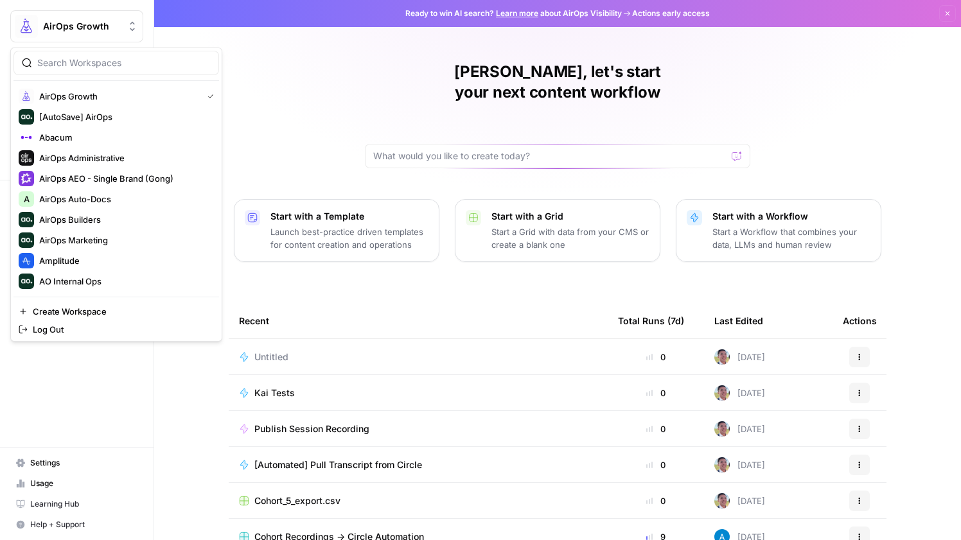
click at [71, 31] on span "AirOps Growth" at bounding box center [82, 26] width 78 height 13
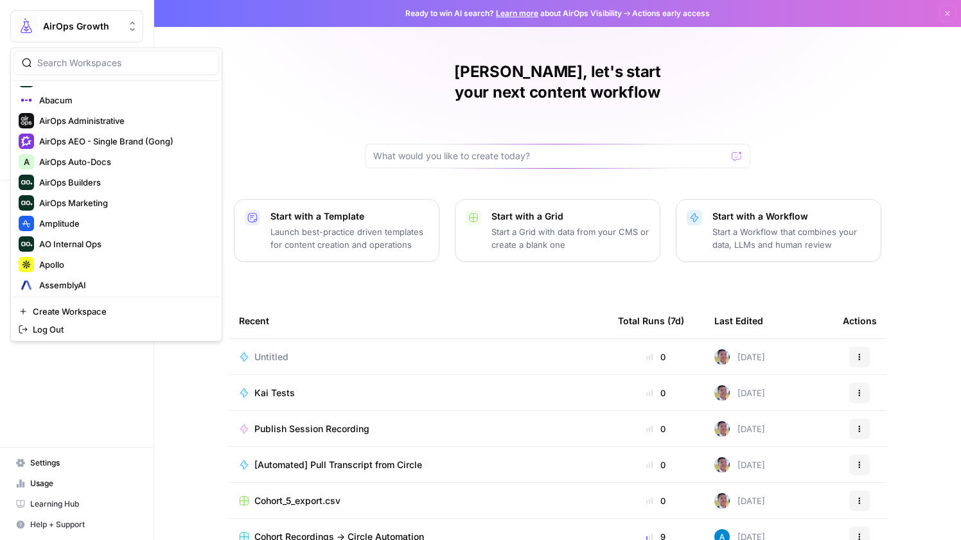
scroll to position [39, 0]
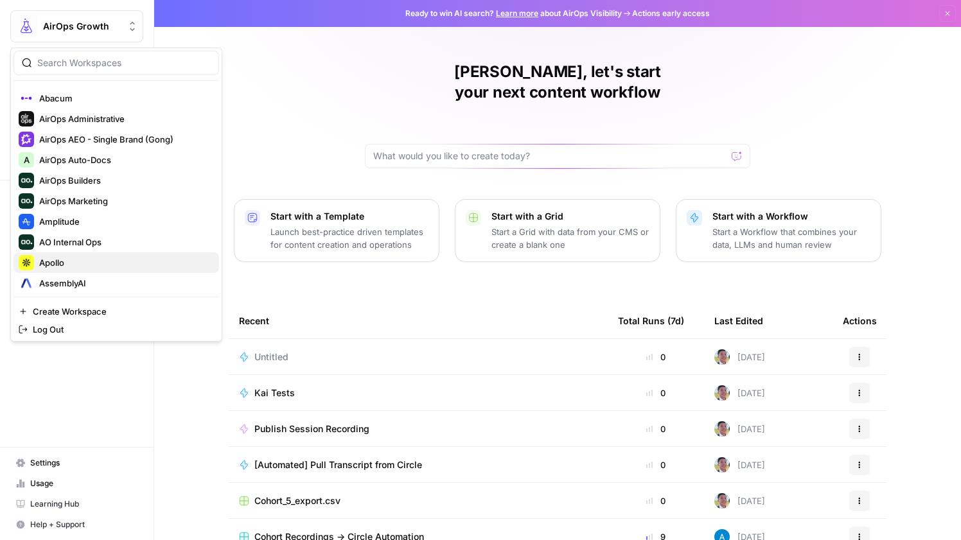
click at [86, 255] on div "Apollo" at bounding box center [116, 262] width 195 height 15
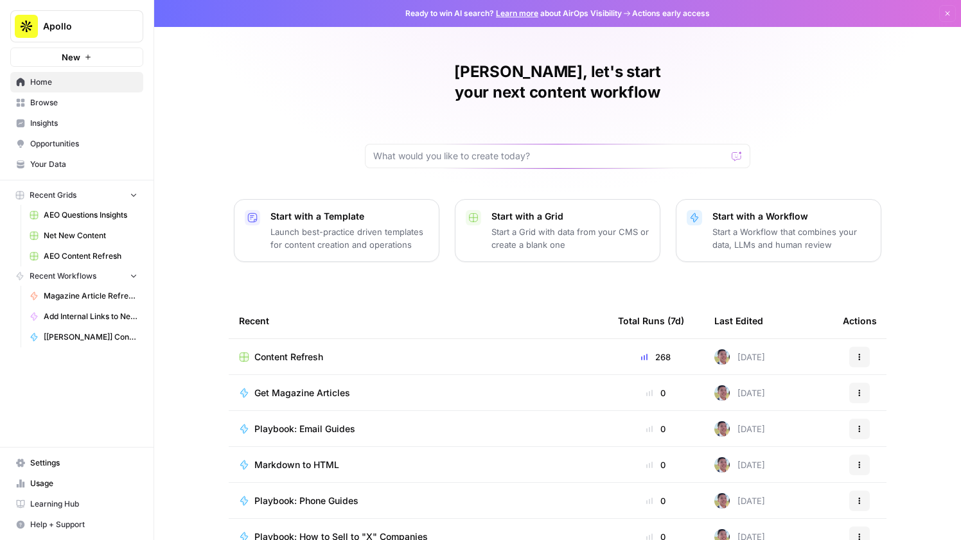
click at [297, 351] on span "Content Refresh" at bounding box center [288, 357] width 69 height 13
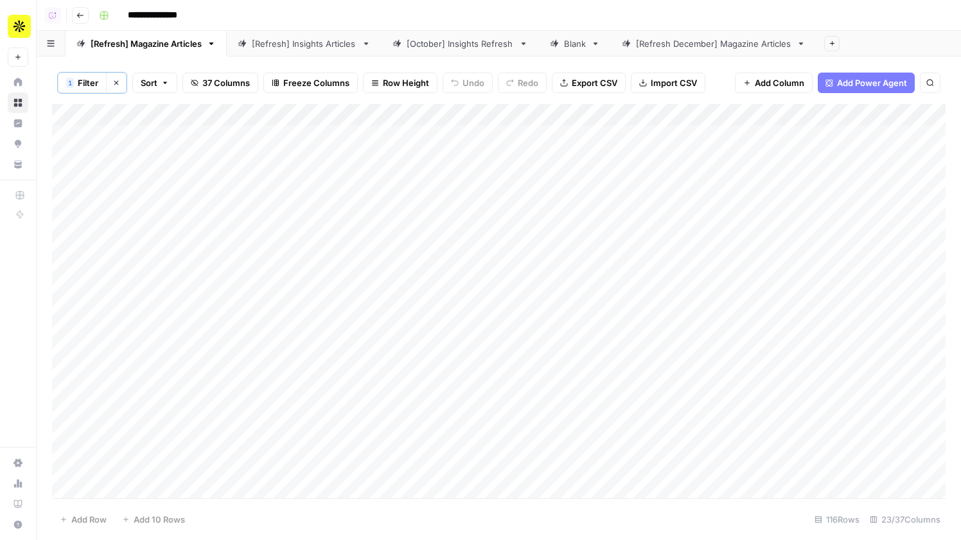
click at [653, 46] on div "[Refresh December] Magazine Articles" at bounding box center [713, 43] width 155 height 13
click at [582, 8] on div "**********" at bounding box center [521, 15] width 854 height 21
click at [275, 116] on div "Add Column" at bounding box center [498, 301] width 893 height 394
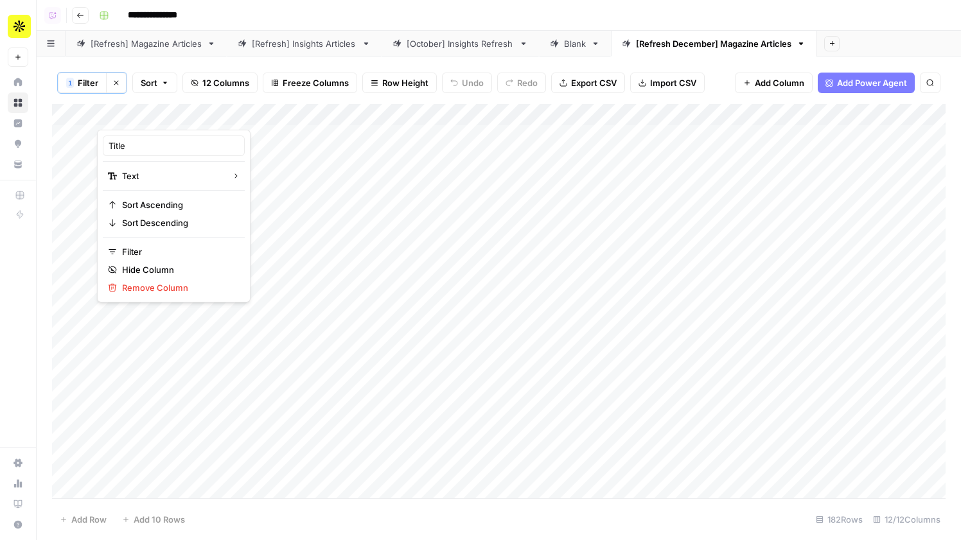
click at [177, 42] on div "[Refresh] Magazine Articles" at bounding box center [146, 43] width 111 height 13
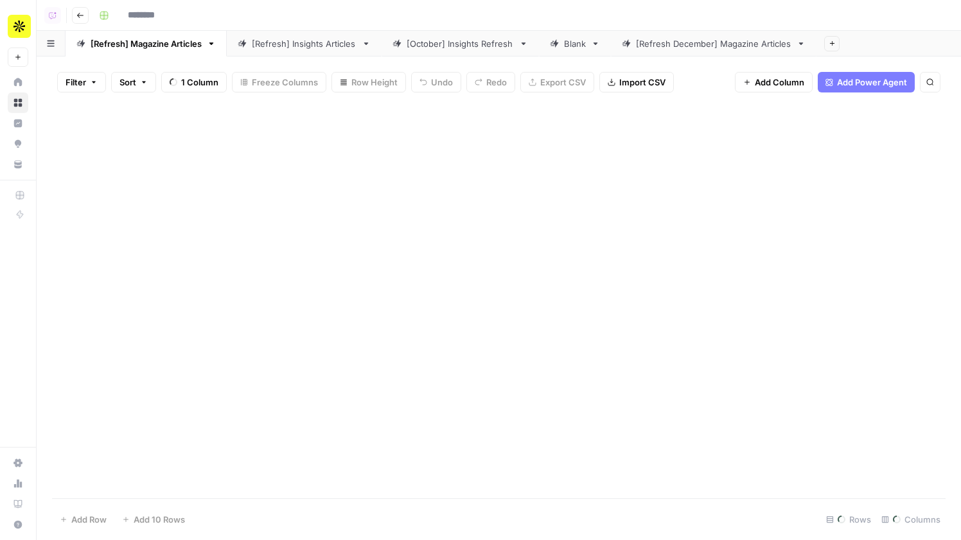
type input "**********"
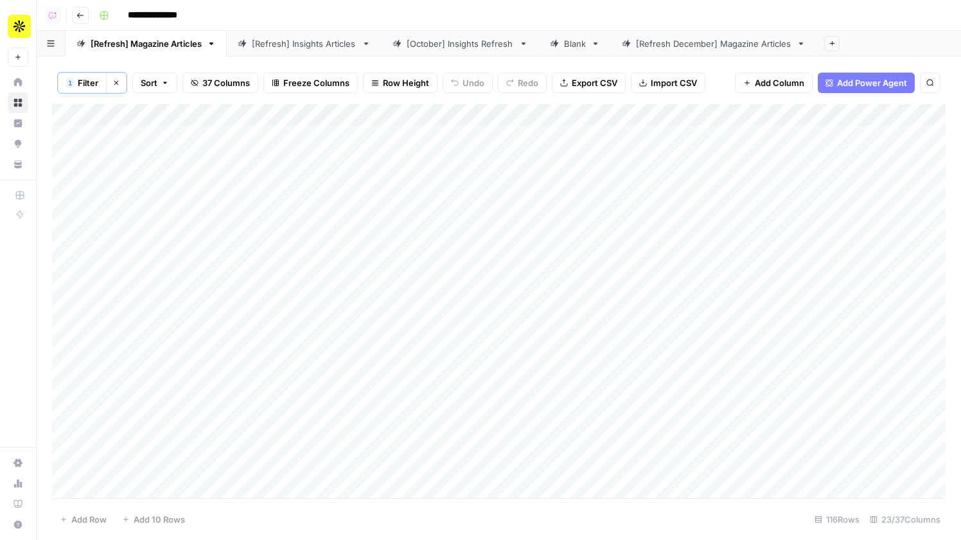
click at [727, 42] on div "[Refresh December] Magazine Articles" at bounding box center [713, 43] width 155 height 13
click at [636, 111] on div "Add Column" at bounding box center [498, 301] width 893 height 394
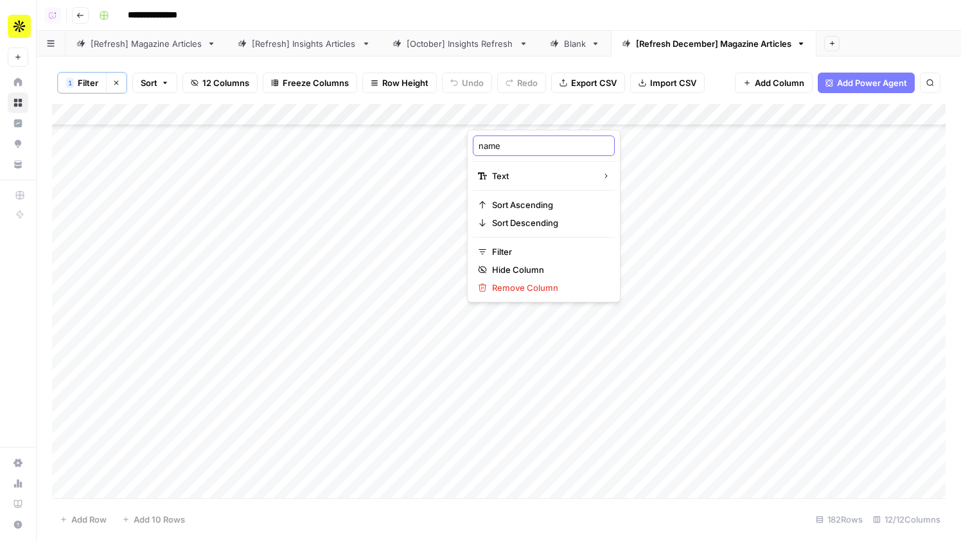
drag, startPoint x: 516, startPoint y: 146, endPoint x: 477, endPoint y: 149, distance: 38.6
click at [475, 148] on div "name" at bounding box center [544, 145] width 142 height 21
type input "Article Title"
drag, startPoint x: 567, startPoint y: 114, endPoint x: 258, endPoint y: 112, distance: 308.9
click at [258, 112] on div "Add Column" at bounding box center [498, 301] width 893 height 394
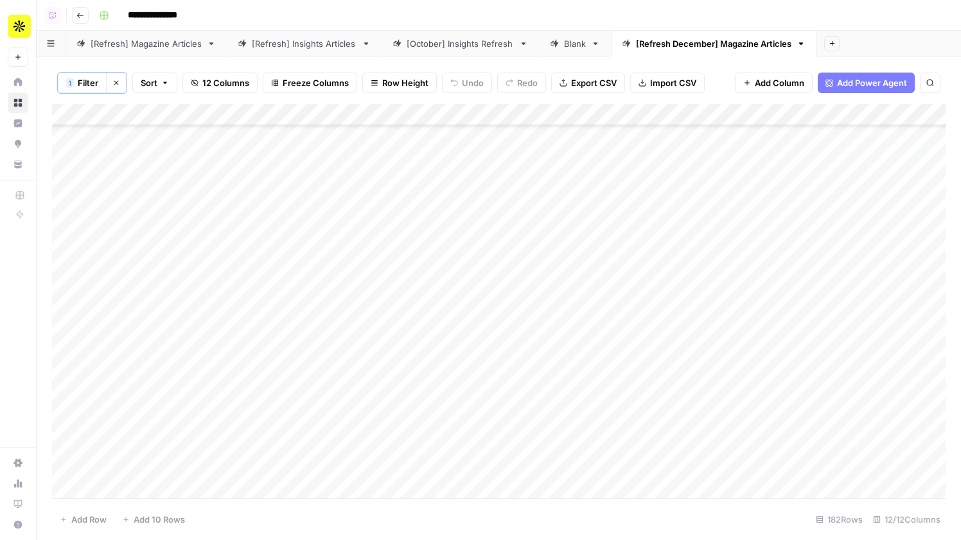
click at [455, 111] on div "Add Column" at bounding box center [498, 301] width 893 height 394
click at [351, 268] on span "Hide Column" at bounding box center [363, 269] width 112 height 13
click at [298, 82] on span "Freeze Columns" at bounding box center [316, 82] width 66 height 13
click at [311, 146] on span "First 2 Columns" at bounding box center [327, 145] width 107 height 13
click at [177, 48] on div "[Refresh] Magazine Articles" at bounding box center [146, 43] width 111 height 13
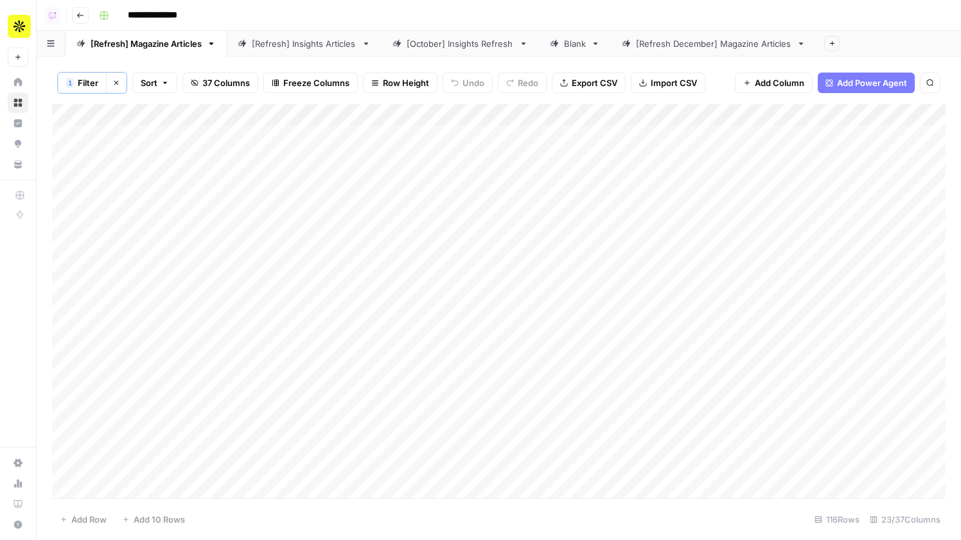
click at [694, 48] on div "[Refresh December] Magazine Articles" at bounding box center [713, 43] width 155 height 13
drag, startPoint x: 679, startPoint y: 118, endPoint x: 571, endPoint y: 118, distance: 108.5
click at [571, 118] on div "Add Column" at bounding box center [498, 301] width 893 height 394
drag, startPoint x: 688, startPoint y: 113, endPoint x: 572, endPoint y: 105, distance: 116.5
click at [572, 105] on div "Add Column" at bounding box center [498, 301] width 893 height 394
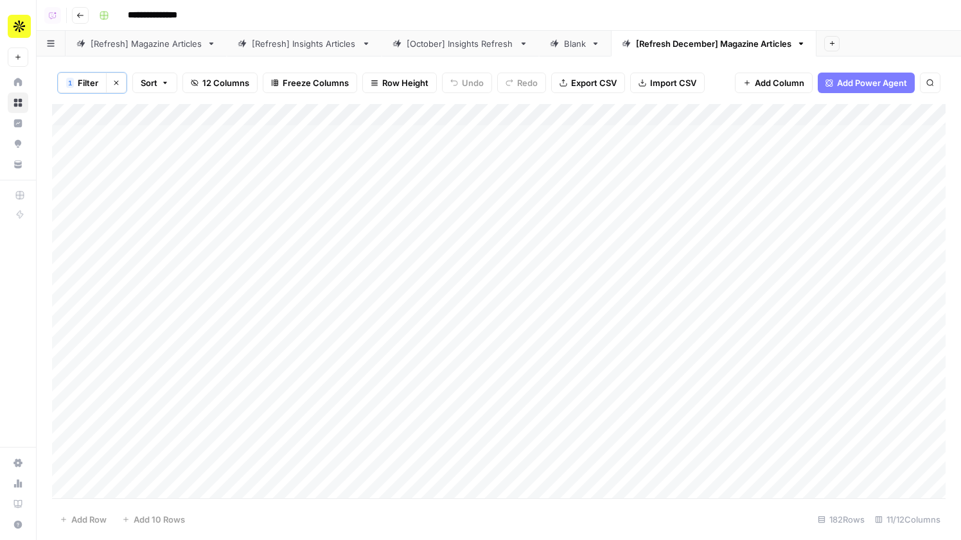
click at [143, 40] on div "[Refresh] Magazine Articles" at bounding box center [146, 43] width 111 height 13
click at [692, 55] on link "[Refresh December] Magazine Articles" at bounding box center [713, 44] width 205 height 26
click at [763, 116] on div "Add Column" at bounding box center [498, 301] width 893 height 394
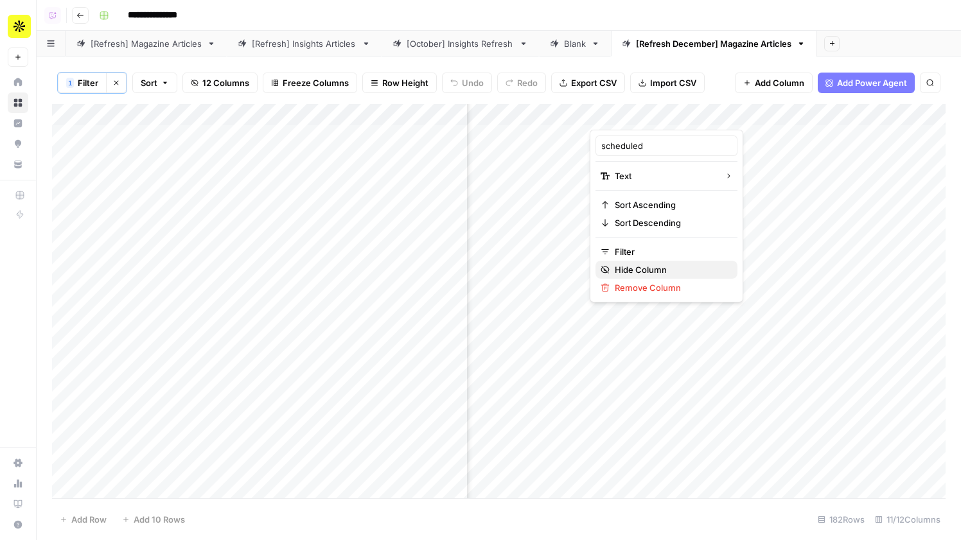
click at [647, 263] on button "Hide Column" at bounding box center [666, 270] width 142 height 18
click at [758, 110] on div "Add Column" at bounding box center [498, 301] width 893 height 394
click at [649, 265] on span "Hide Column" at bounding box center [671, 269] width 112 height 13
drag, startPoint x: 679, startPoint y: 119, endPoint x: 489, endPoint y: 129, distance: 190.3
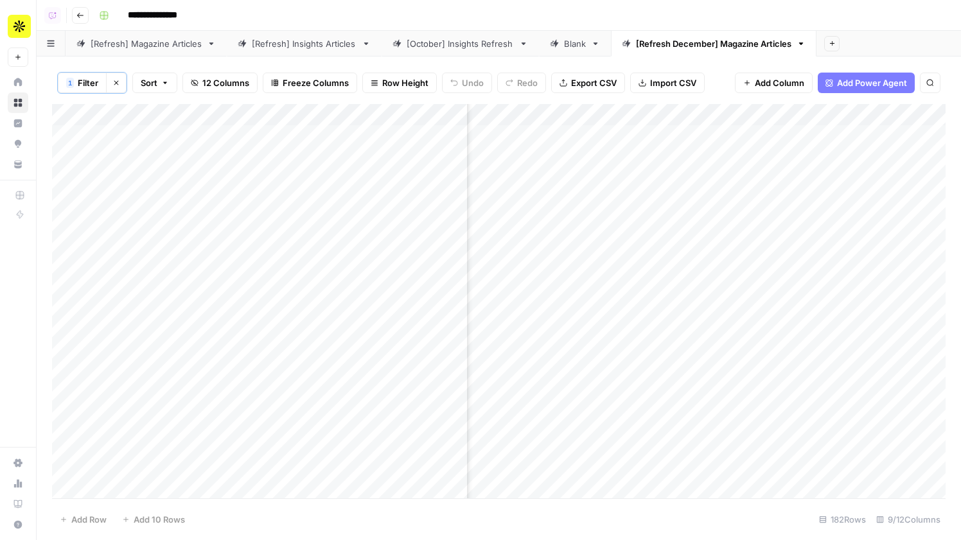
click at [489, 129] on div "Add Column" at bounding box center [498, 301] width 893 height 394
drag, startPoint x: 805, startPoint y: 112, endPoint x: 704, endPoint y: 116, distance: 100.9
click at [704, 116] on div "Add Column" at bounding box center [498, 301] width 893 height 394
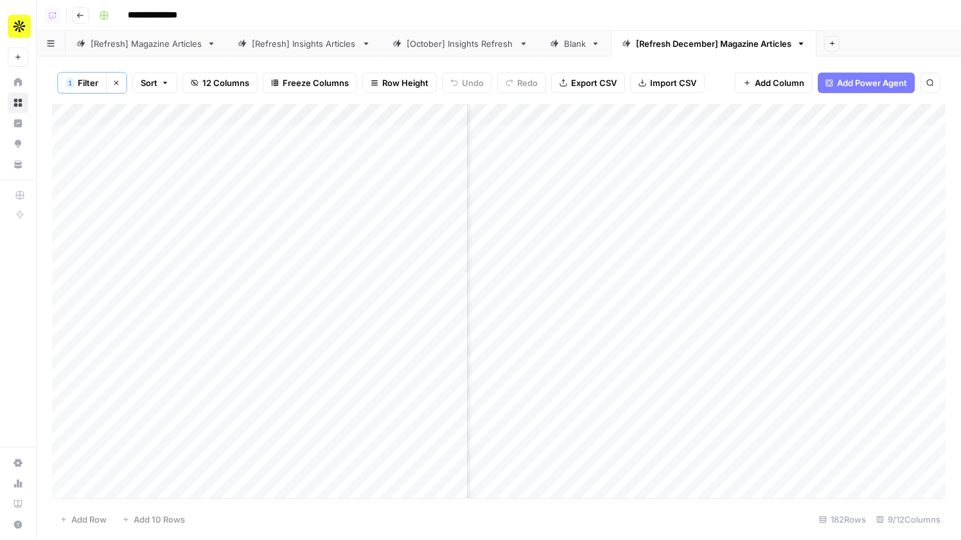
drag, startPoint x: 731, startPoint y: 114, endPoint x: 582, endPoint y: 113, distance: 149.0
click at [582, 113] on div "Add Column" at bounding box center [498, 301] width 893 height 394
drag, startPoint x: 795, startPoint y: 112, endPoint x: 633, endPoint y: 113, distance: 161.8
click at [633, 113] on div "Add Column" at bounding box center [498, 301] width 893 height 394
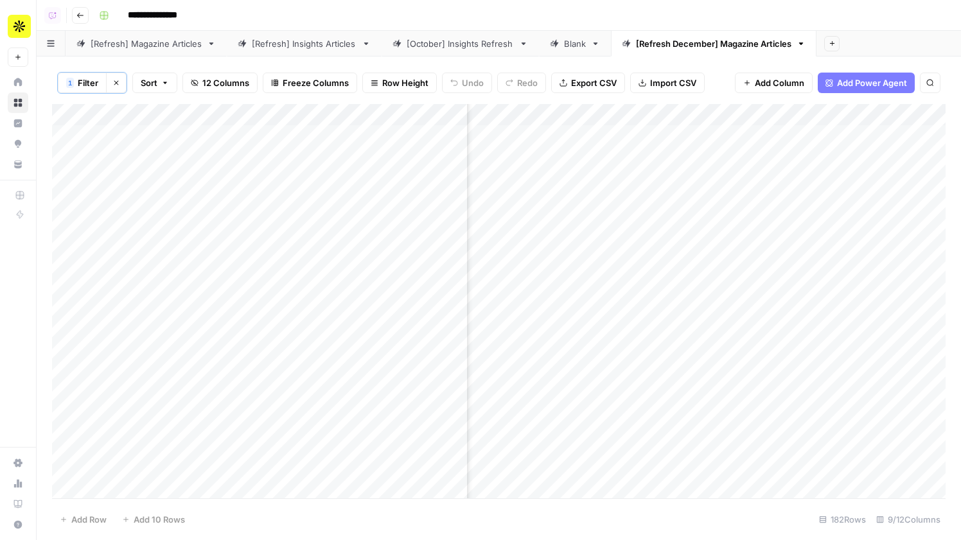
click at [81, 82] on span "Filter" at bounding box center [88, 82] width 21 height 13
type input "Output"
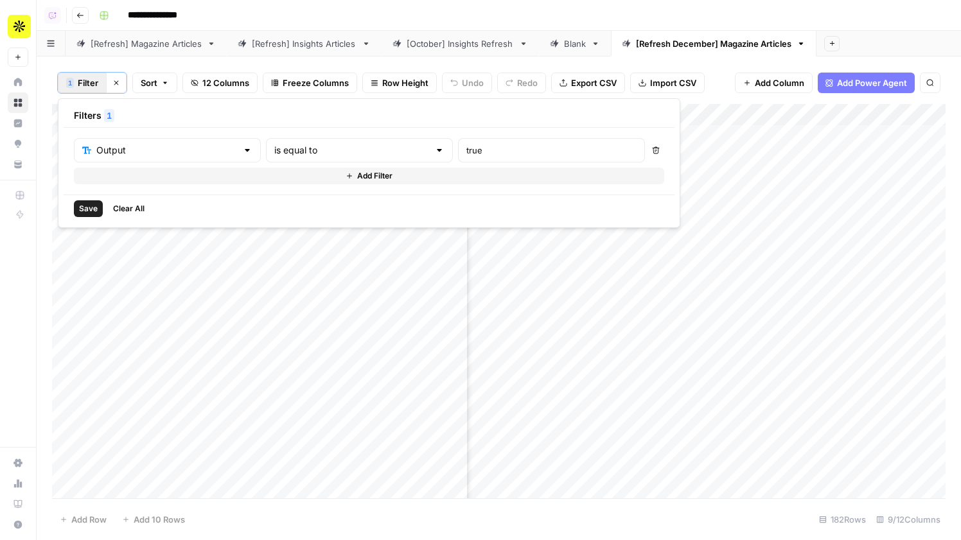
click at [134, 175] on button "Add Filter" at bounding box center [369, 176] width 590 height 17
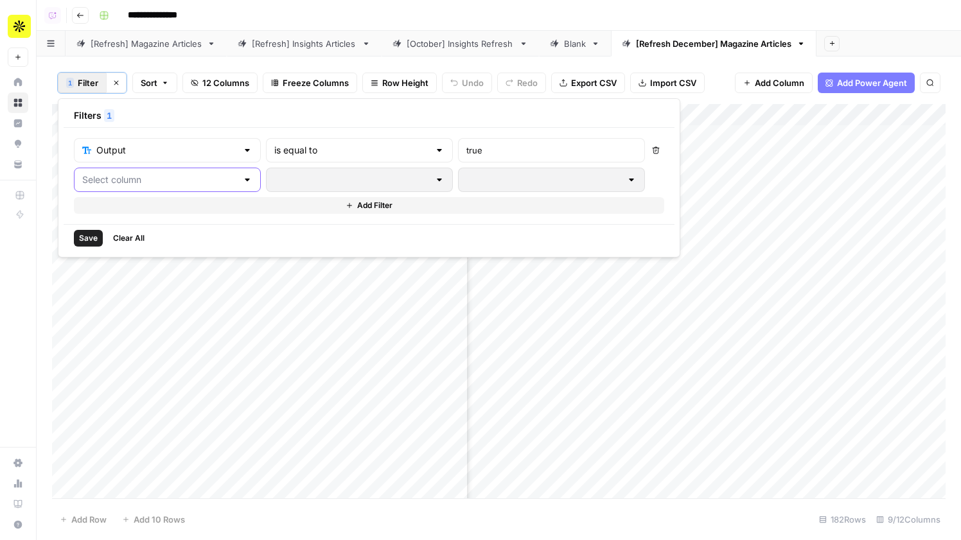
click at [138, 182] on input "text" at bounding box center [159, 179] width 155 height 13
type input "pub"
click at [164, 212] on span "published" at bounding box center [153, 211] width 109 height 13
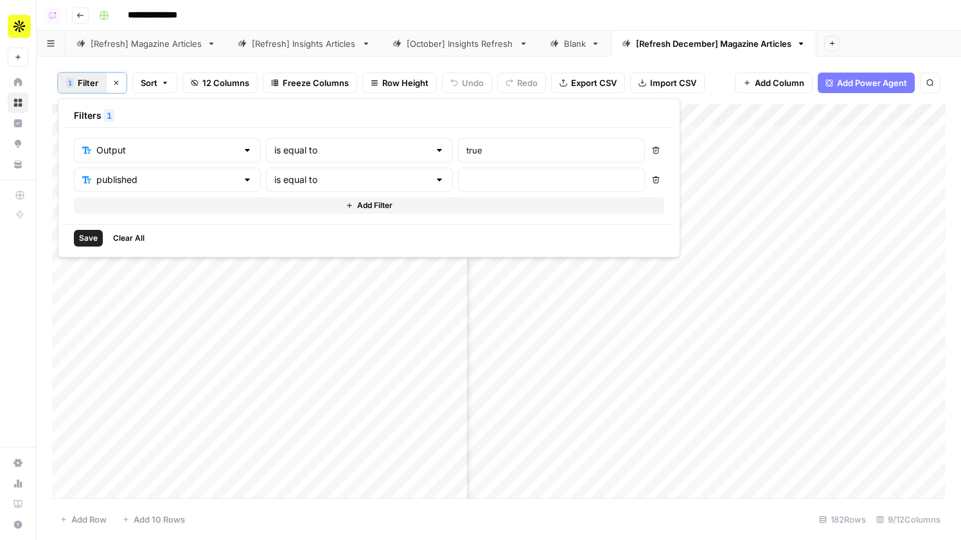
click at [249, 192] on div "Output is equal to true Delete published is equal to Delete Add Filter" at bounding box center [369, 176] width 590 height 76
click at [274, 182] on input "text" at bounding box center [351, 179] width 155 height 13
click at [308, 213] on span "is not empty" at bounding box center [301, 211] width 123 height 13
type input "is not empty"
click at [89, 238] on span "Save" at bounding box center [88, 238] width 19 height 12
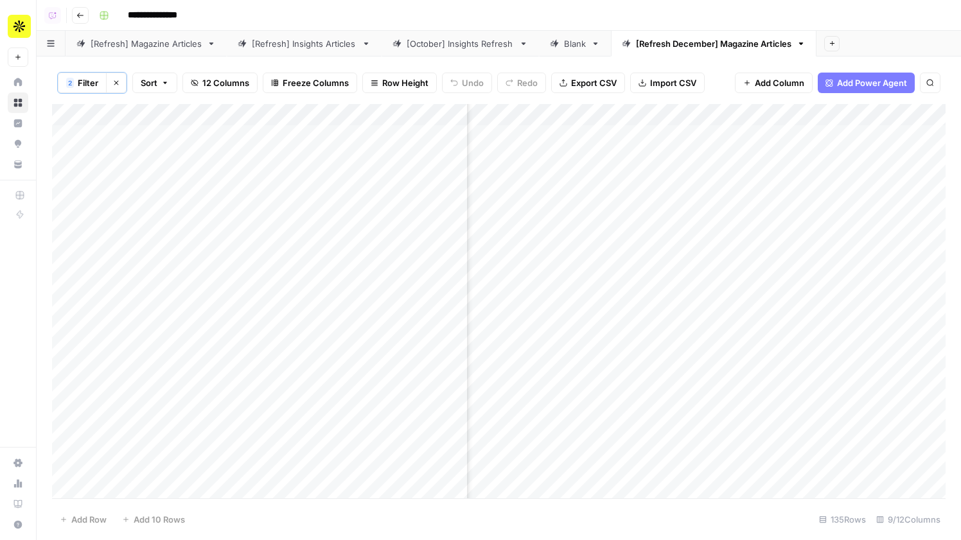
click at [148, 45] on div "[Refresh] Magazine Articles" at bounding box center [146, 43] width 111 height 13
click at [706, 37] on div "[Refresh December] Magazine Articles" at bounding box center [713, 43] width 155 height 13
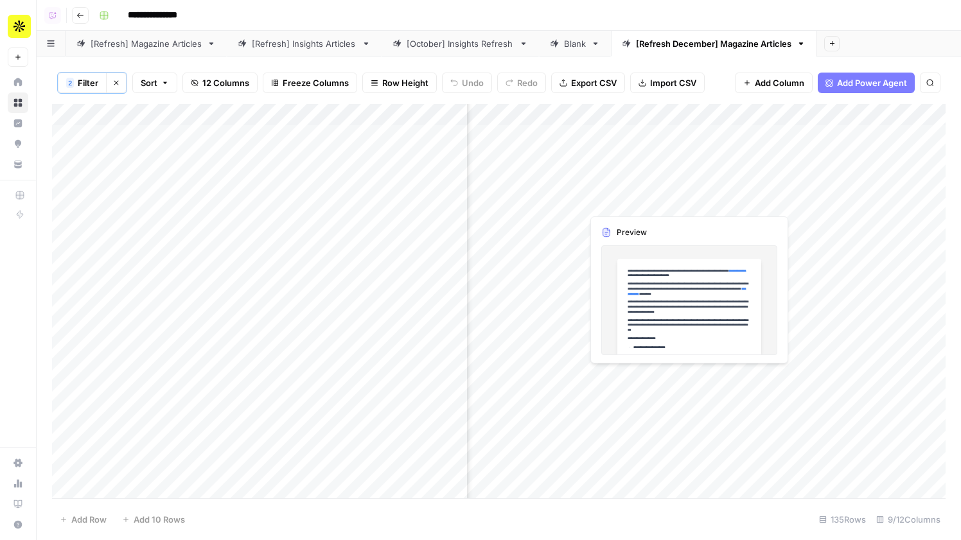
scroll to position [0, 759]
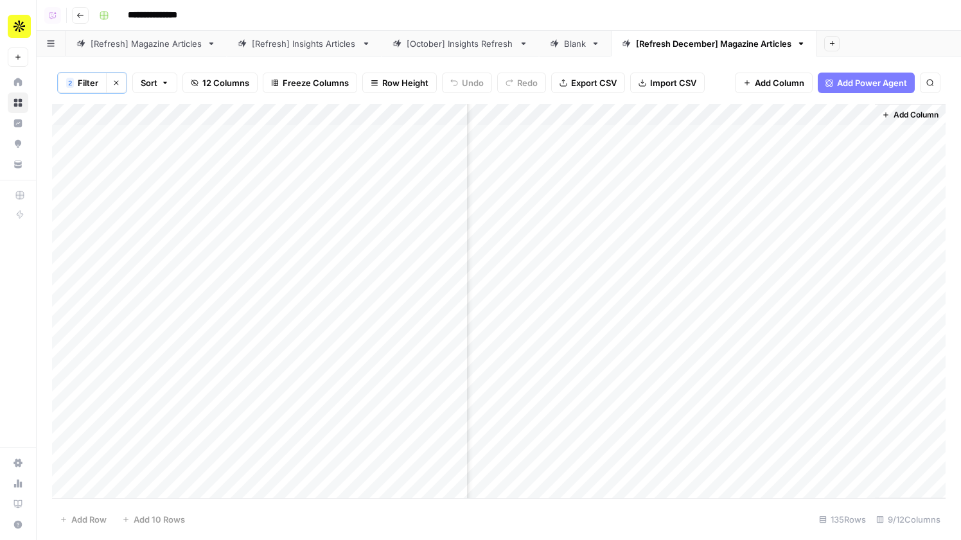
click at [893, 110] on span "Add Column" at bounding box center [915, 115] width 45 height 12
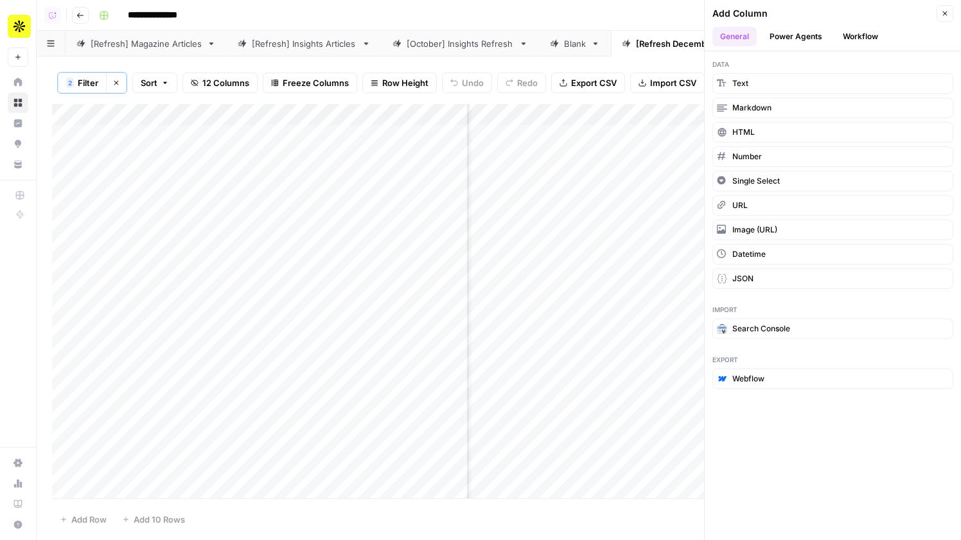
click at [844, 39] on button "Workflow" at bounding box center [860, 36] width 51 height 19
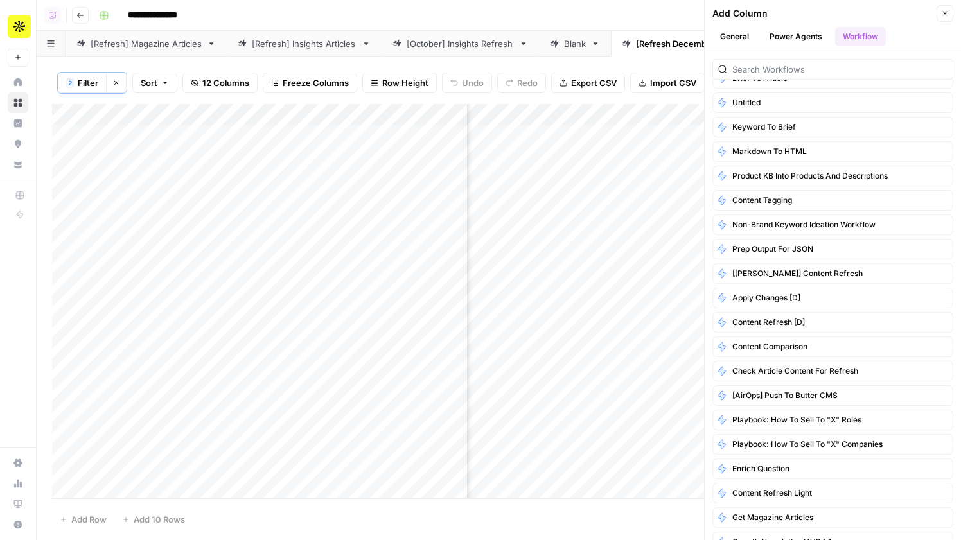
scroll to position [326, 0]
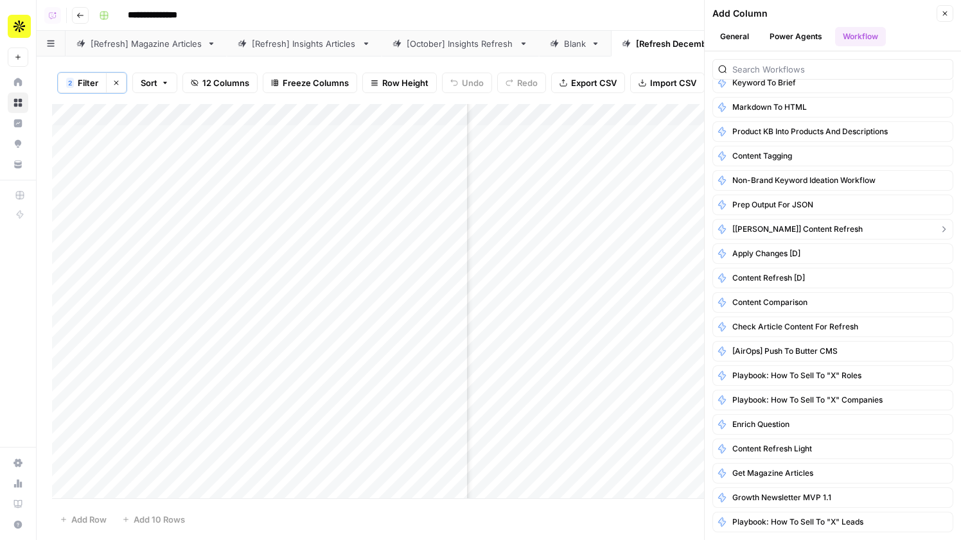
click at [785, 227] on span "[[PERSON_NAME]] Content Refresh" at bounding box center [797, 229] width 130 height 12
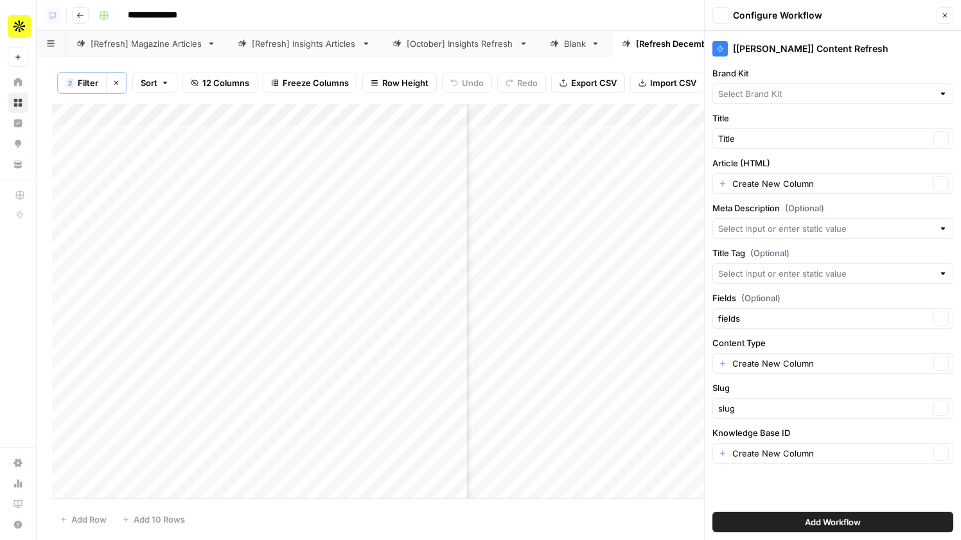
type input "Apollo"
click at [769, 186] on input "Article (HTML)" at bounding box center [830, 183] width 197 height 13
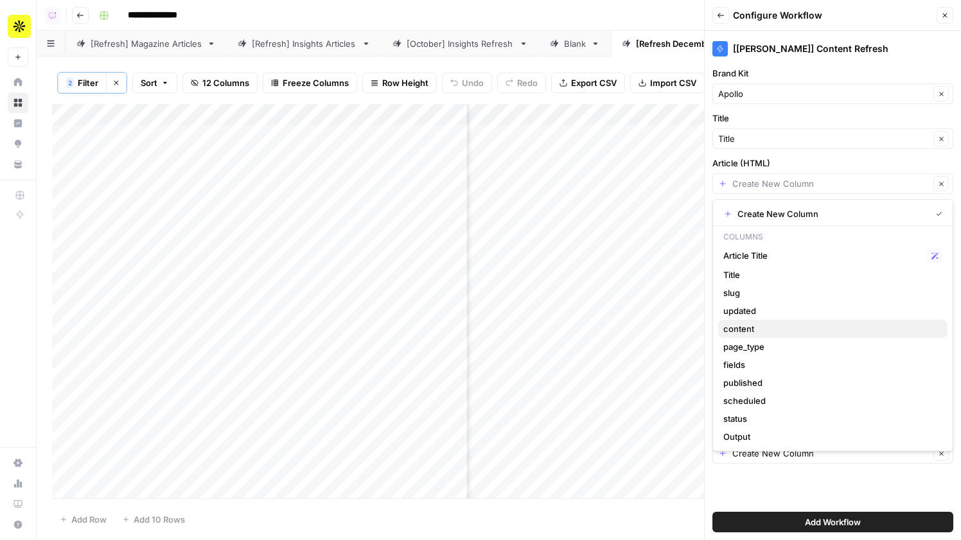
click at [763, 322] on button "content" at bounding box center [832, 329] width 229 height 18
type input "content"
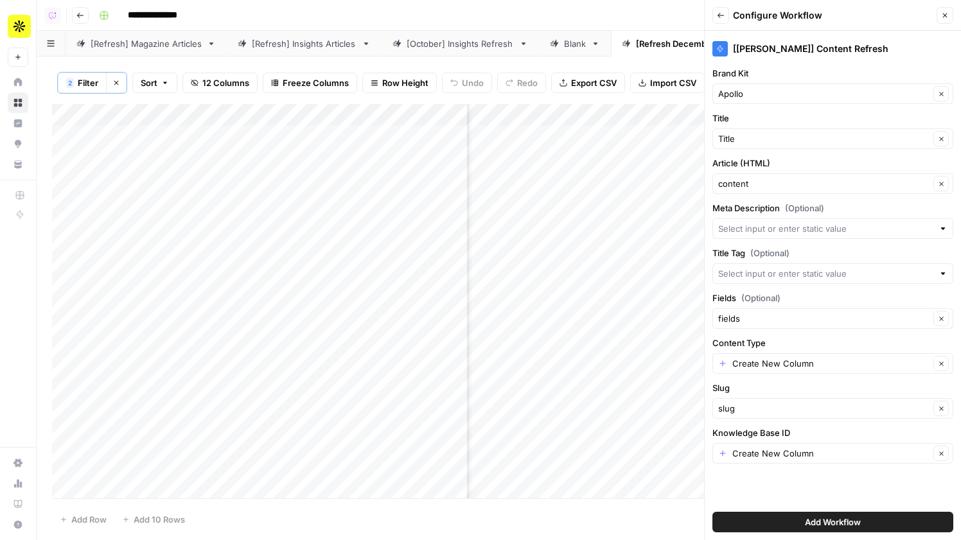
click at [783, 236] on div at bounding box center [832, 228] width 241 height 21
click at [796, 204] on span "(Optional)" at bounding box center [804, 208] width 39 height 13
click at [796, 222] on input "Meta Description (Optional)" at bounding box center [825, 228] width 215 height 13
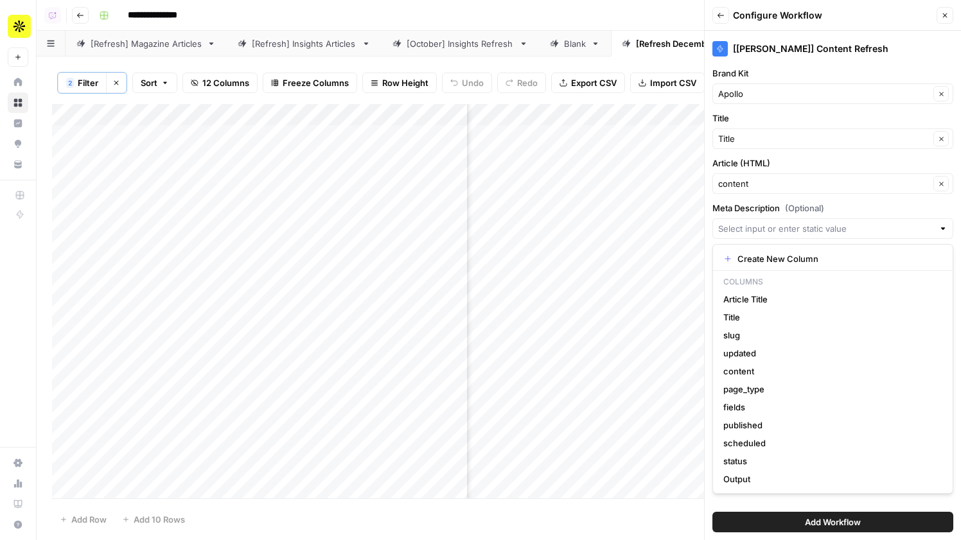
click at [850, 197] on div "[Melanie] Content Refresh Brand Kit Apollo Clear Title Title Clear Article (HTM…" at bounding box center [832, 285] width 256 height 509
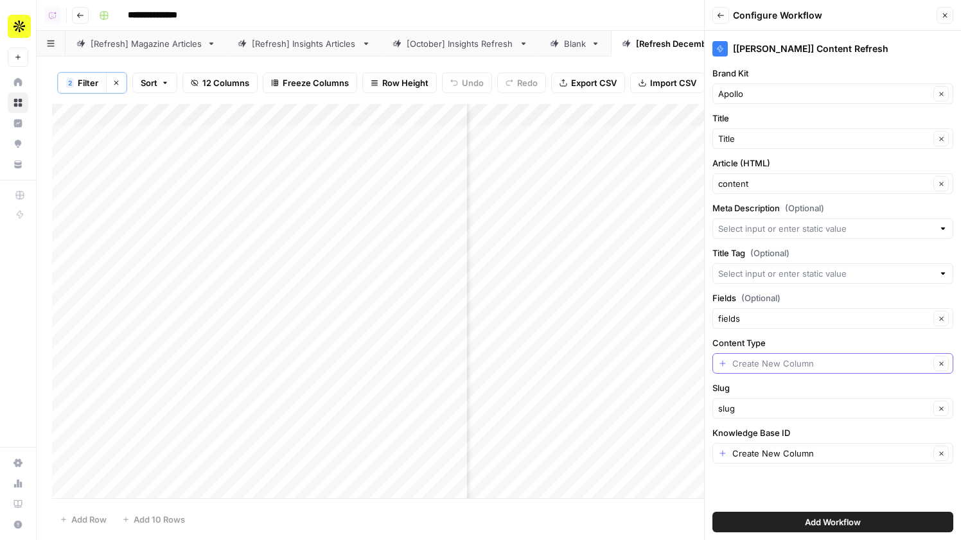
click at [772, 362] on input "Content Type" at bounding box center [830, 363] width 197 height 13
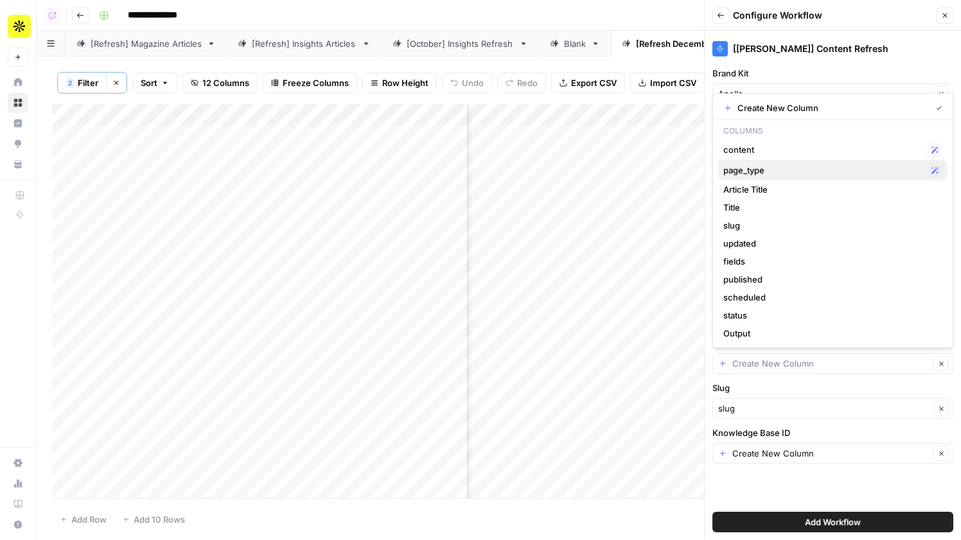
click at [769, 164] on span "page_type" at bounding box center [822, 170] width 198 height 13
type input "page_type"
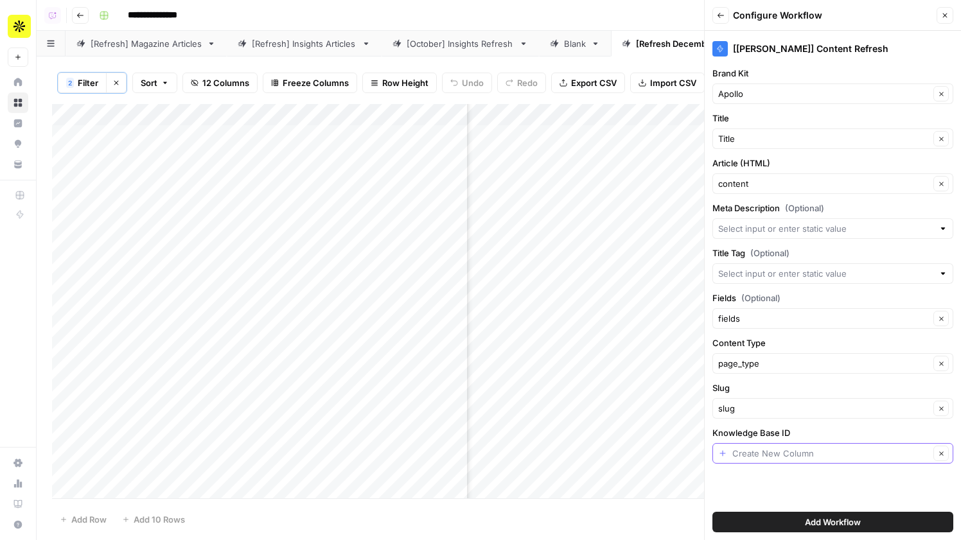
click at [769, 450] on input "Knowledge Base ID" at bounding box center [830, 453] width 197 height 13
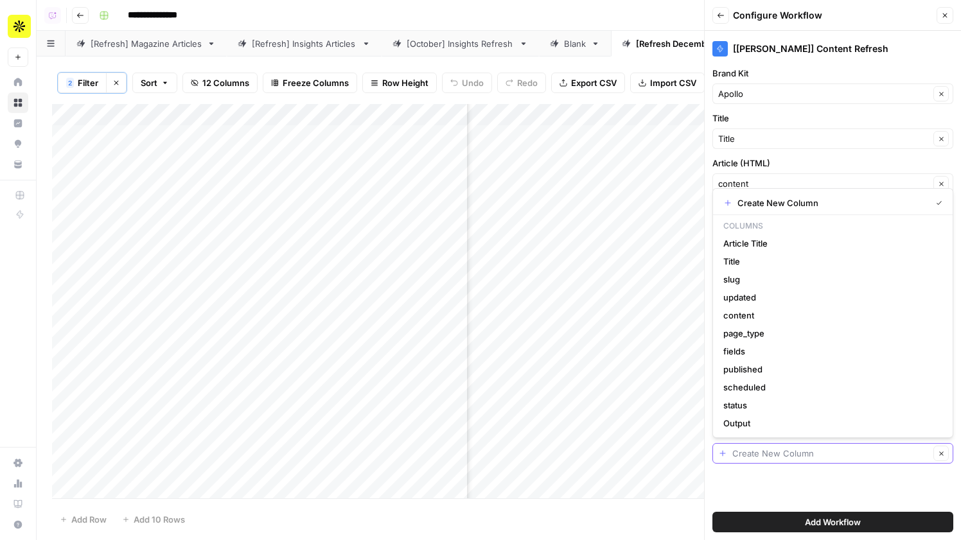
click at [757, 449] on input "Knowledge Base ID" at bounding box center [830, 453] width 197 height 13
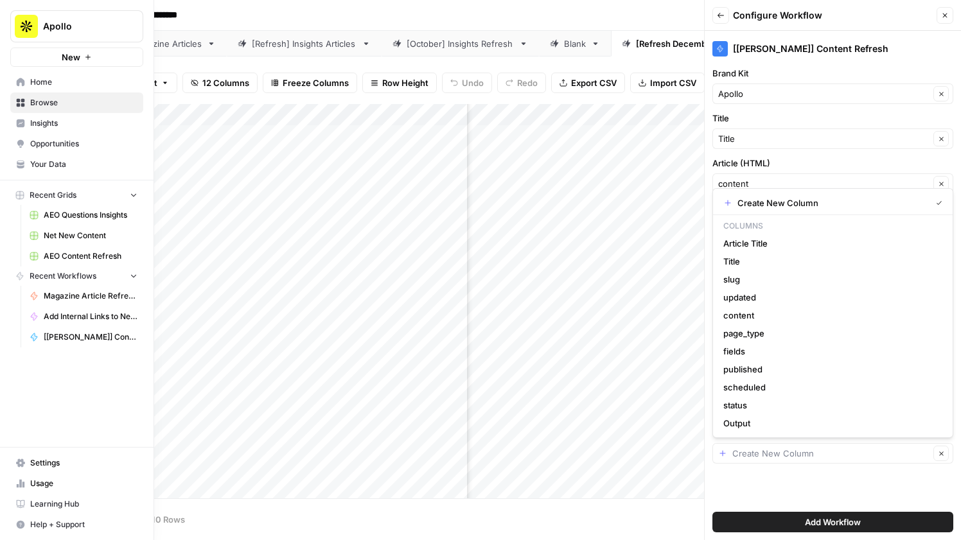
type input "Create New Column"
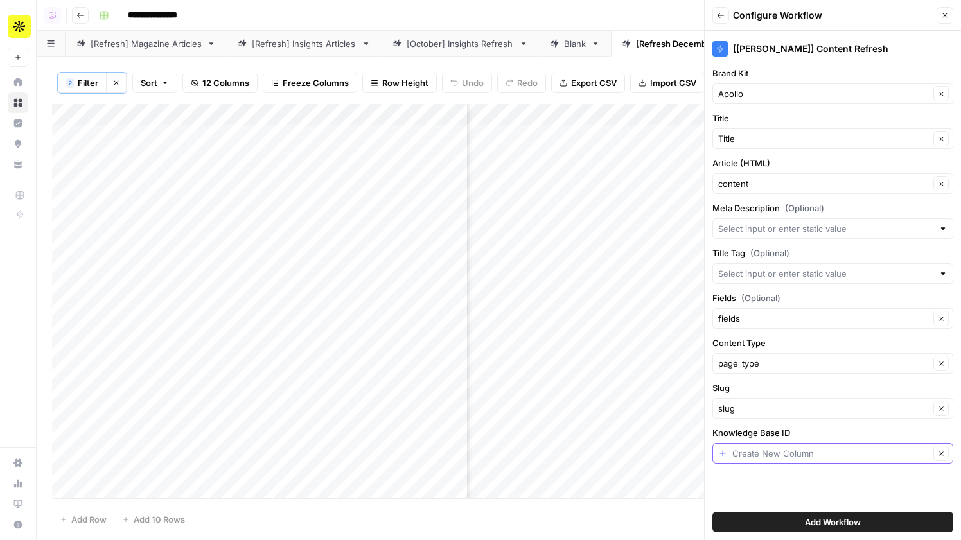
click at [757, 453] on input "Knowledge Base ID" at bounding box center [830, 453] width 197 height 13
type input "9346"
click at [820, 519] on span "Add Workflow" at bounding box center [833, 522] width 56 height 13
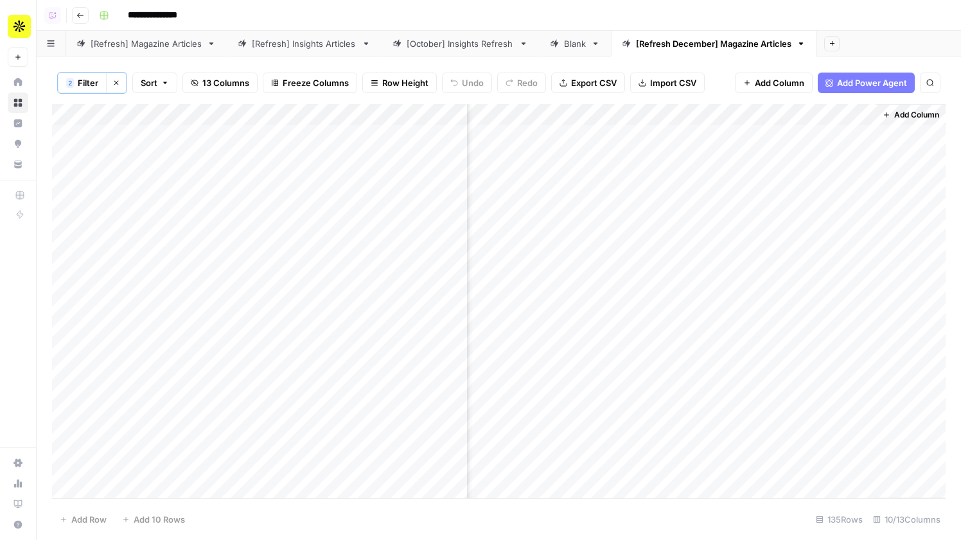
scroll to position [0, 924]
click at [902, 113] on span "Add Column" at bounding box center [915, 115] width 45 height 12
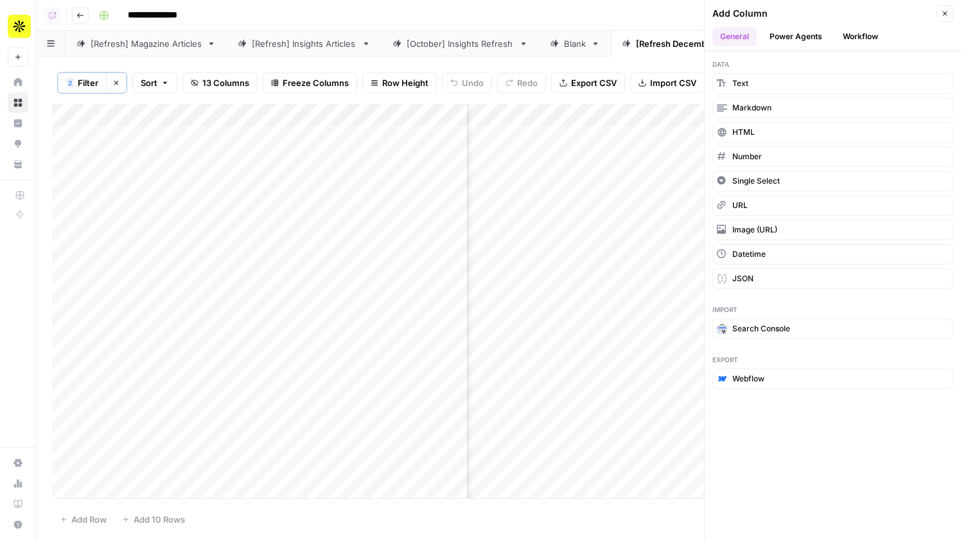
click at [945, 10] on icon "button" at bounding box center [945, 14] width 8 height 8
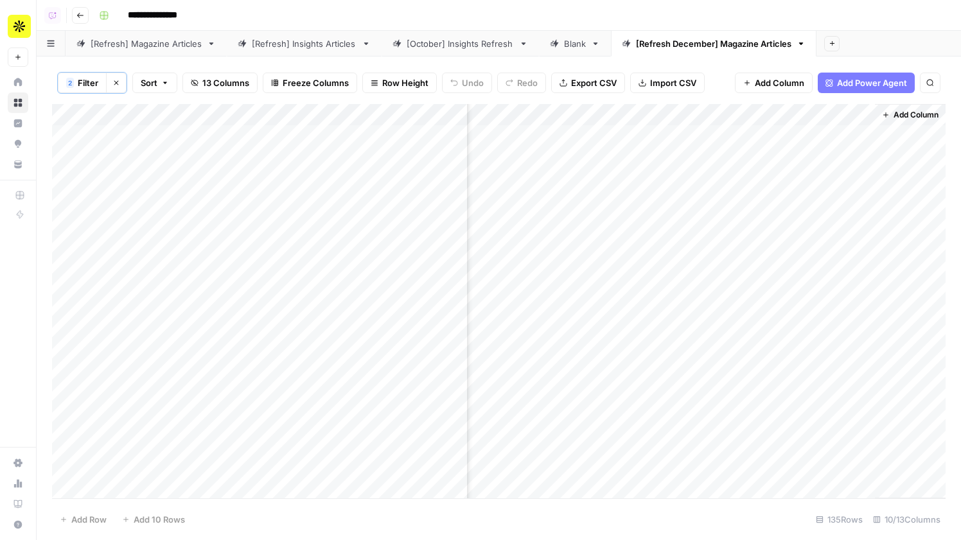
click at [584, 83] on span "Export CSV" at bounding box center [594, 82] width 46 height 13
click at [790, 132] on div "Add Column" at bounding box center [498, 301] width 893 height 394
click at [840, 115] on div "Add Column" at bounding box center [498, 301] width 893 height 394
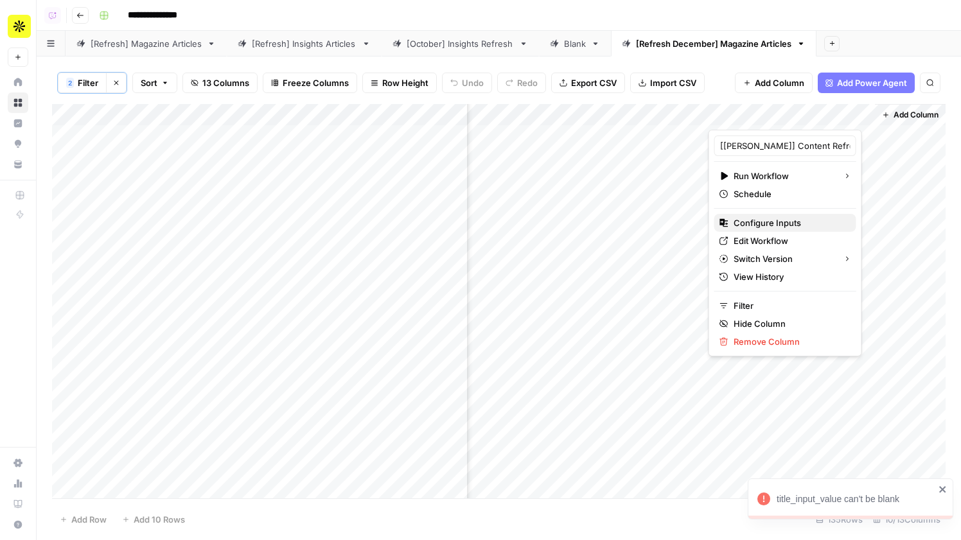
click at [769, 222] on span "Configure Inputs" at bounding box center [789, 222] width 112 height 13
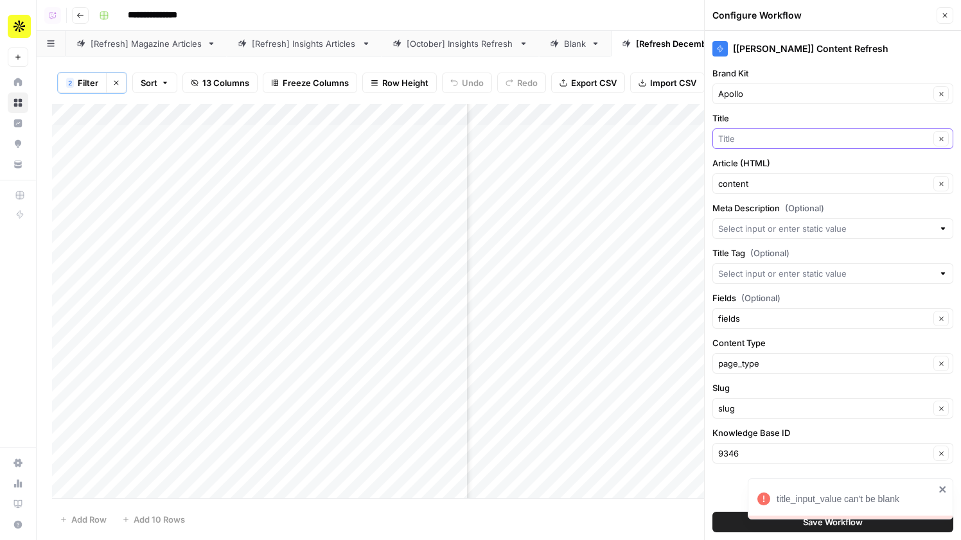
click at [768, 132] on input "Title" at bounding box center [823, 138] width 211 height 13
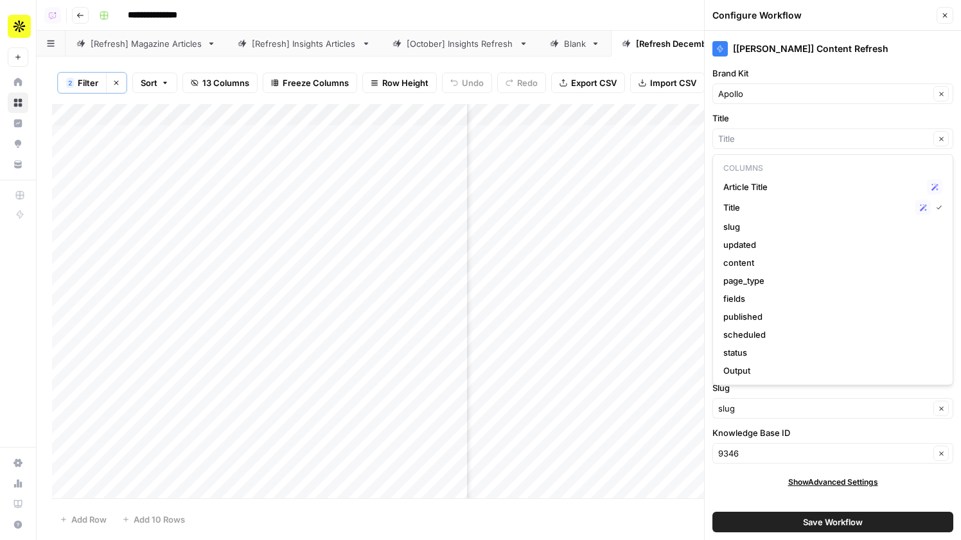
type input "Title"
click at [762, 122] on label "Title" at bounding box center [832, 118] width 241 height 13
click at [762, 132] on input "Title" at bounding box center [823, 138] width 211 height 13
click at [755, 137] on input "Title" at bounding box center [823, 138] width 211 height 13
click at [757, 185] on span "Article Title" at bounding box center [822, 186] width 198 height 13
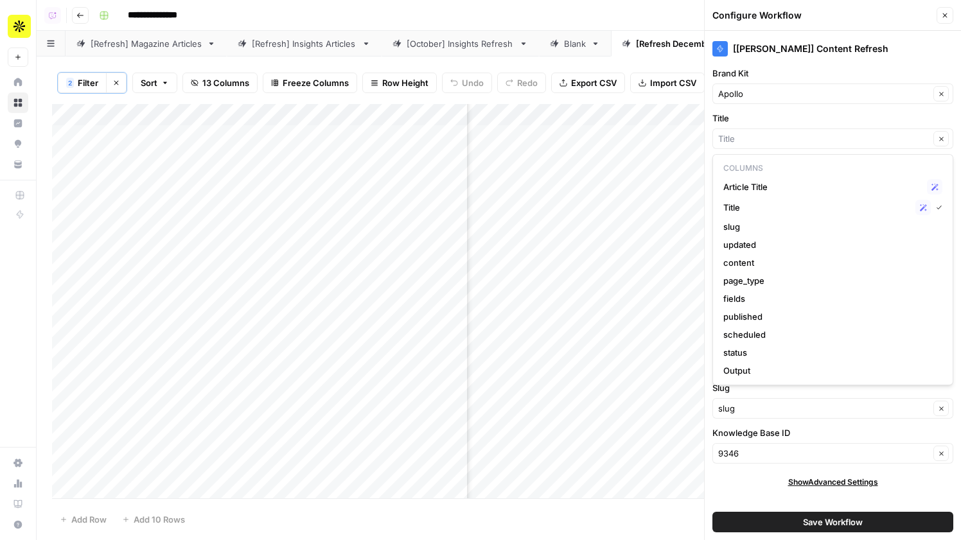
type input "Article Title"
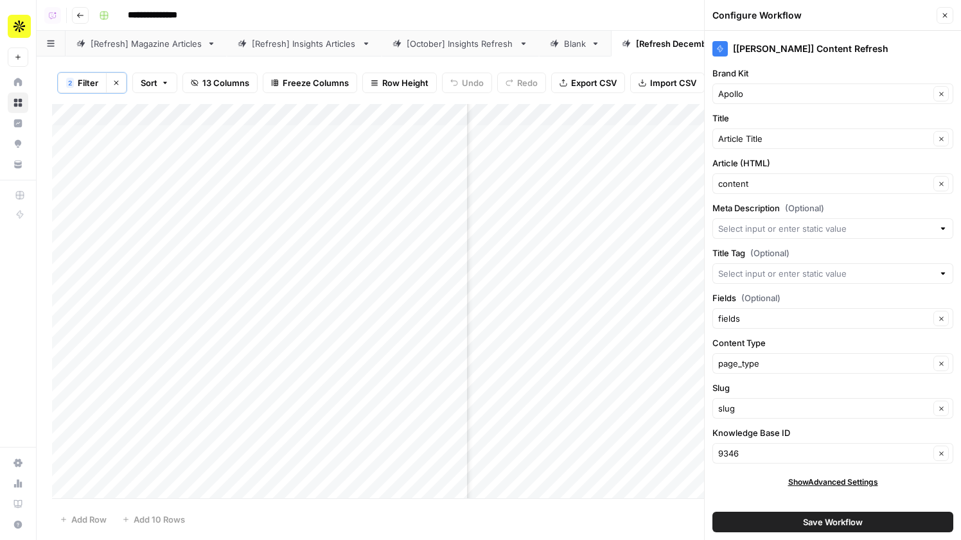
click at [785, 521] on button "Save Workflow" at bounding box center [832, 522] width 241 height 21
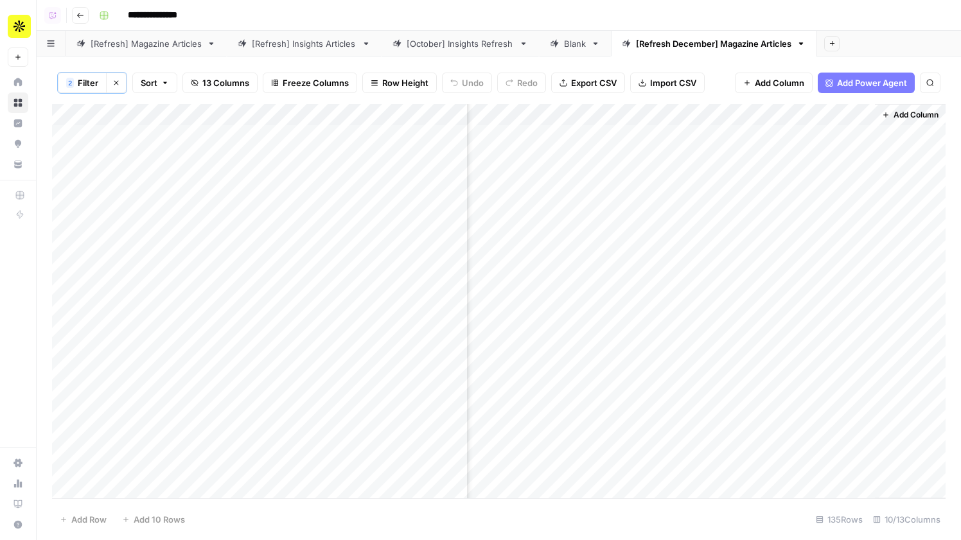
click at [806, 135] on div "Add Column" at bounding box center [498, 301] width 893 height 394
click at [73, 74] on button "2 Filter" at bounding box center [82, 83] width 49 height 21
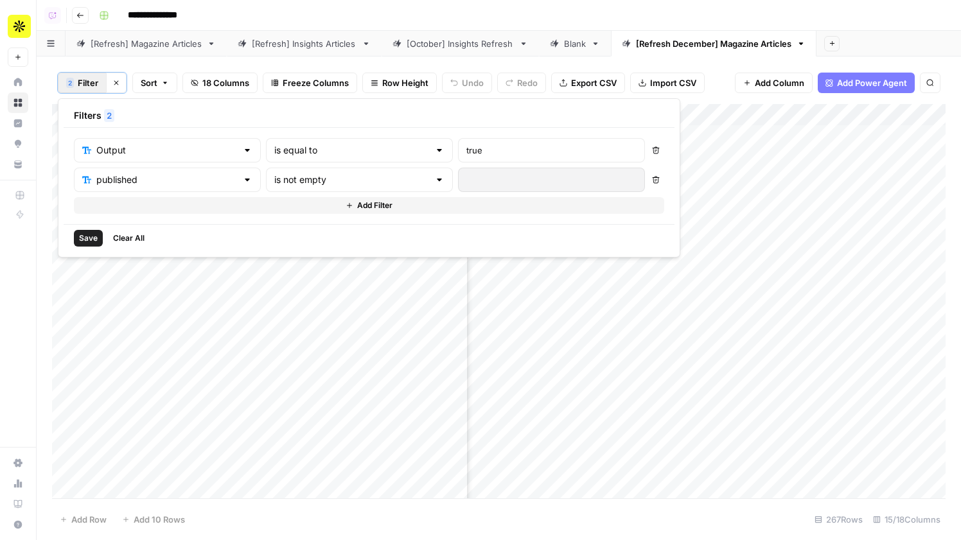
click at [73, 236] on div "Save Clear All" at bounding box center [369, 238] width 611 height 28
click at [91, 236] on span "Save" at bounding box center [88, 238] width 19 height 12
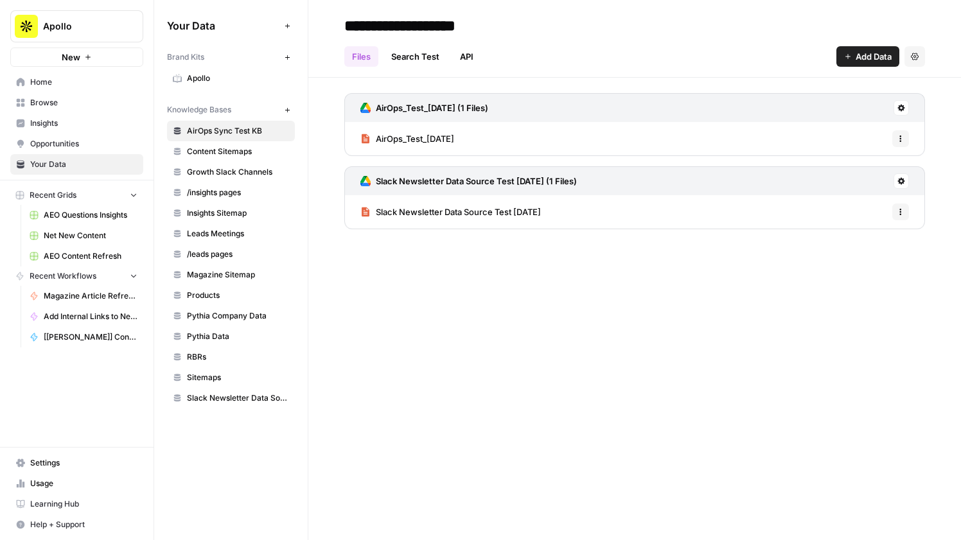
click at [221, 370] on link "Sitemaps" at bounding box center [231, 377] width 128 height 21
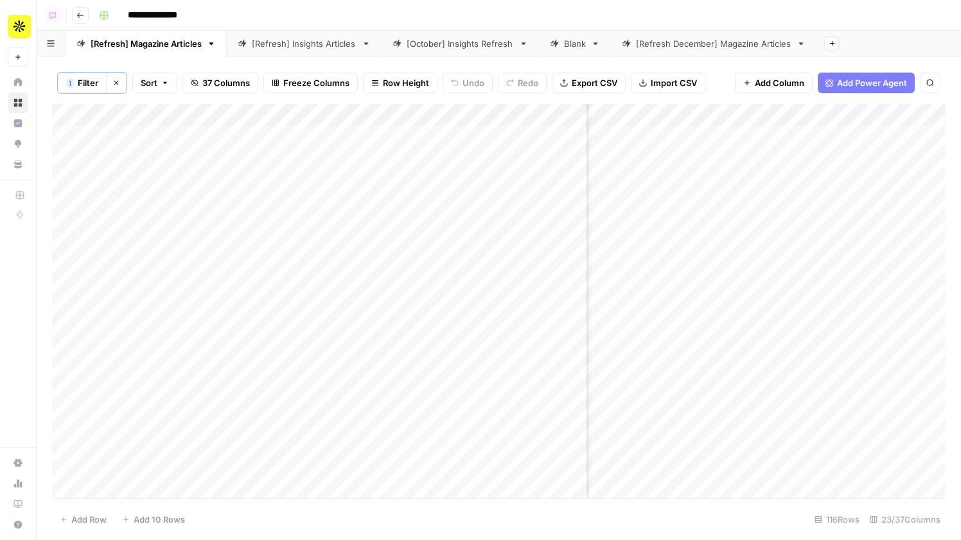
scroll to position [0, 508]
click at [882, 113] on icon "button" at bounding box center [886, 115] width 8 height 8
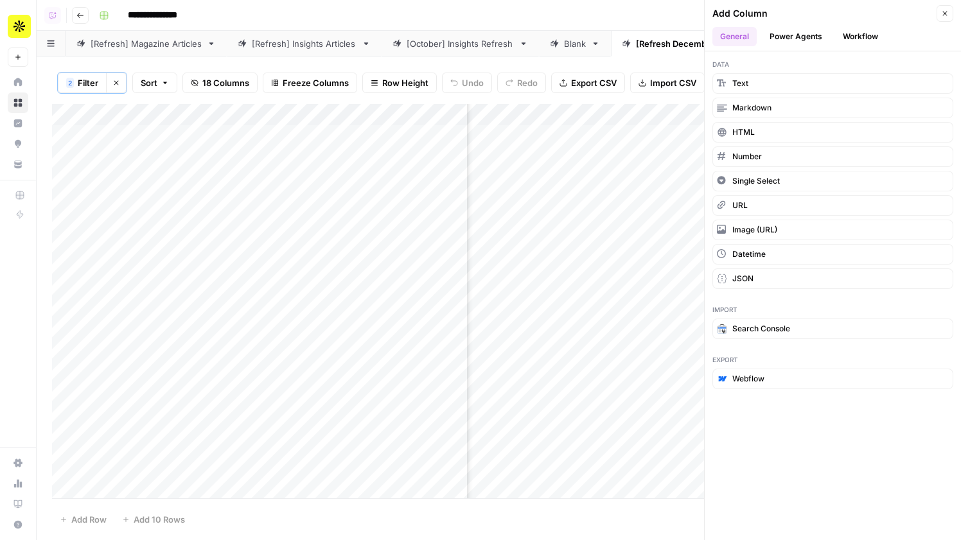
click at [867, 33] on button "Workflow" at bounding box center [860, 36] width 51 height 19
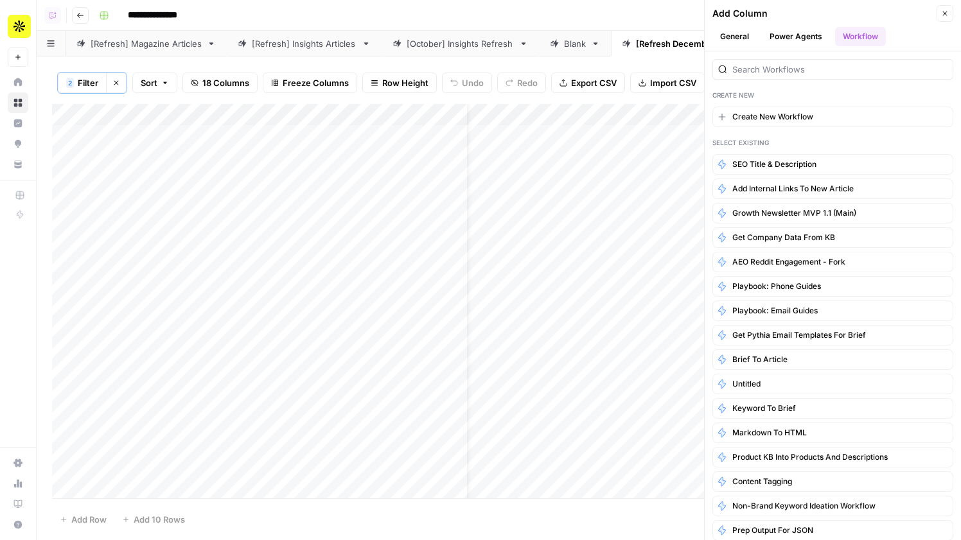
scroll to position [0, 0]
click at [944, 8] on button "Close" at bounding box center [944, 13] width 17 height 17
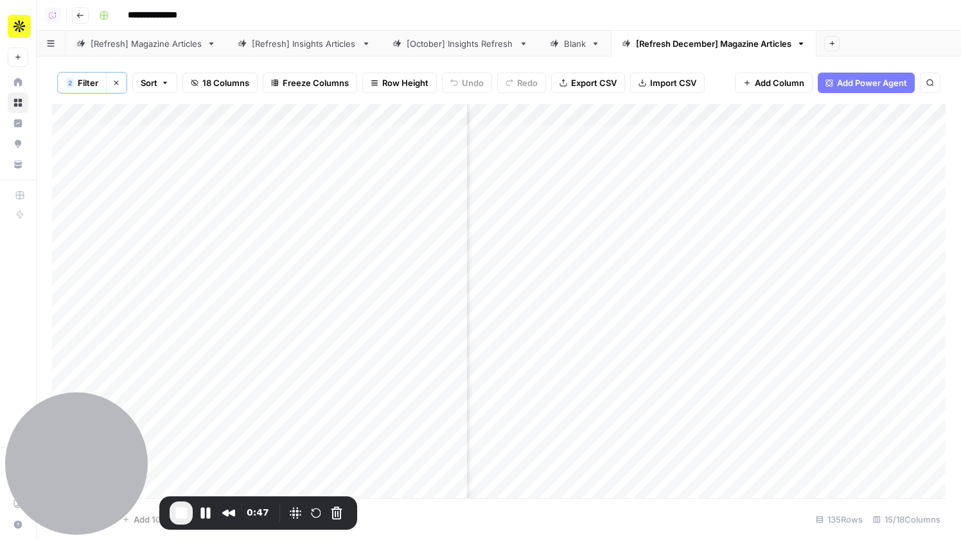
scroll to position [0, 834]
click at [651, 117] on div "Add Column" at bounding box center [498, 301] width 893 height 394
click at [753, 176] on div "Add Column" at bounding box center [498, 301] width 893 height 394
click at [910, 118] on span "Add Column" at bounding box center [915, 115] width 45 height 12
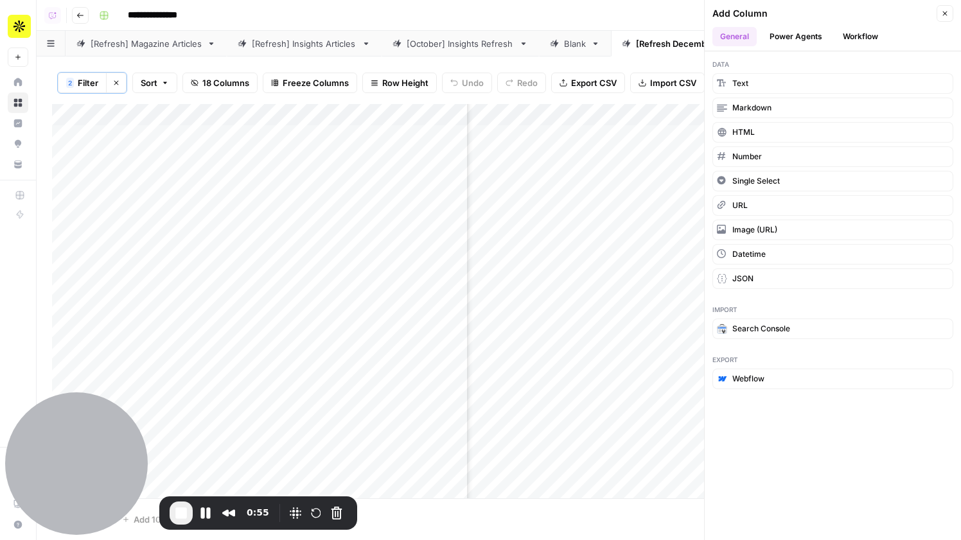
click at [856, 26] on header "Add Column Close General Power Agents Workflow" at bounding box center [832, 25] width 256 height 51
click at [856, 29] on button "Workflow" at bounding box center [860, 36] width 51 height 19
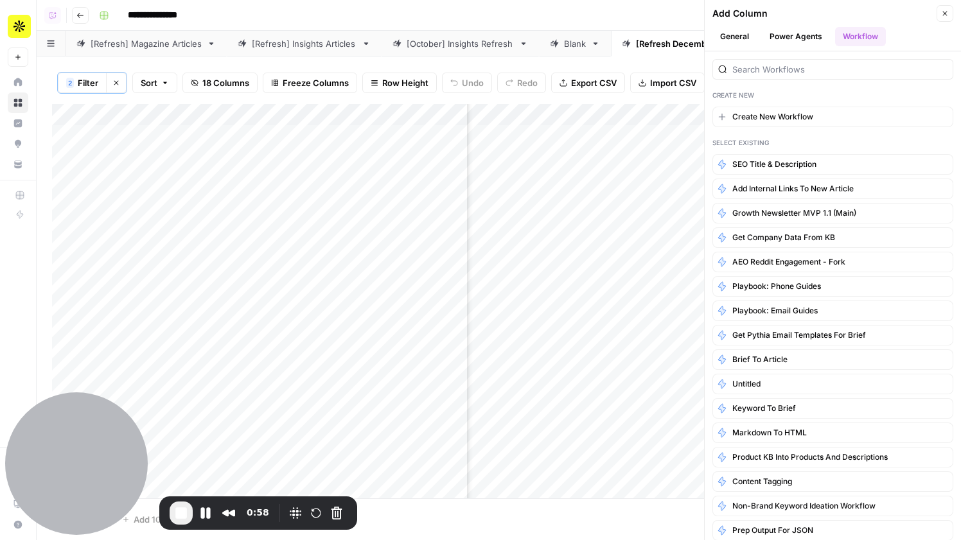
click at [943, 13] on icon "button" at bounding box center [945, 14] width 8 height 8
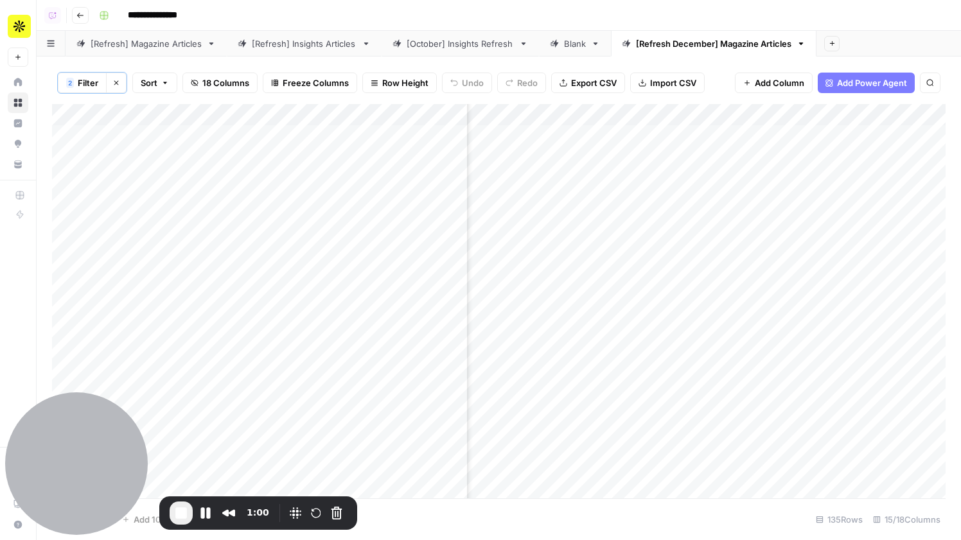
scroll to position [0, 847]
click at [645, 117] on div "Add Column" at bounding box center [498, 301] width 893 height 394
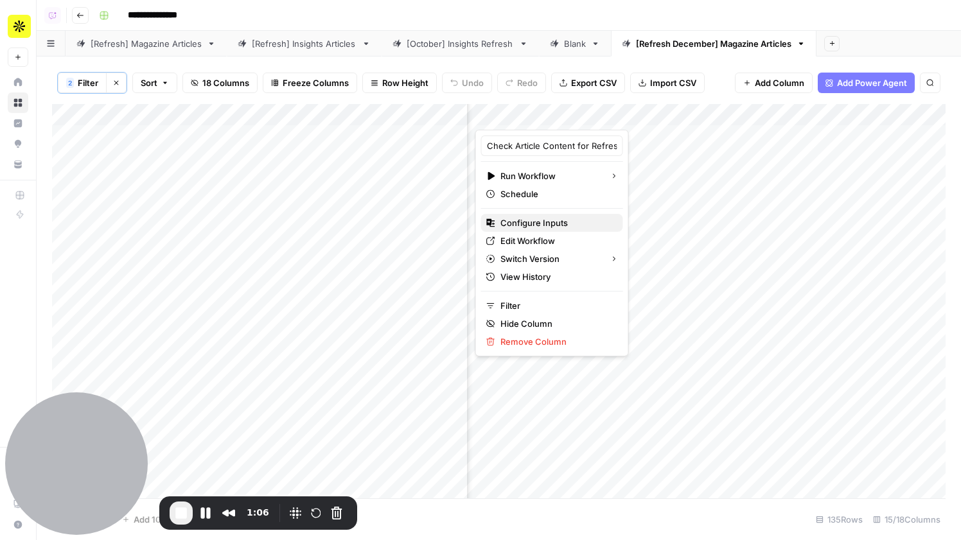
click at [525, 223] on span "Configure Inputs" at bounding box center [556, 222] width 112 height 13
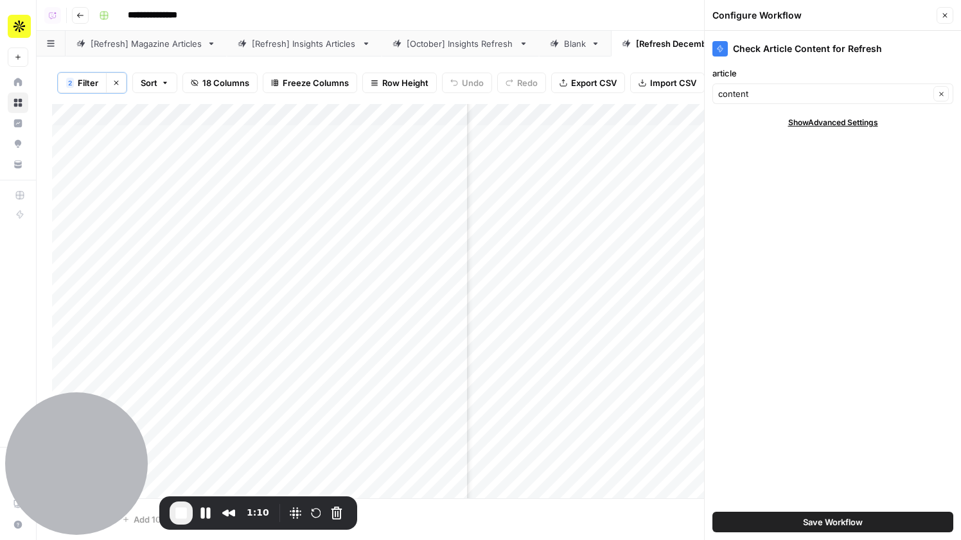
click at [944, 18] on icon "button" at bounding box center [945, 16] width 8 height 8
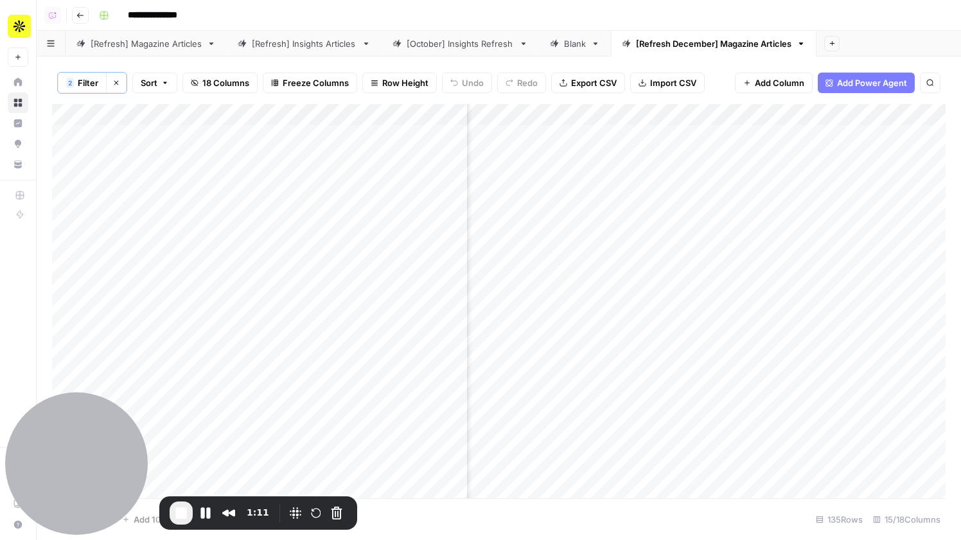
scroll to position [0, 0]
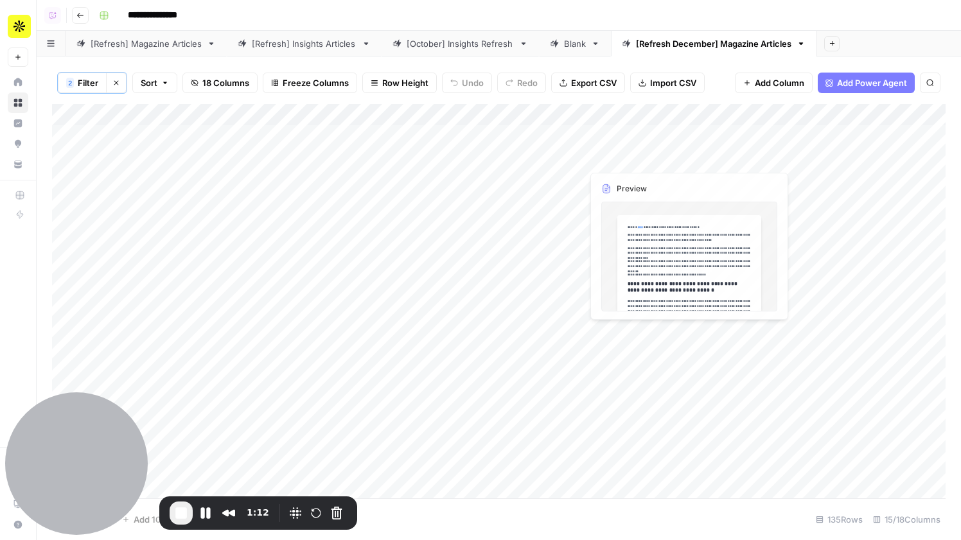
click at [643, 131] on div "Add Column" at bounding box center [498, 301] width 893 height 394
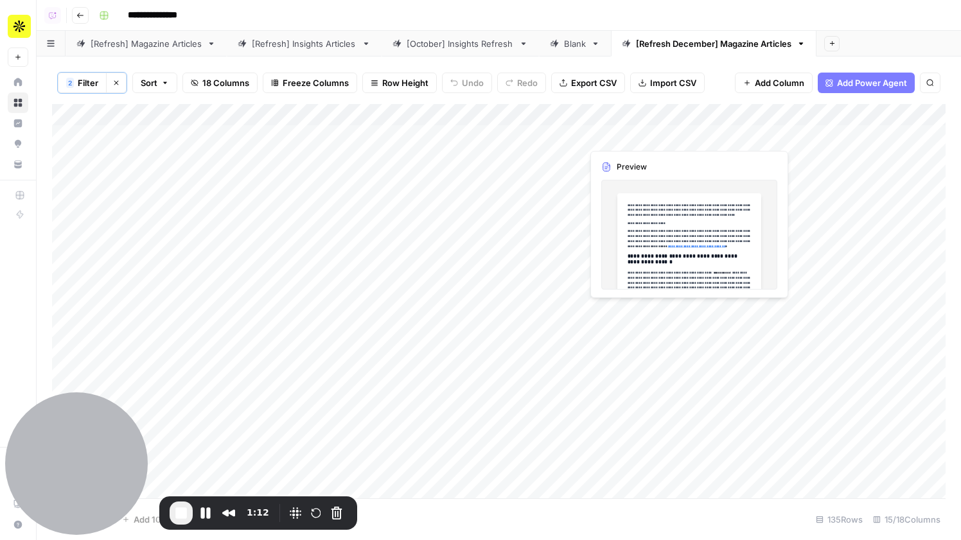
click at [643, 131] on div "Add Column" at bounding box center [498, 301] width 893 height 394
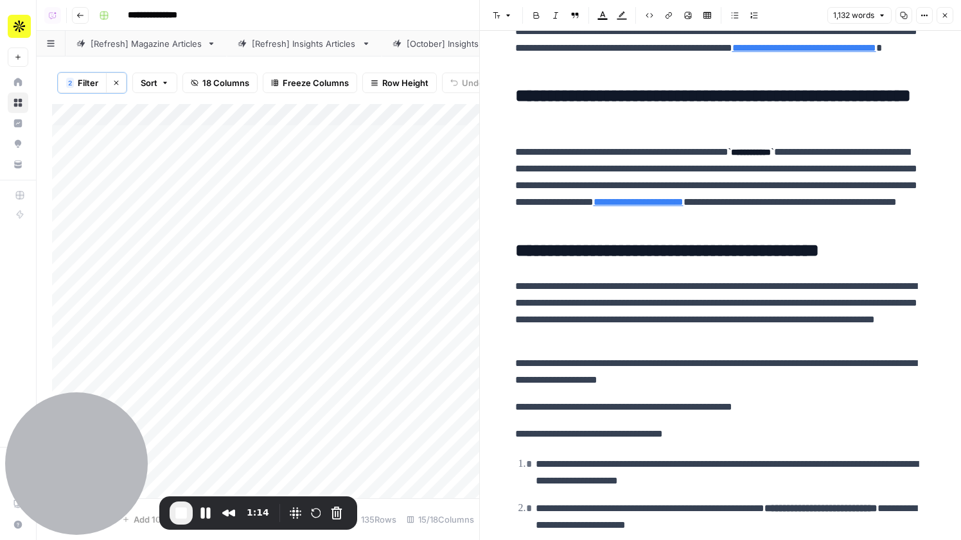
scroll to position [152, 0]
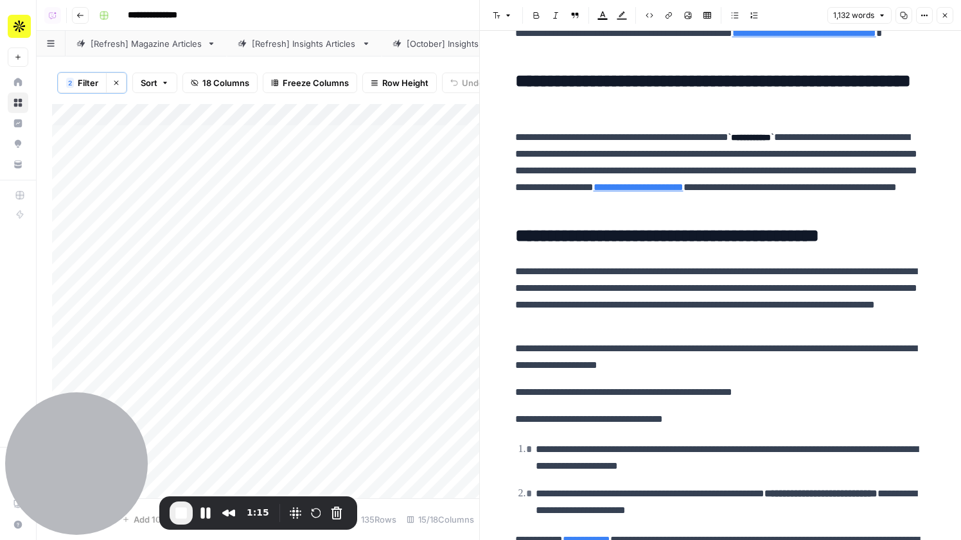
click at [924, 9] on button "Options" at bounding box center [924, 15] width 17 height 17
click at [887, 138] on span "Code" at bounding box center [886, 136] width 62 height 13
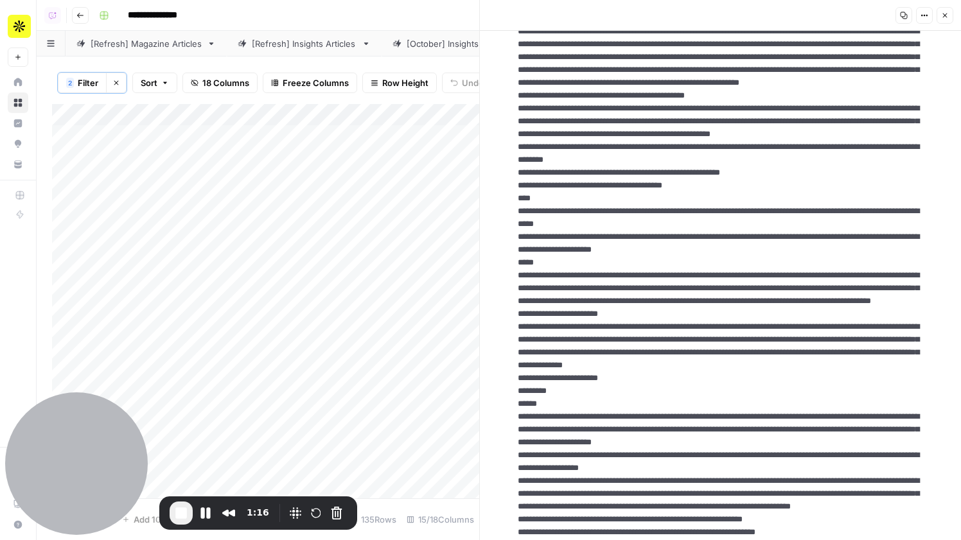
scroll to position [0, 0]
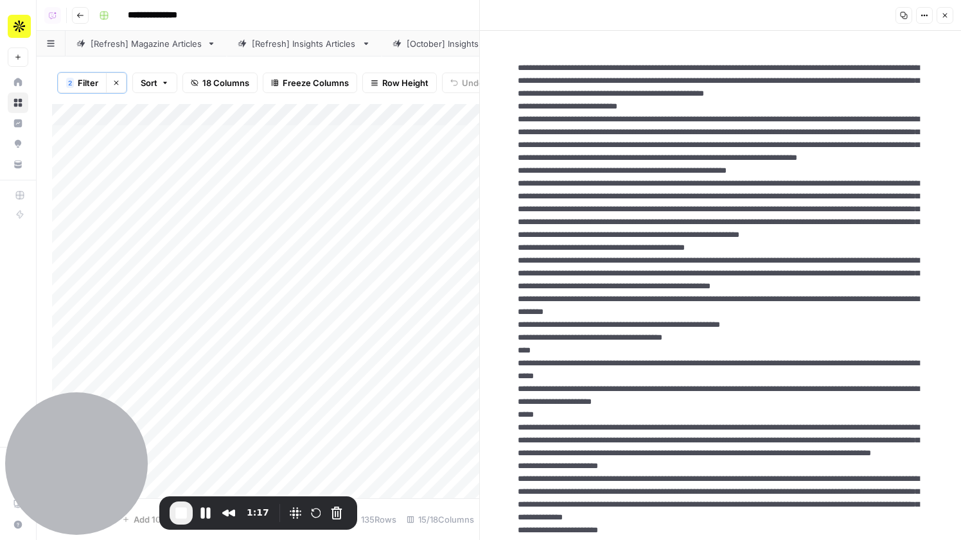
click at [943, 12] on icon "button" at bounding box center [945, 16] width 8 height 8
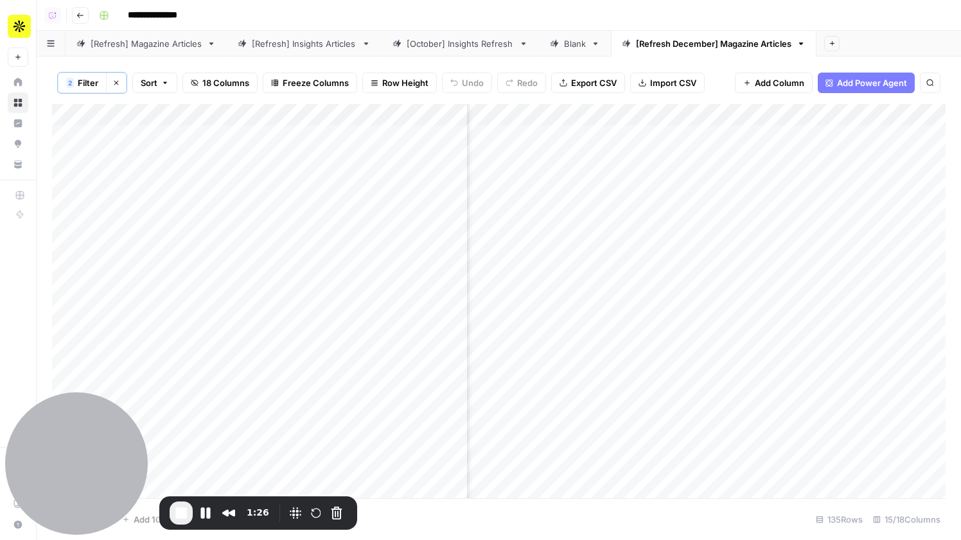
scroll to position [0, 1056]
click at [83, 80] on span "Filter" at bounding box center [88, 82] width 21 height 13
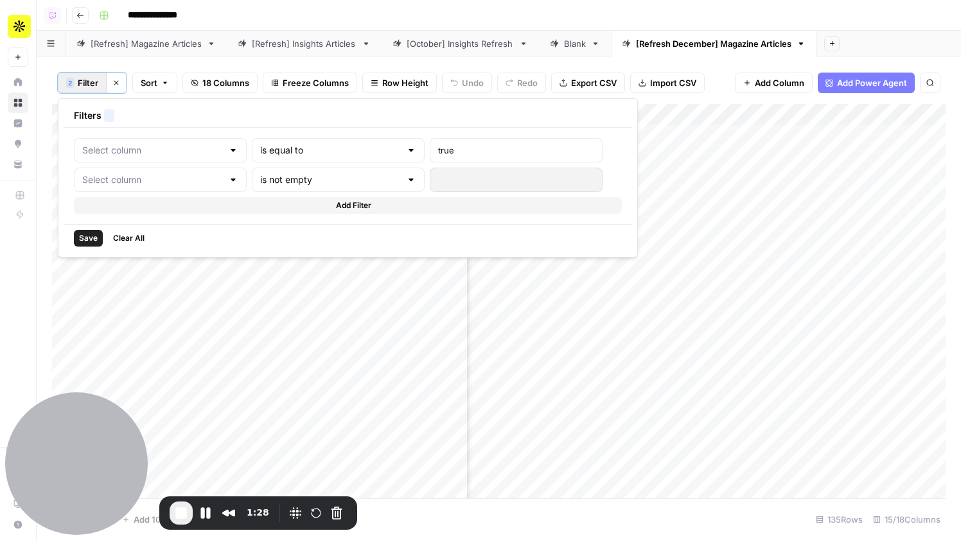
type input "Output"
type input "published"
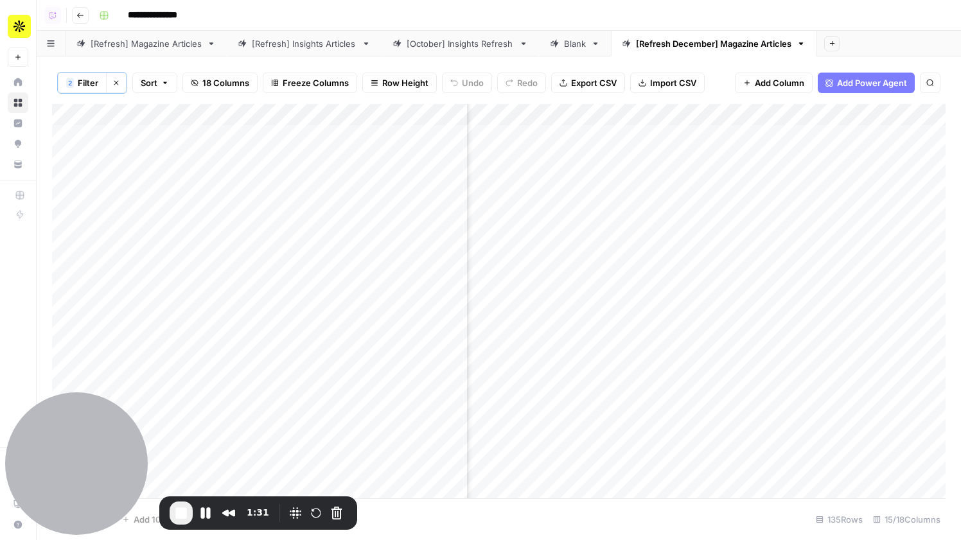
click at [550, 316] on div "Add Column" at bounding box center [498, 301] width 893 height 394
click at [716, 116] on div "Add Column" at bounding box center [498, 301] width 893 height 394
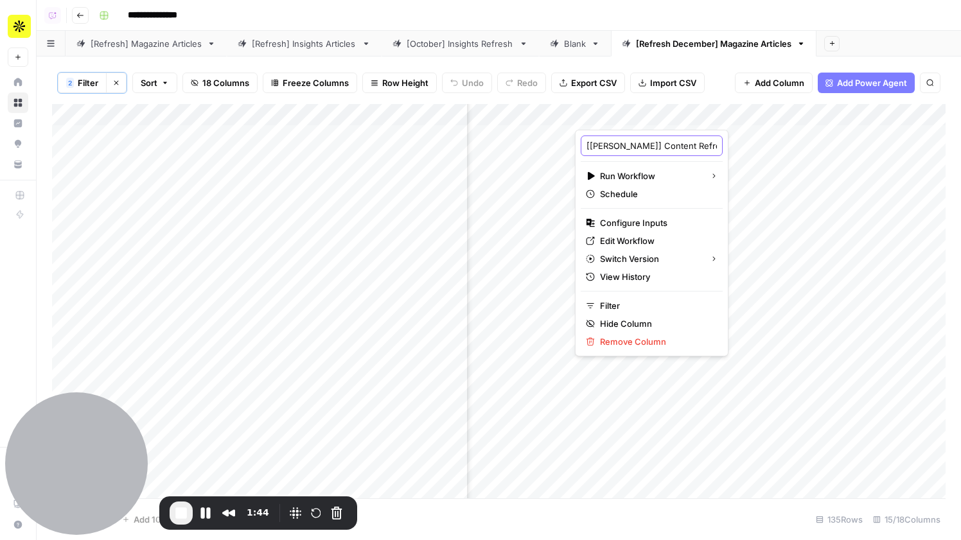
drag, startPoint x: 625, startPoint y: 143, endPoint x: 564, endPoint y: 139, distance: 60.5
click at [564, 139] on body "**********" at bounding box center [480, 270] width 961 height 540
click at [623, 145] on input "[[PERSON_NAME]] Content Refresh" at bounding box center [651, 145] width 130 height 13
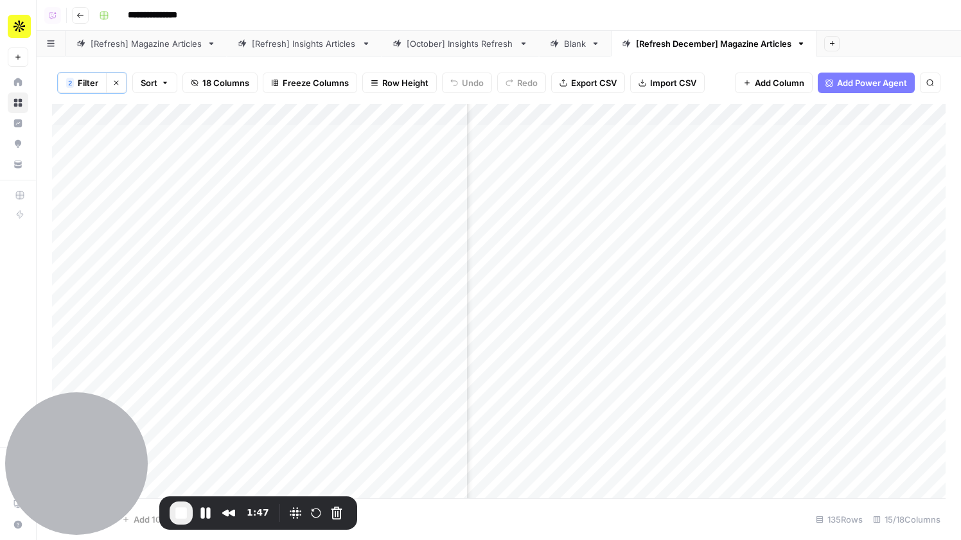
click at [715, 74] on div "2 Filter Clear filters Sort 18 Columns Freeze Columns Row Height Undo Redo Expo…" at bounding box center [498, 83] width 893 height 42
click at [726, 132] on div "Add Column" at bounding box center [498, 301] width 893 height 394
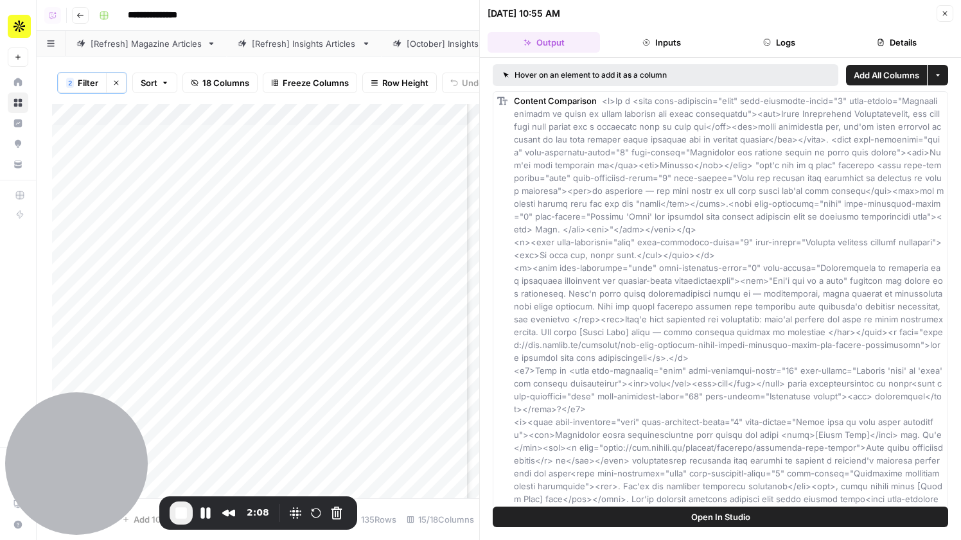
click at [892, 47] on button "Details" at bounding box center [897, 42] width 112 height 21
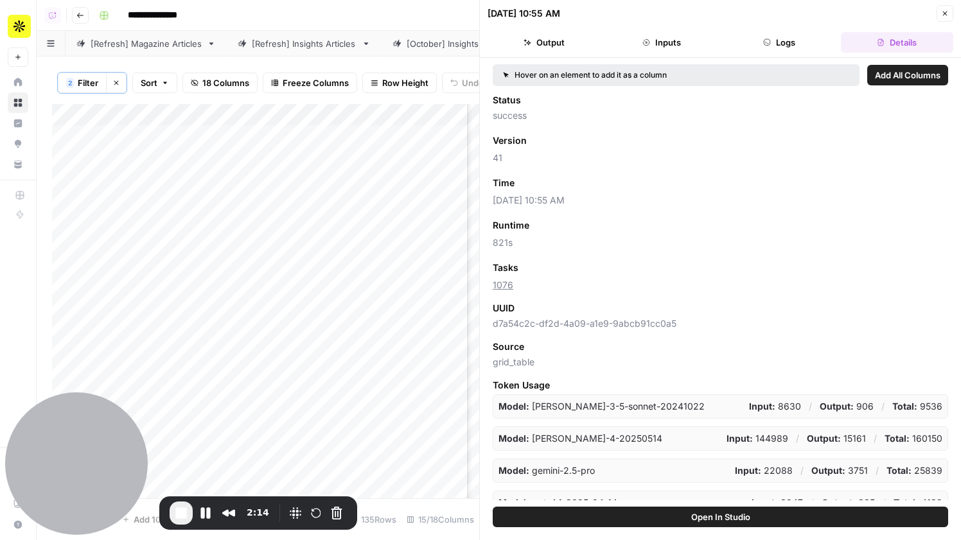
click at [557, 180] on span "Add as Column" at bounding box center [553, 183] width 56 height 12
click at [946, 12] on icon "button" at bounding box center [945, 14] width 8 height 8
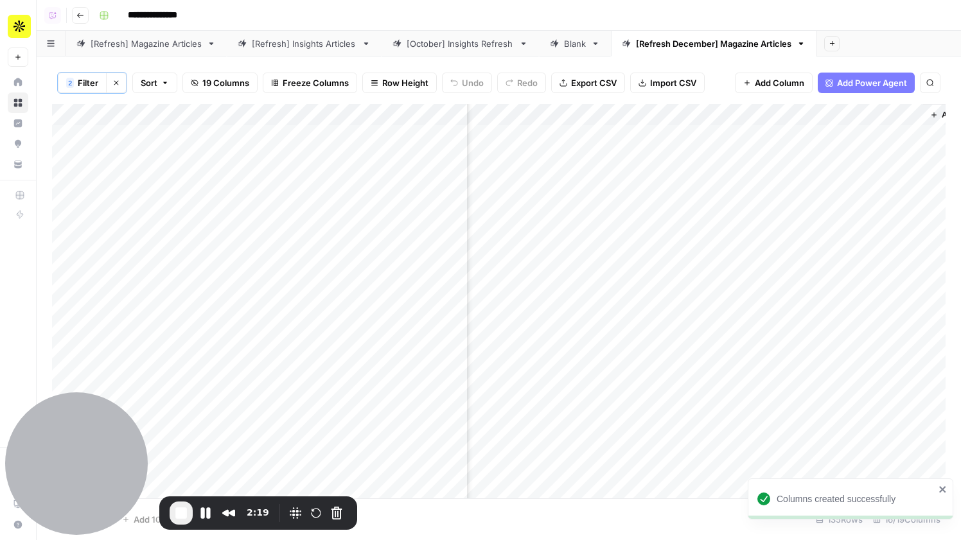
scroll to position [0, 1618]
click at [899, 117] on span "Add Column" at bounding box center [915, 115] width 45 height 12
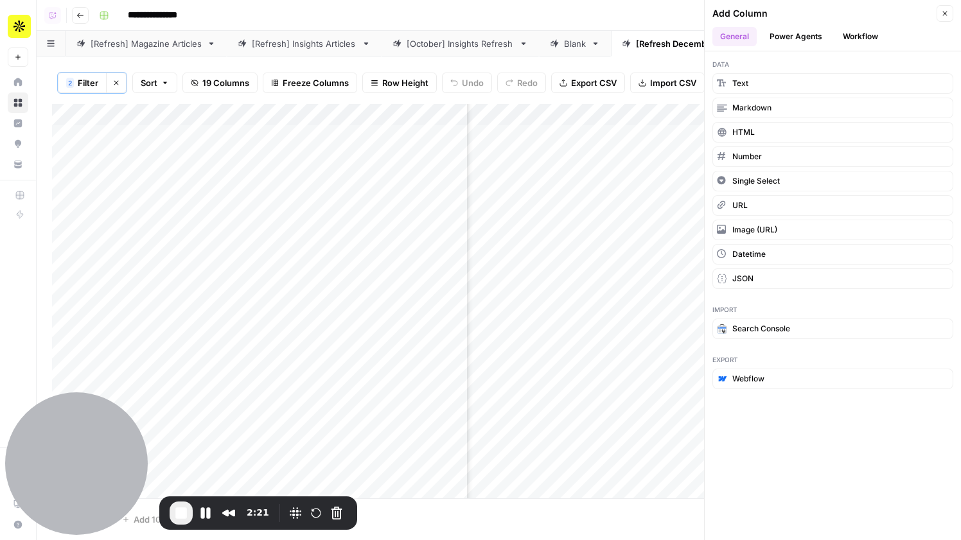
click at [871, 34] on button "Workflow" at bounding box center [860, 36] width 51 height 19
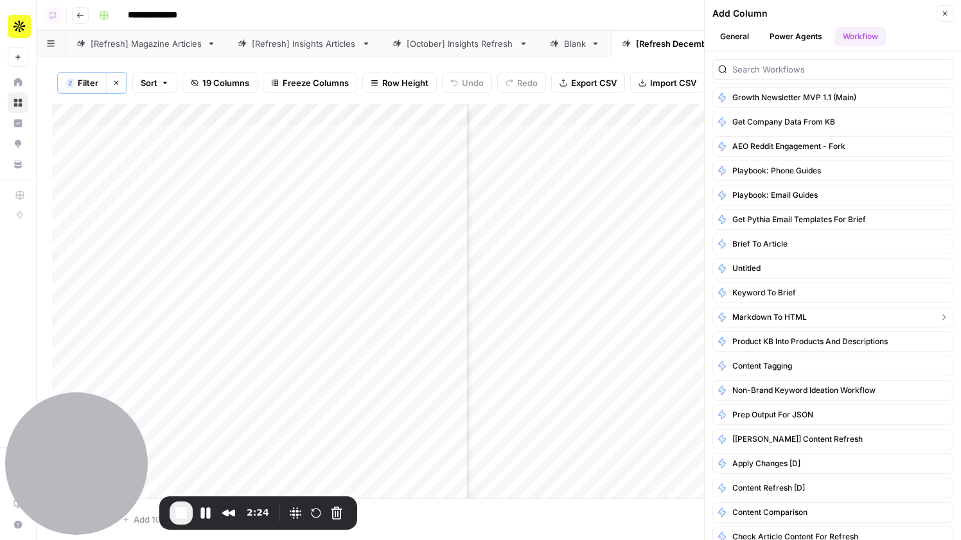
scroll to position [123, 0]
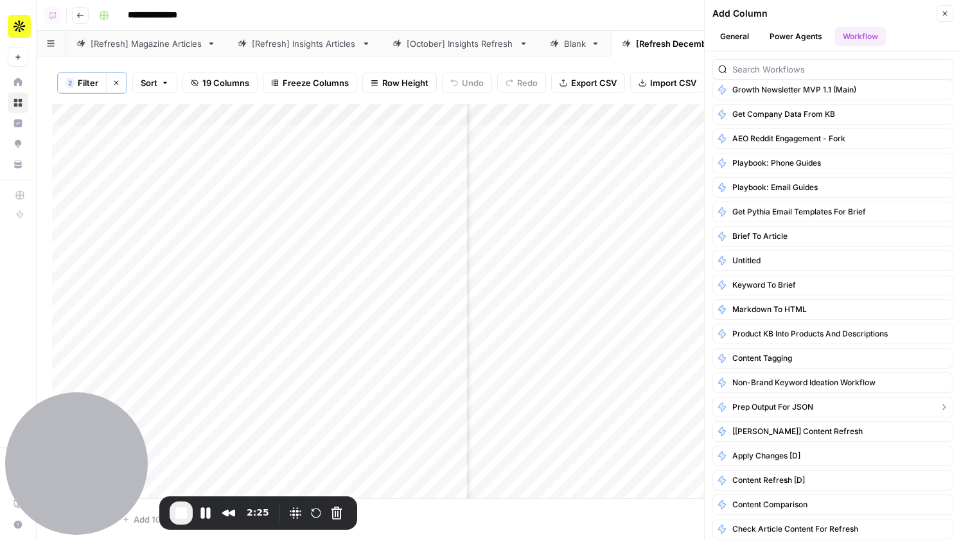
click at [789, 407] on span "Prep Output for JSON" at bounding box center [772, 407] width 81 height 12
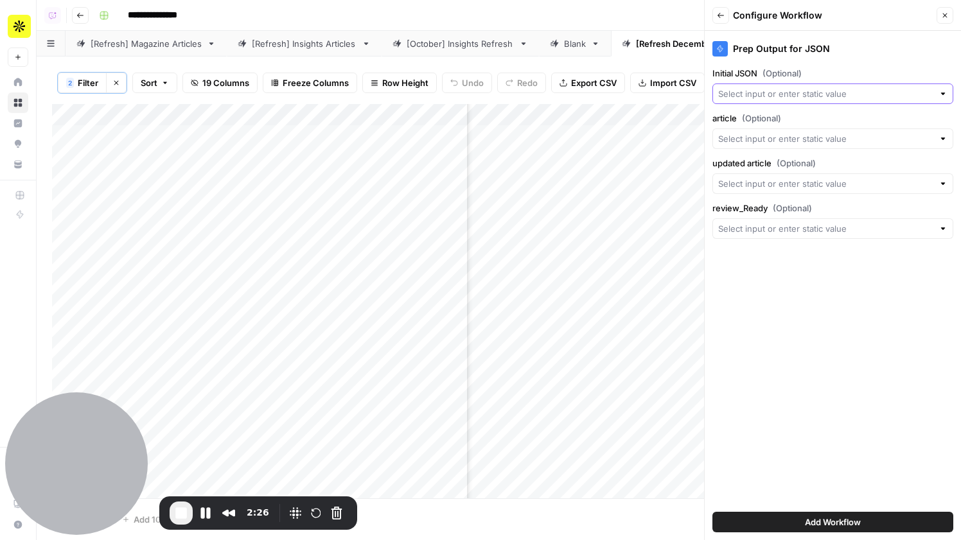
click at [815, 92] on input "Initial JSON (Optional)" at bounding box center [825, 93] width 215 height 13
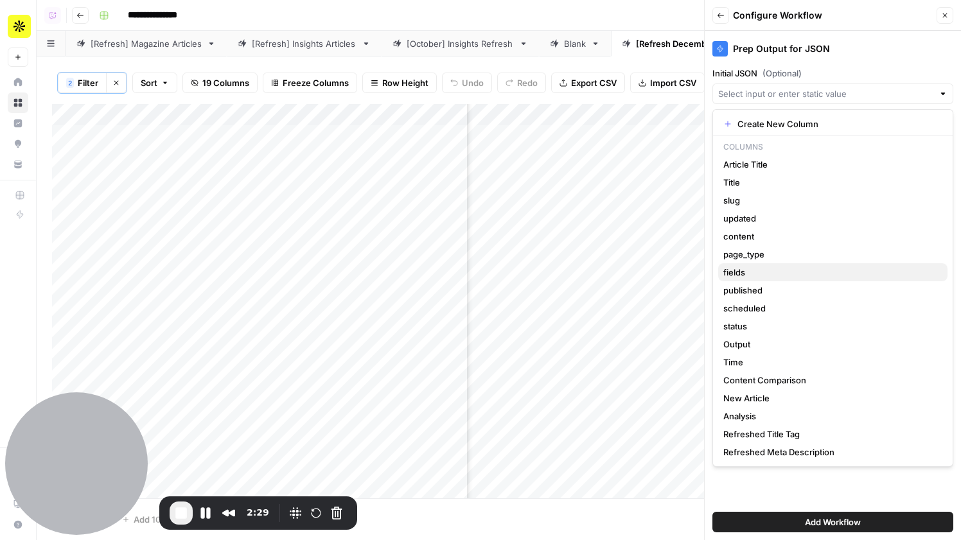
click at [780, 272] on span "fields" at bounding box center [830, 272] width 214 height 13
type input "fields"
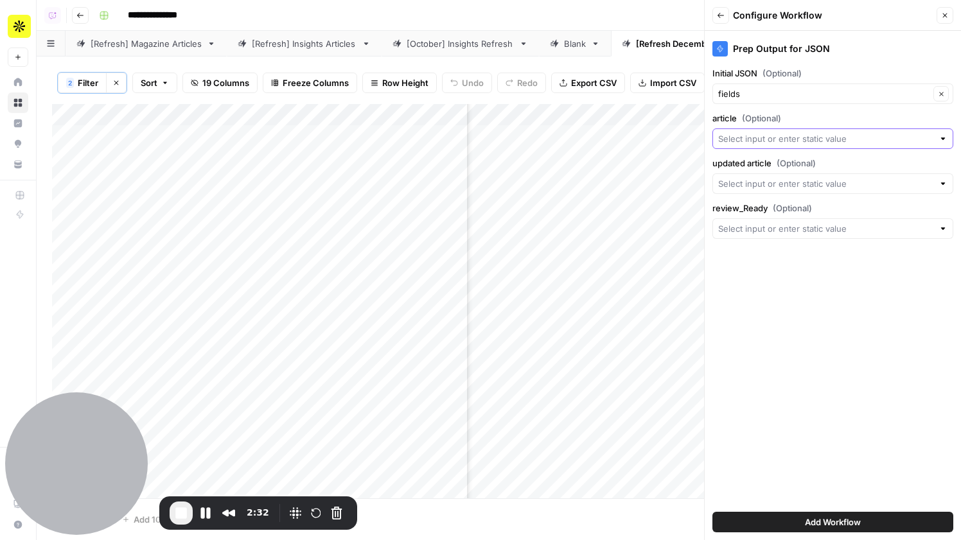
click at [756, 139] on input "article (Optional)" at bounding box center [825, 138] width 215 height 13
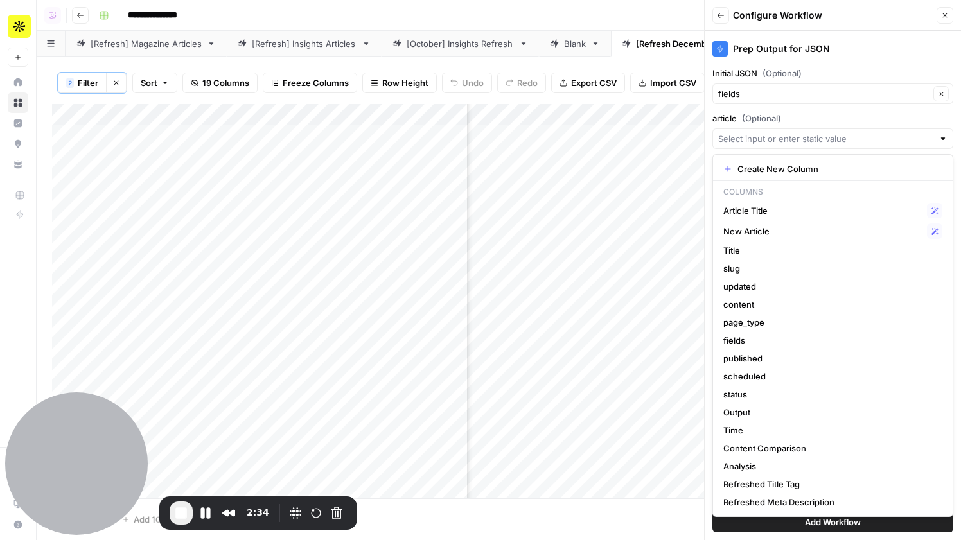
scroll to position [0, 1431]
click at [781, 443] on span "Content Comparison" at bounding box center [830, 448] width 214 height 13
type input "Content Comparison"
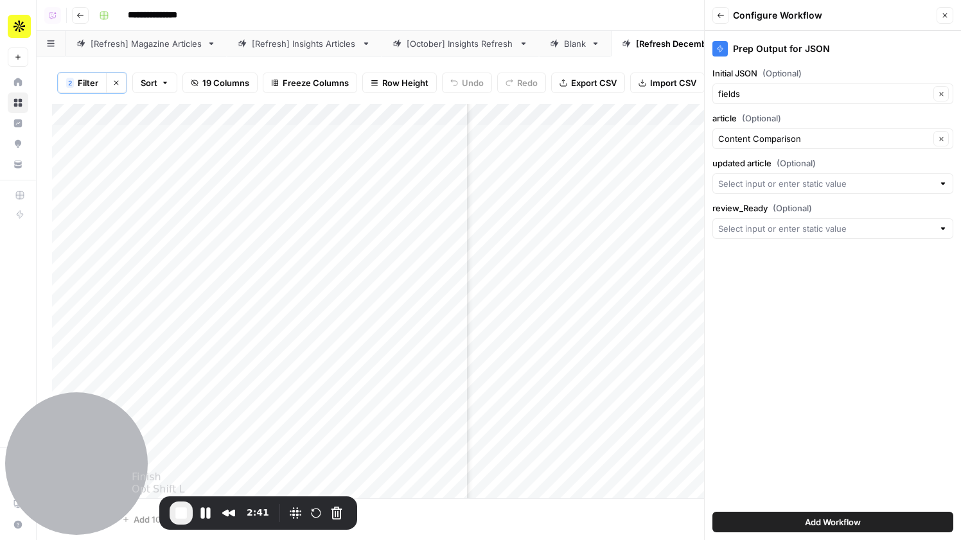
click at [179, 512] on span "End Recording" at bounding box center [180, 512] width 15 height 15
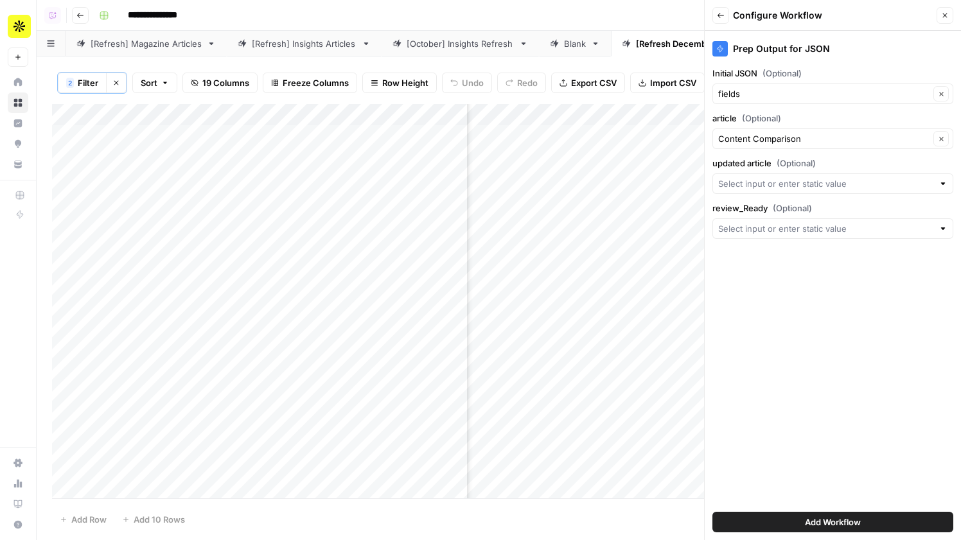
click at [144, 51] on link "[Refresh] Magazine Articles" at bounding box center [145, 44] width 161 height 26
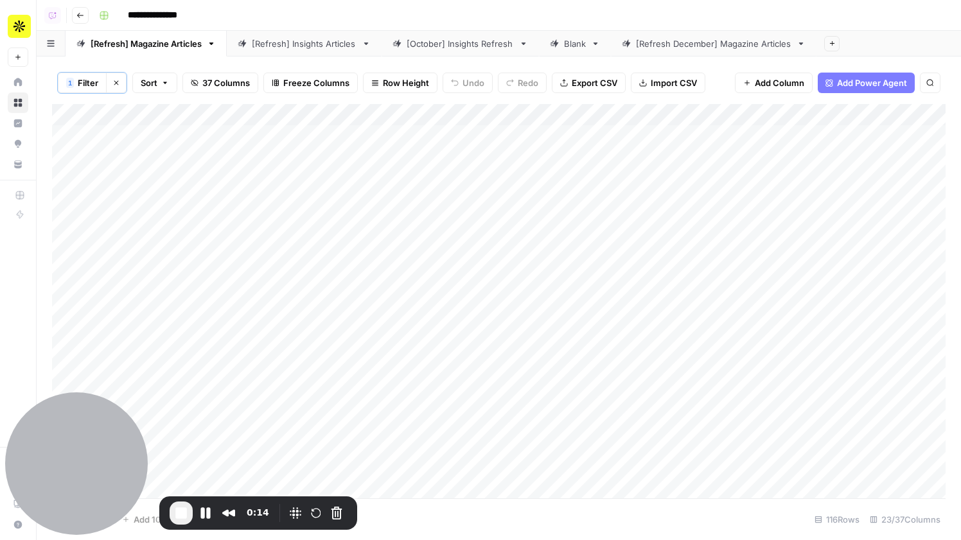
click at [674, 48] on div "[Refresh December] Magazine Articles" at bounding box center [713, 43] width 155 height 13
click at [887, 110] on button "Add Column" at bounding box center [910, 115] width 67 height 17
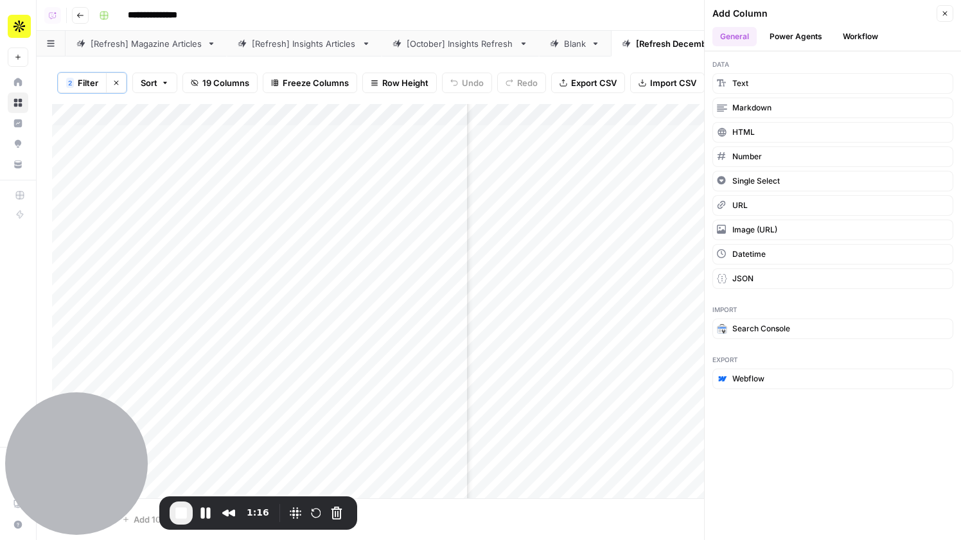
click at [941, 15] on icon "button" at bounding box center [945, 14] width 8 height 8
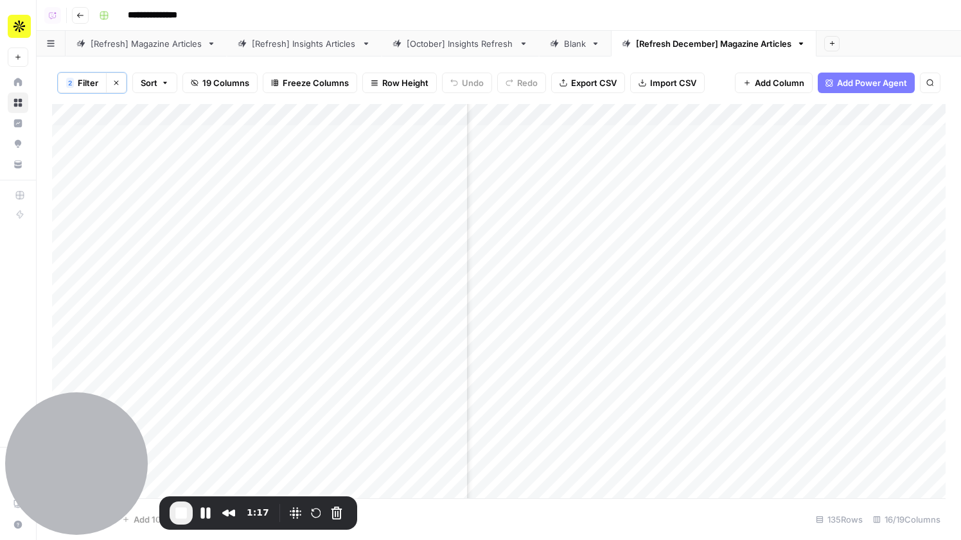
scroll to position [0, 709]
click at [780, 115] on div "Add Column" at bounding box center [498, 301] width 893 height 394
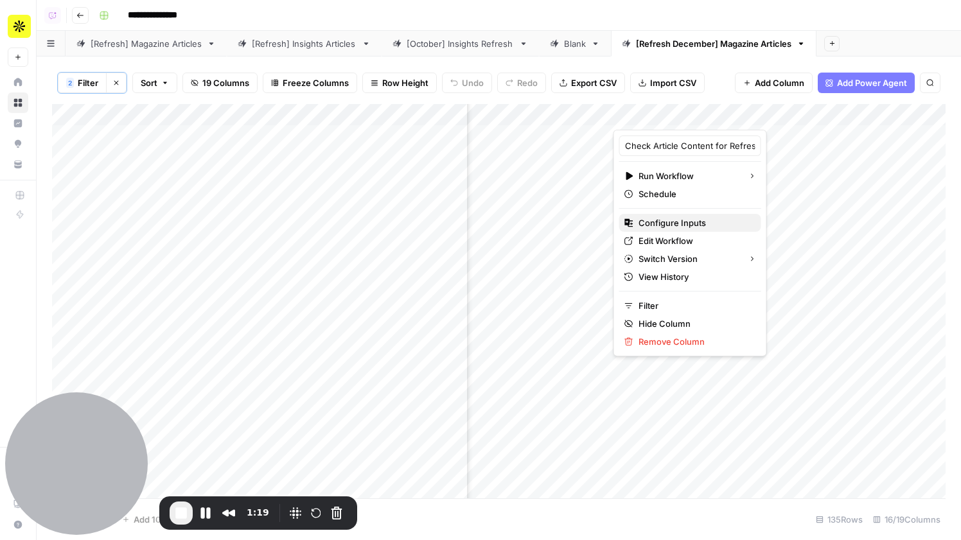
click at [677, 218] on span "Configure Inputs" at bounding box center [694, 222] width 112 height 13
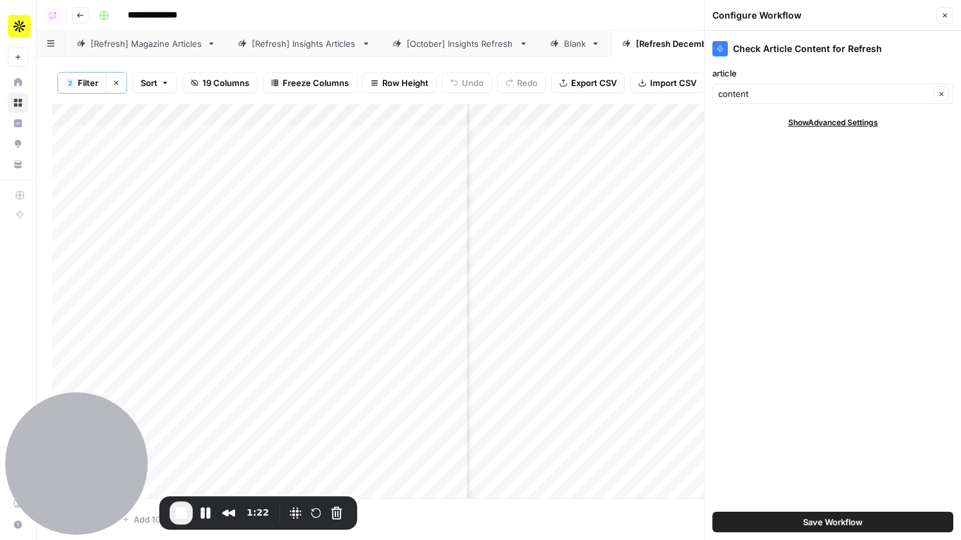
click at [945, 15] on icon "button" at bounding box center [945, 16] width 8 height 8
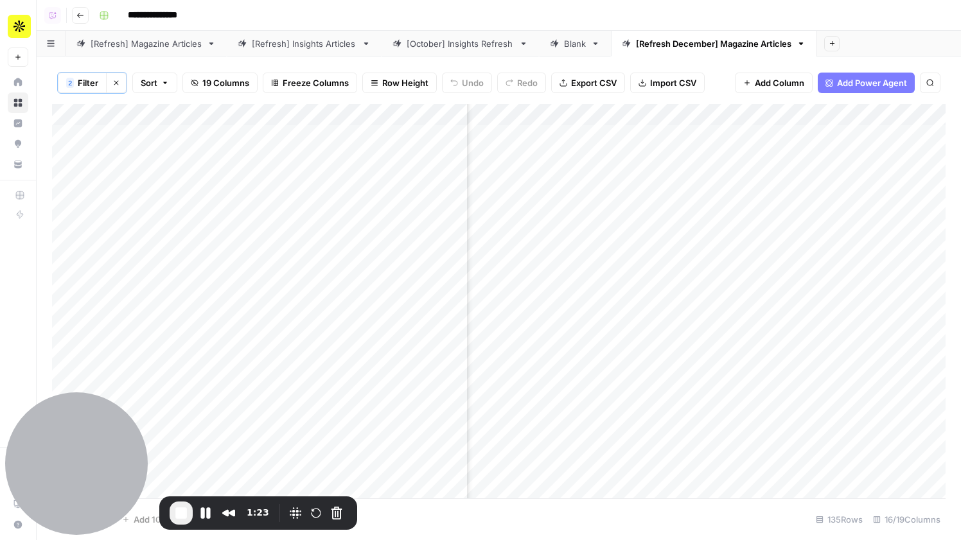
scroll to position [0, 0]
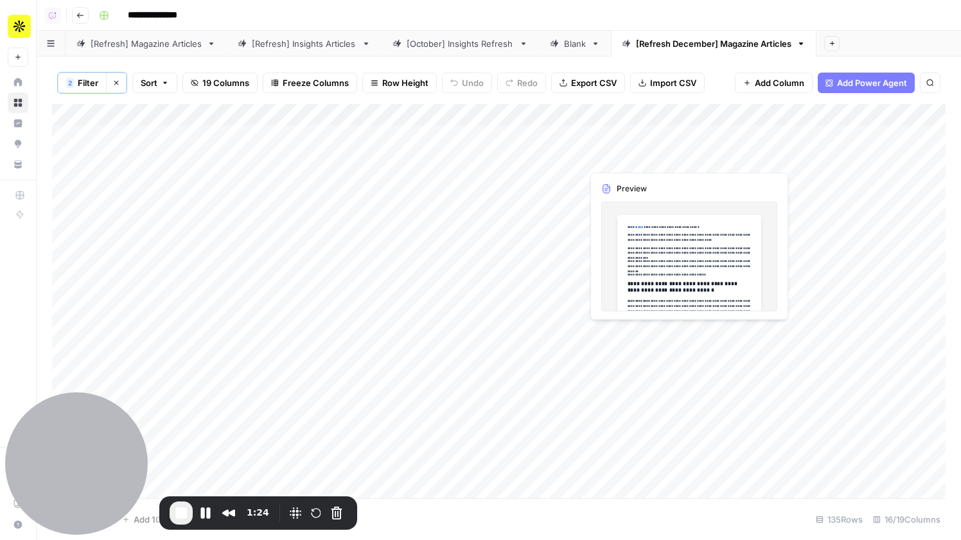
click at [649, 139] on div "Add Column" at bounding box center [498, 301] width 893 height 394
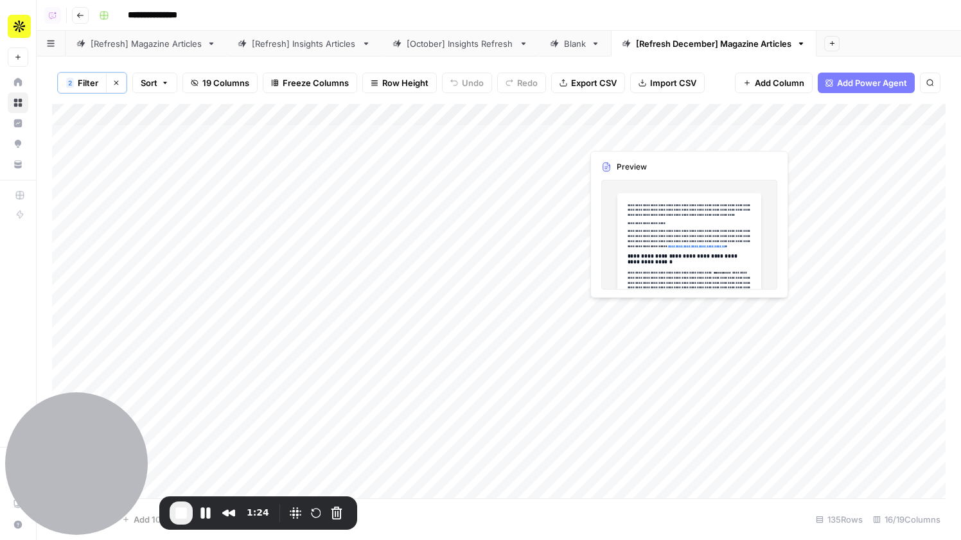
click at [649, 139] on div "Add Column" at bounding box center [498, 301] width 893 height 394
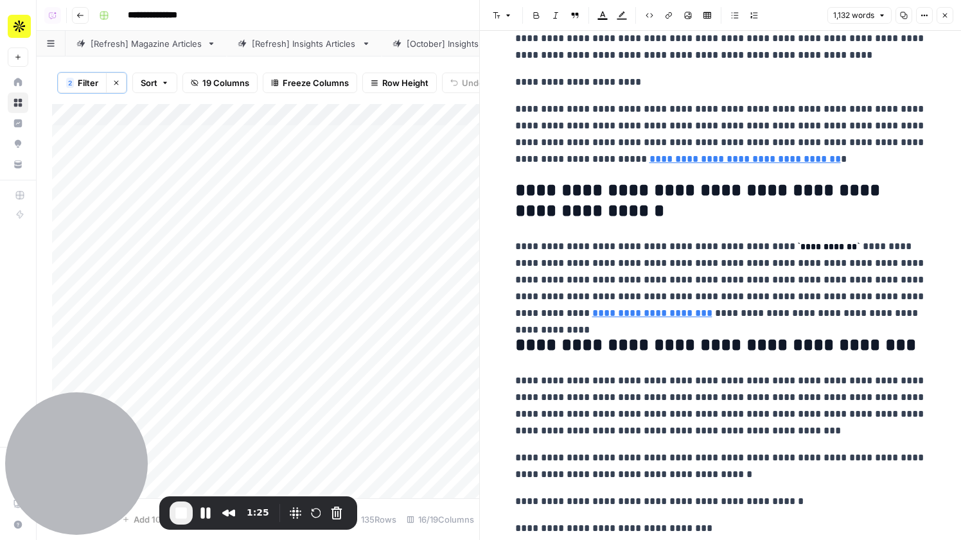
scroll to position [53, 0]
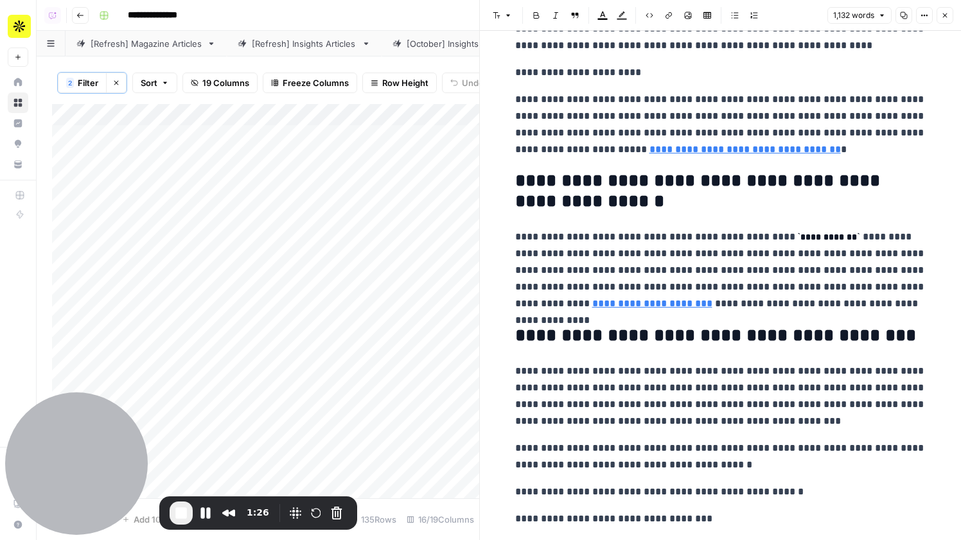
click at [924, 17] on icon "button" at bounding box center [924, 16] width 8 height 8
click at [889, 130] on span "Code" at bounding box center [886, 136] width 62 height 13
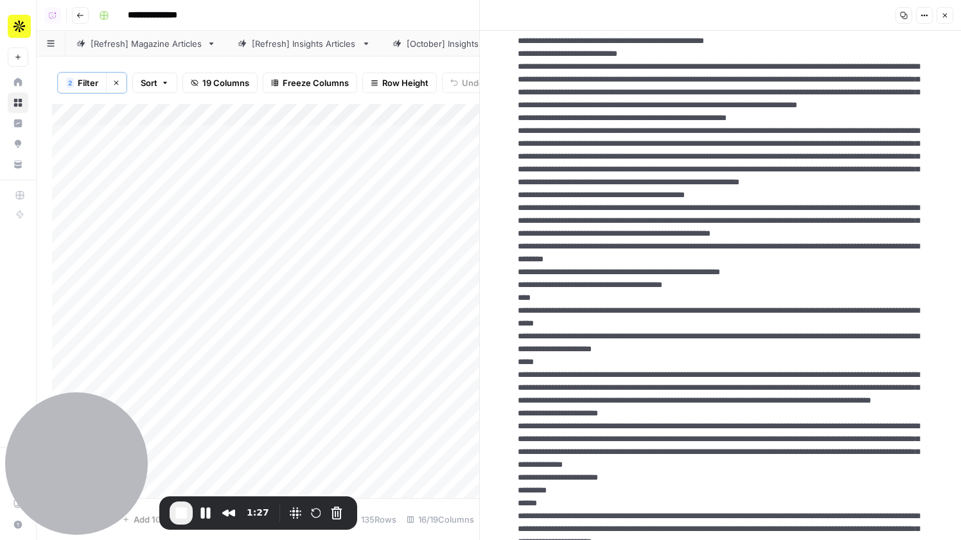
scroll to position [0, 0]
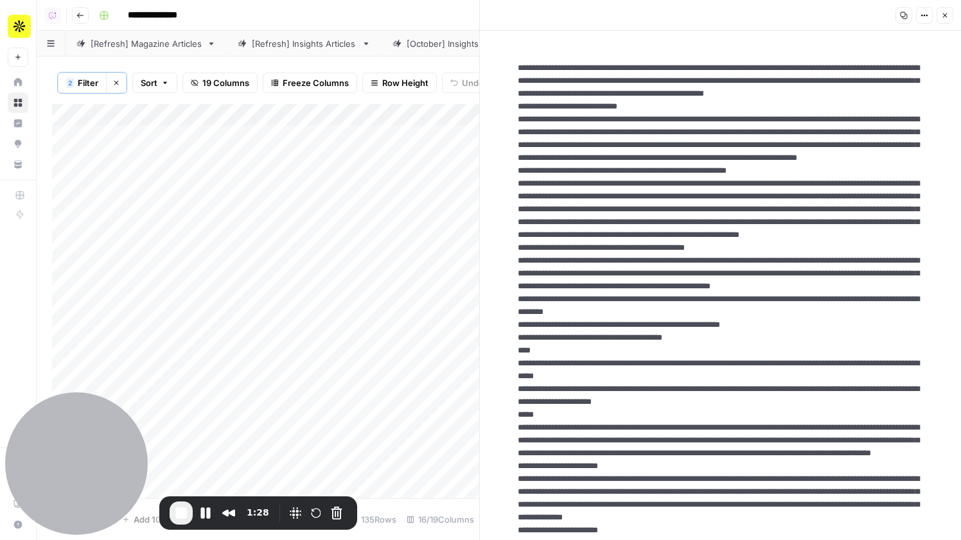
click at [948, 15] on span "Close" at bounding box center [948, 15] width 1 height 1
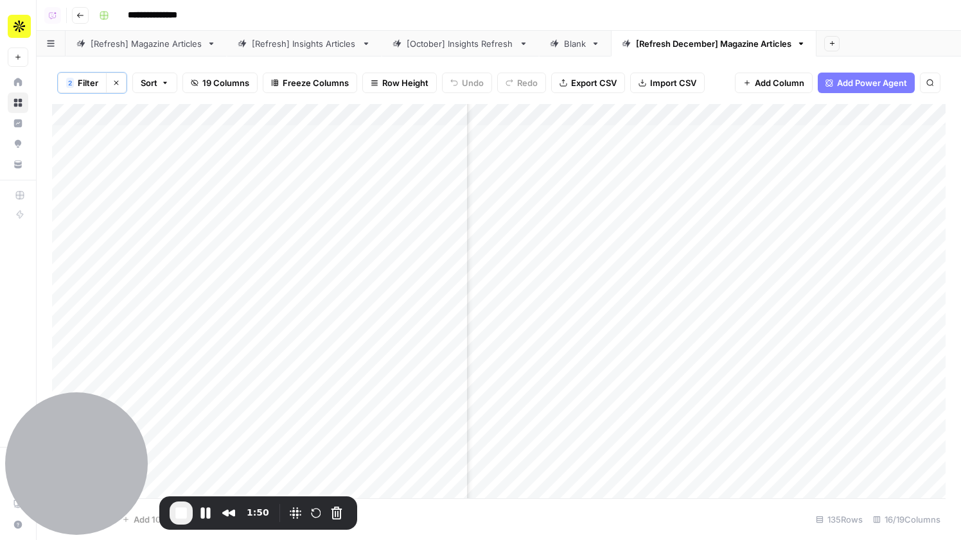
scroll to position [0, 1166]
click at [604, 115] on div "Add Column" at bounding box center [498, 301] width 893 height 394
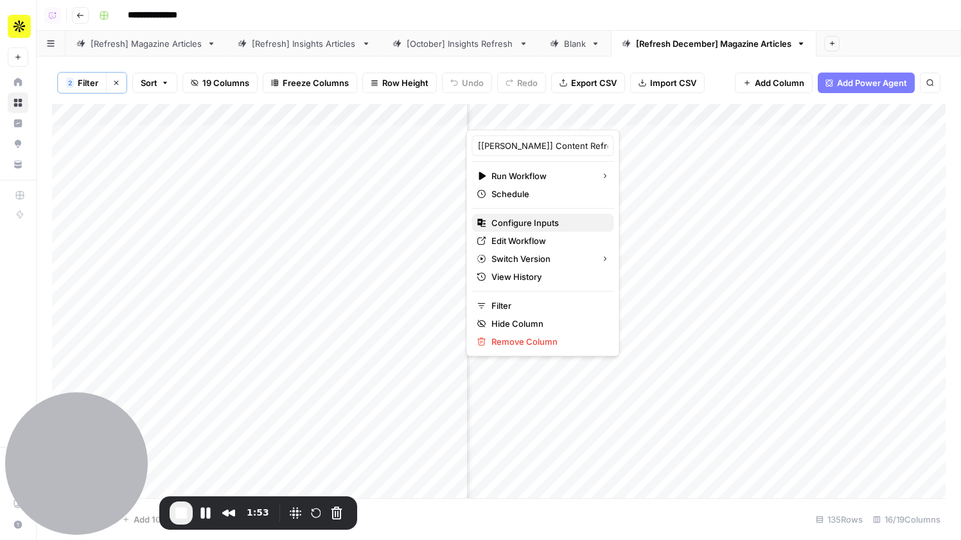
click at [538, 223] on span "Configure Inputs" at bounding box center [547, 222] width 112 height 13
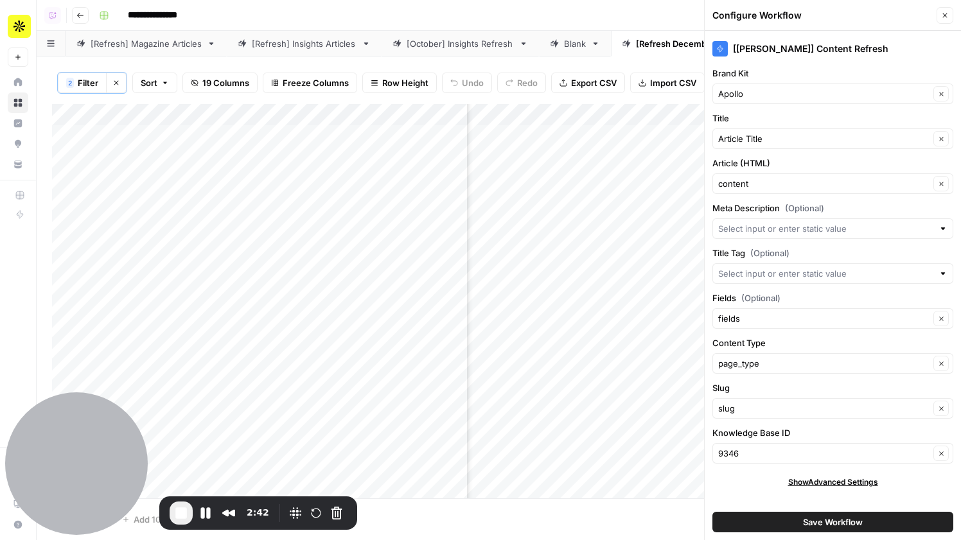
scroll to position [0, 1286]
click at [950, 24] on header "Configure Workflow Close" at bounding box center [832, 15] width 256 height 31
click at [948, 19] on button "Close" at bounding box center [944, 15] width 17 height 17
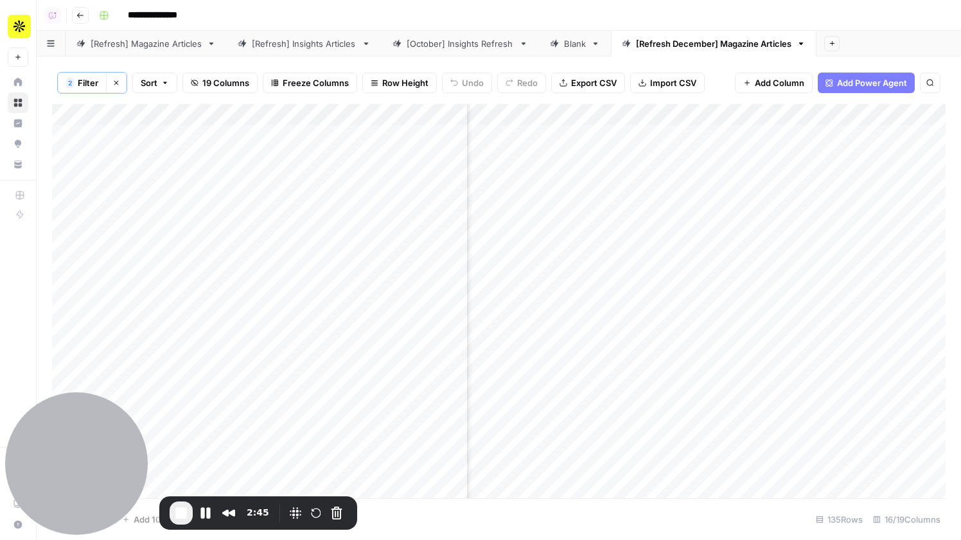
scroll to position [0, 1105]
click at [661, 135] on div "Add Column" at bounding box center [498, 301] width 893 height 394
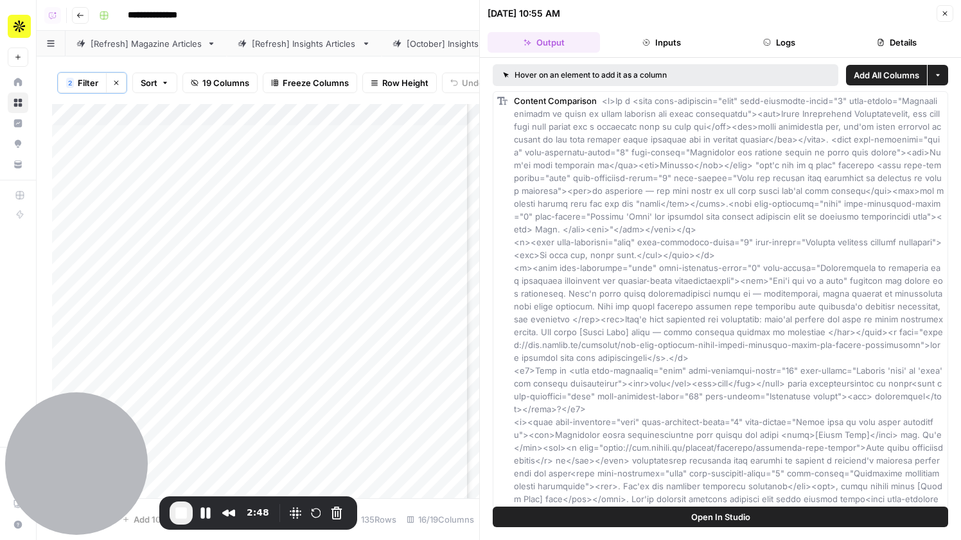
click at [878, 48] on button "Details" at bounding box center [897, 42] width 112 height 21
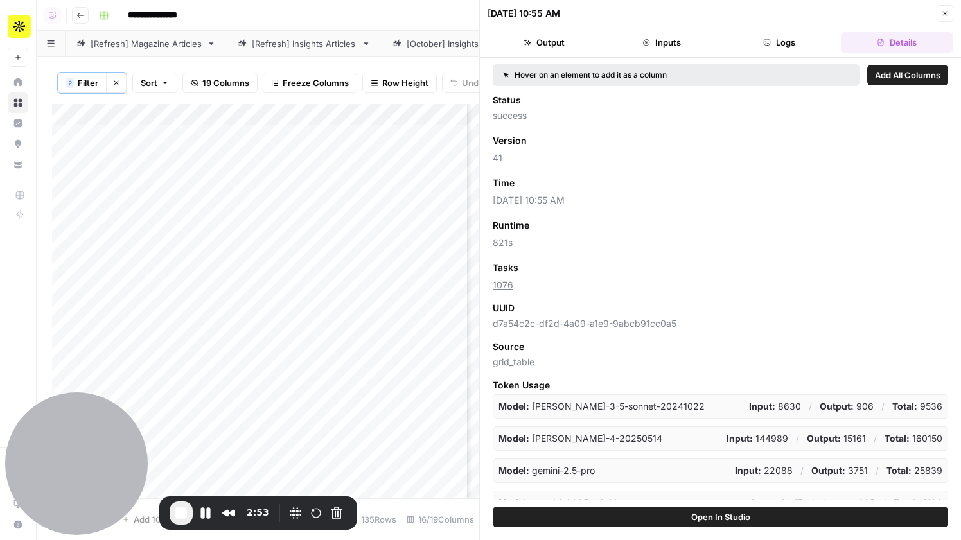
click at [939, 14] on button "Close" at bounding box center [944, 13] width 17 height 17
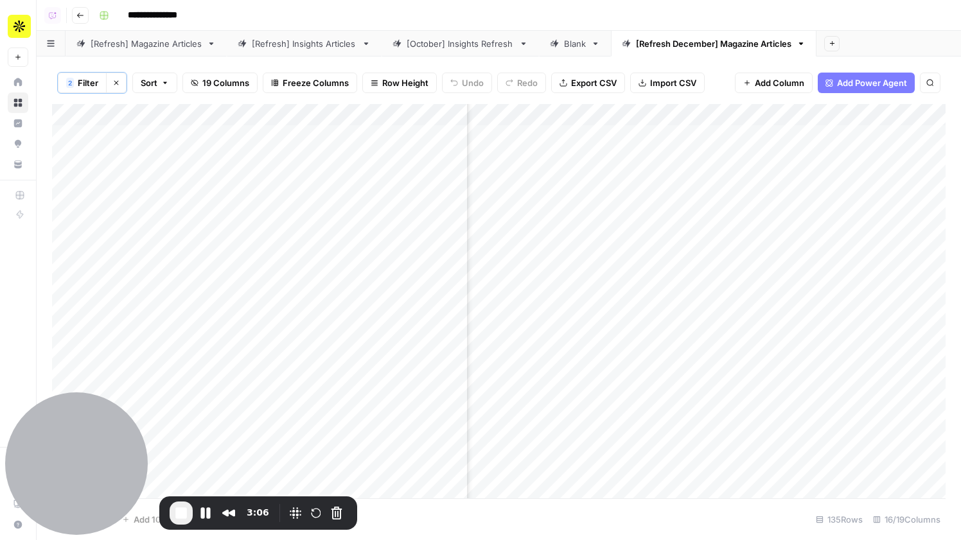
scroll to position [3, 1415]
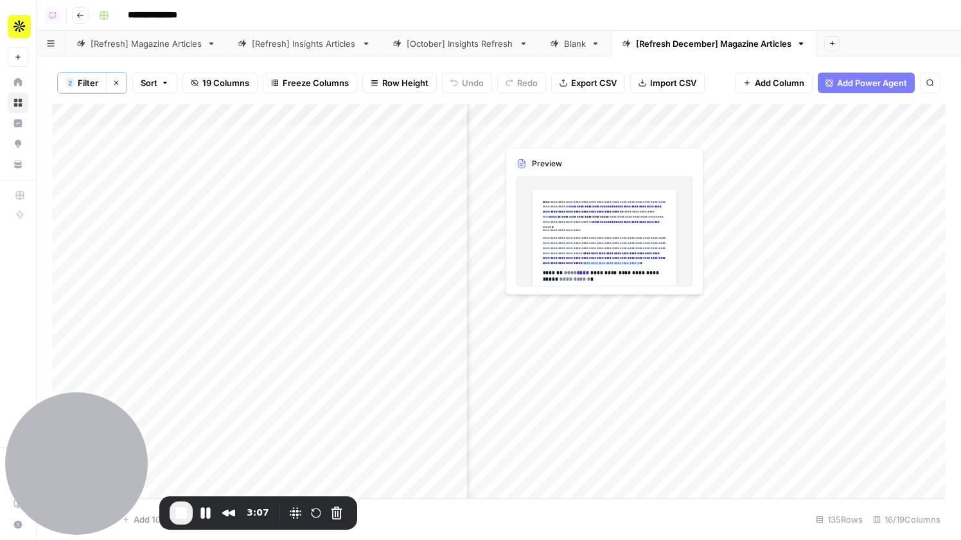
click at [543, 134] on div "Add Column" at bounding box center [498, 301] width 893 height 394
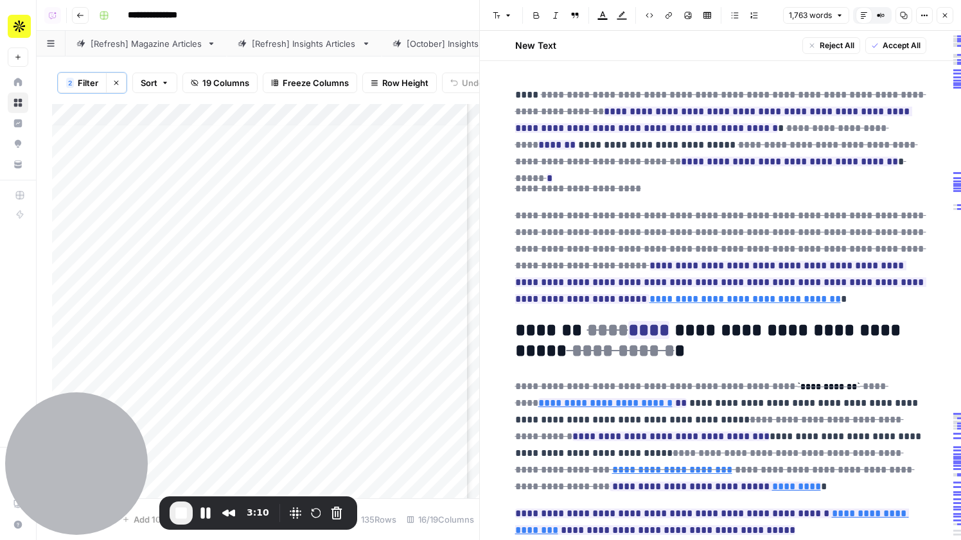
click at [949, 19] on button "Close" at bounding box center [944, 15] width 17 height 17
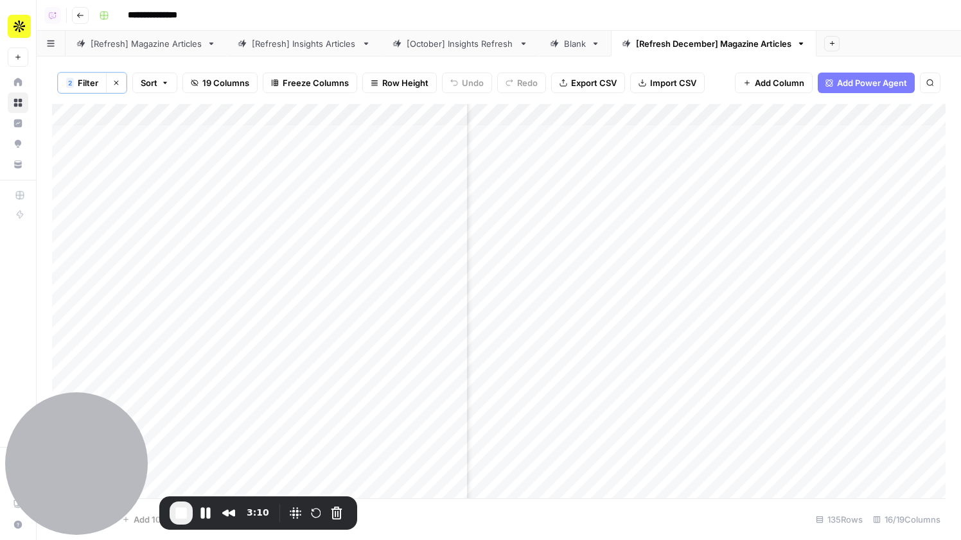
click at [661, 137] on div "Add Column" at bounding box center [498, 301] width 893 height 394
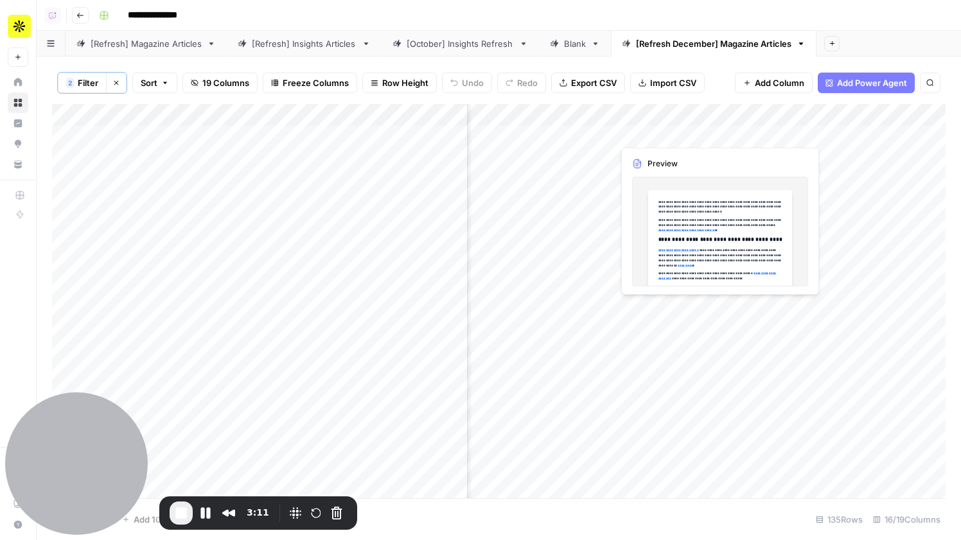
click at [661, 137] on div "Add Column" at bounding box center [498, 301] width 893 height 394
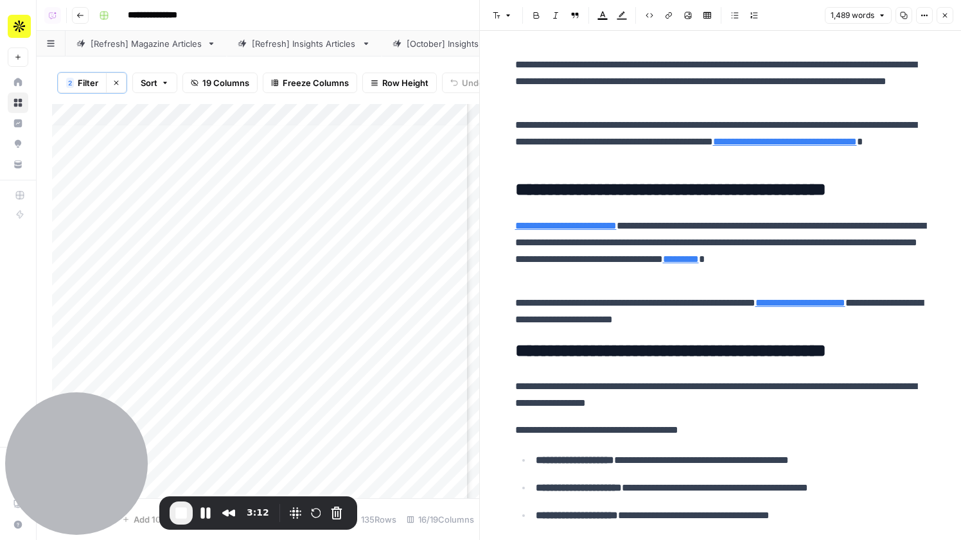
click at [941, 14] on icon "button" at bounding box center [945, 16] width 8 height 8
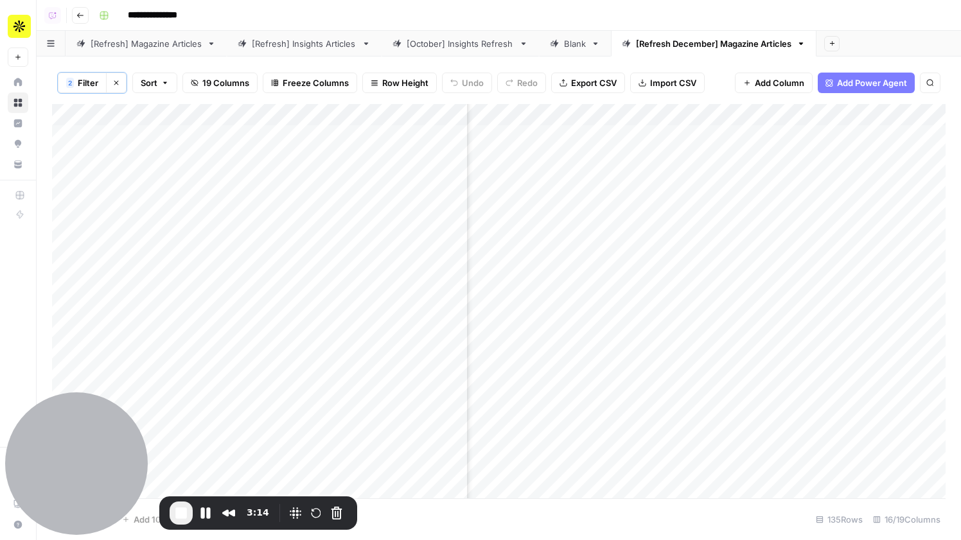
scroll to position [0, 1477]
click at [699, 136] on div "Add Column" at bounding box center [498, 301] width 893 height 394
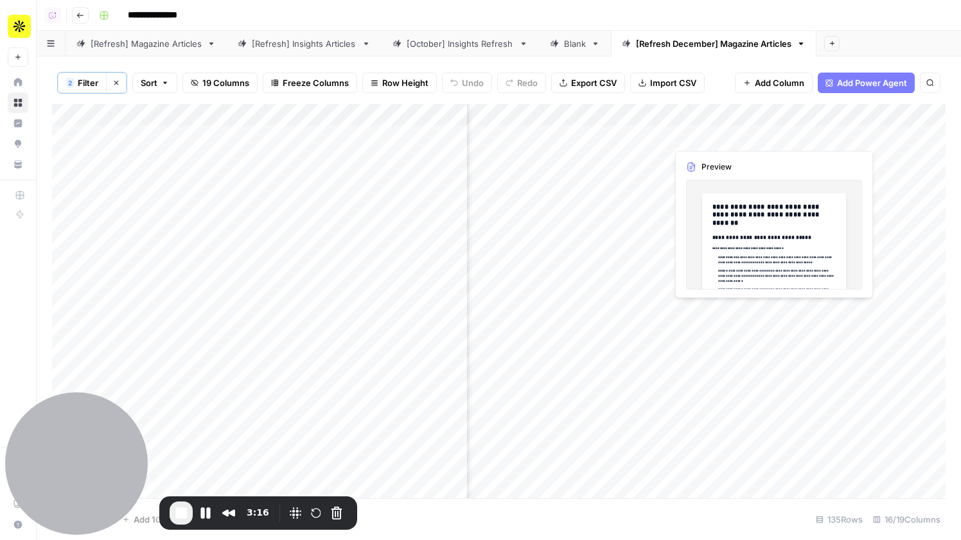
click at [699, 136] on div "Add Column" at bounding box center [498, 301] width 893 height 394
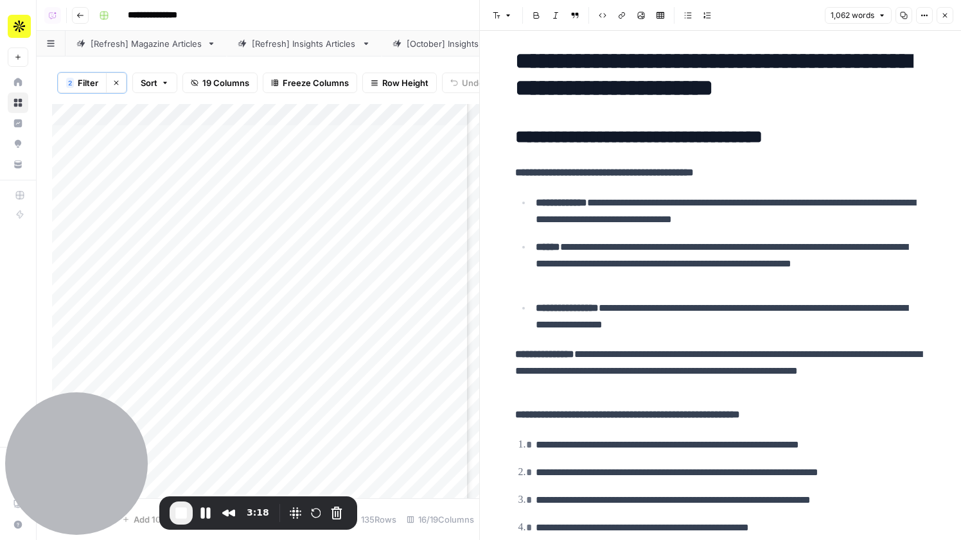
scroll to position [7, 0]
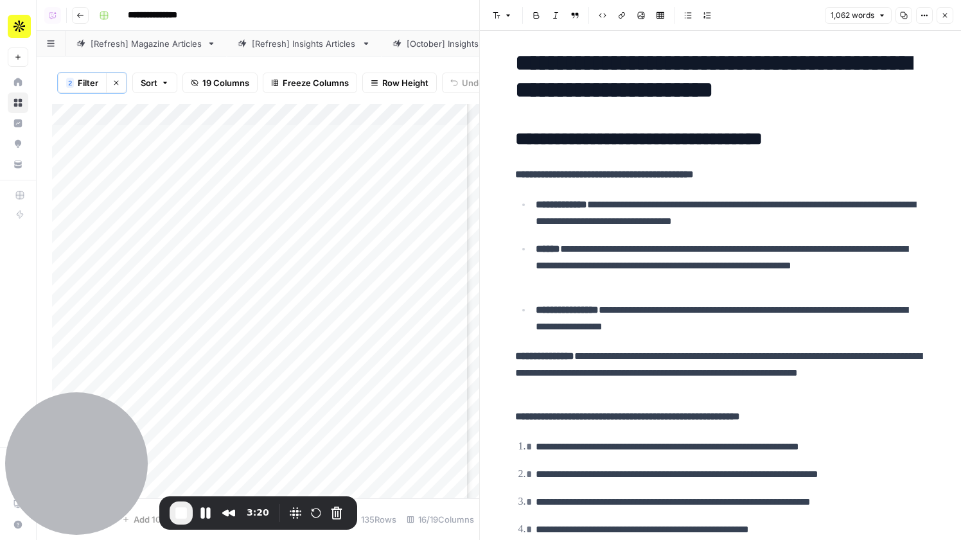
click at [950, 13] on button "Close" at bounding box center [944, 15] width 17 height 17
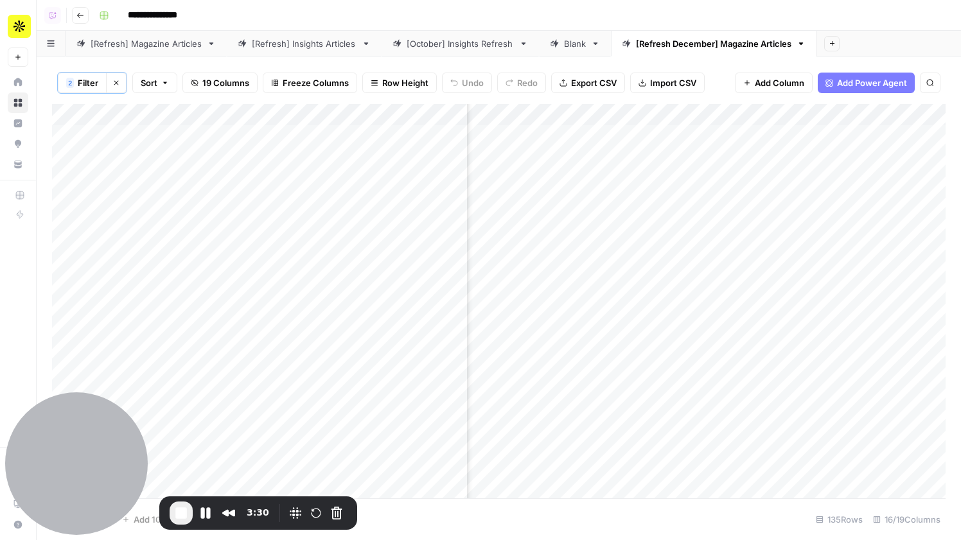
scroll to position [0, 1618]
click at [909, 117] on span "Add Column" at bounding box center [915, 115] width 45 height 12
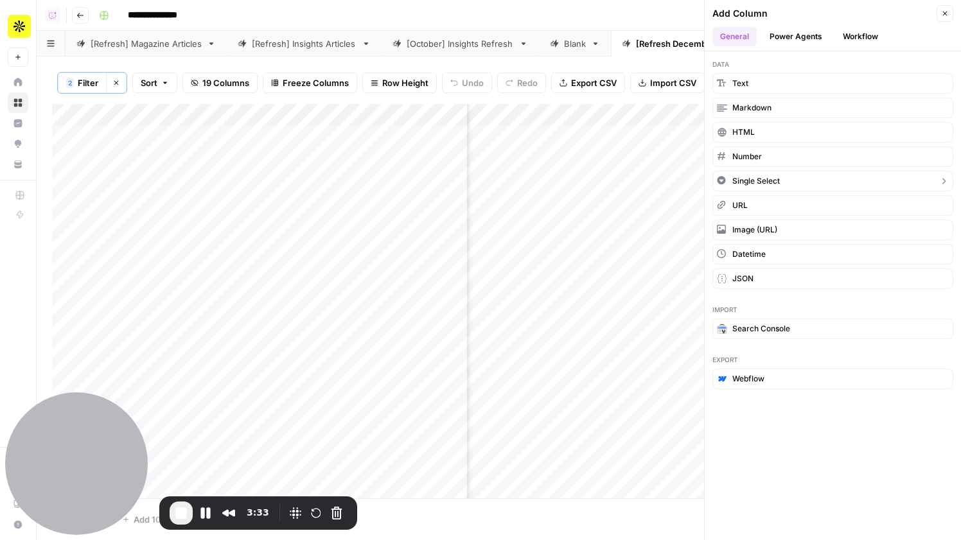
click at [772, 176] on span "Single Select" at bounding box center [756, 181] width 48 height 12
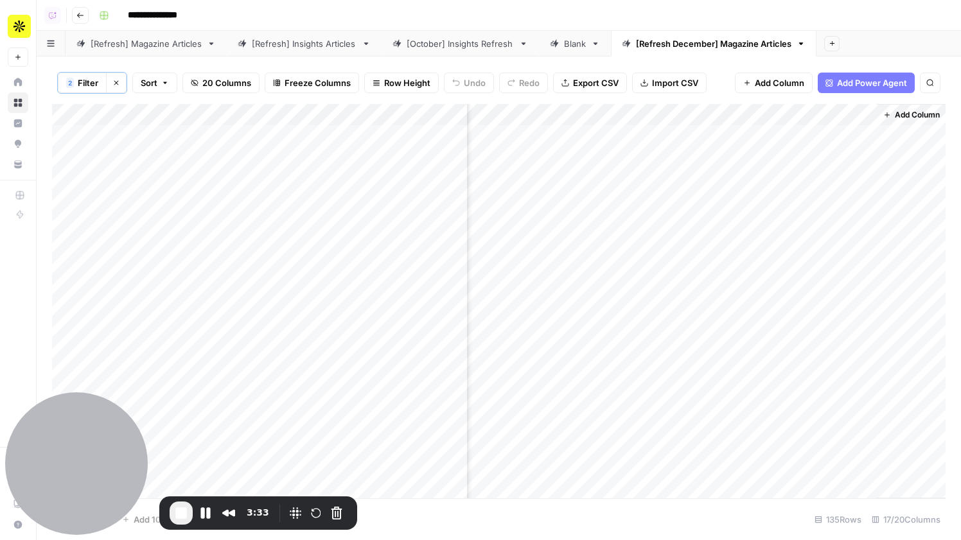
scroll to position [0, 1733]
drag, startPoint x: 810, startPoint y: 119, endPoint x: 161, endPoint y: 141, distance: 649.5
click at [161, 141] on div "Add Column" at bounding box center [498, 301] width 893 height 394
click at [207, 115] on div "Add Column" at bounding box center [498, 301] width 893 height 394
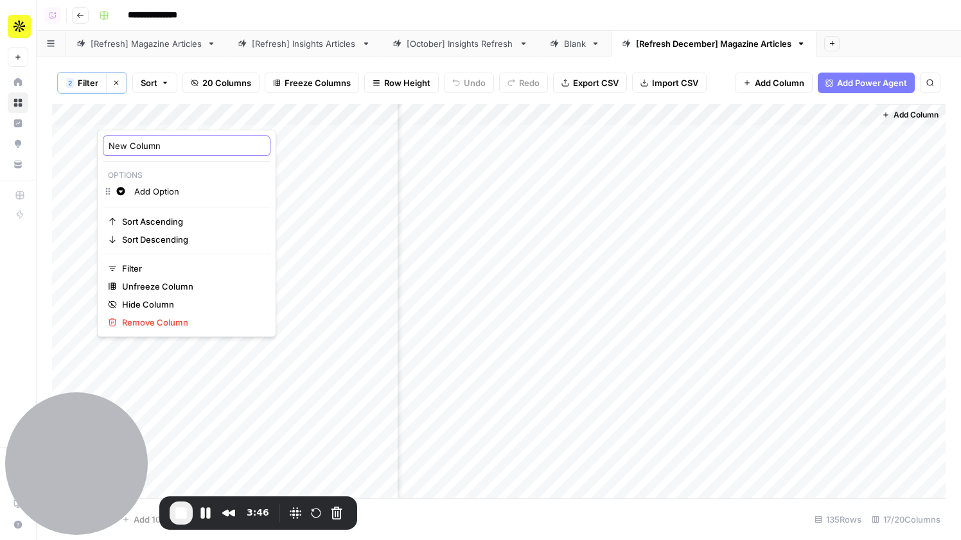
drag, startPoint x: 182, startPoint y: 145, endPoint x: 101, endPoint y: 144, distance: 80.9
click at [101, 144] on div "New Column Options Change color Add Option Sort Ascending Sort Descending Filte…" at bounding box center [186, 233] width 179 height 207
type input "Status"
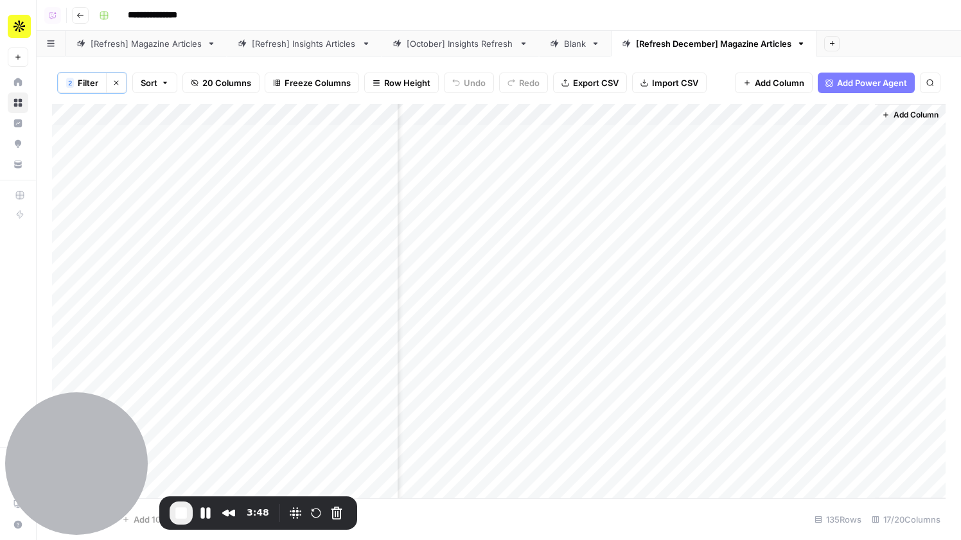
click at [162, 128] on div "Add Column" at bounding box center [498, 301] width 893 height 394
click at [150, 114] on div "Add Column" at bounding box center [498, 301] width 893 height 394
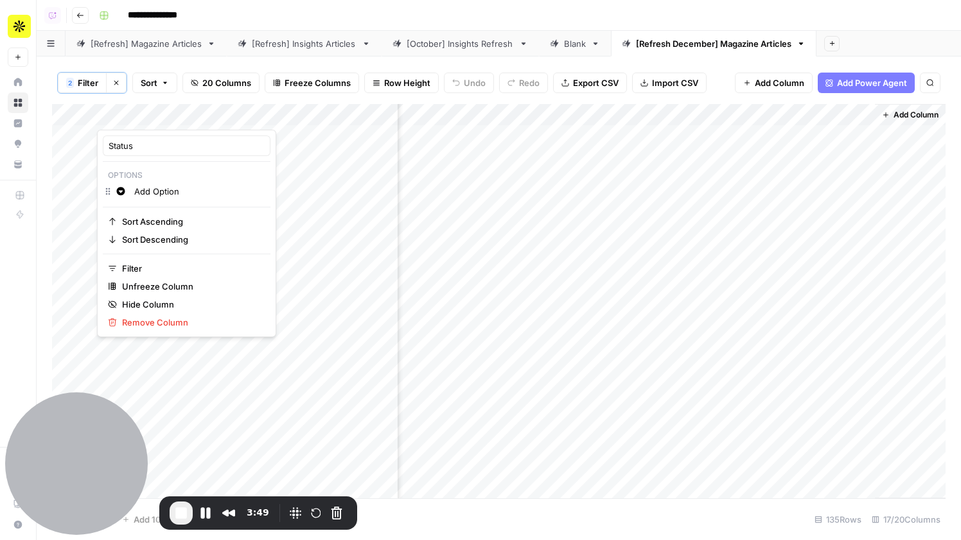
click at [173, 190] on input "Add Option" at bounding box center [199, 191] width 130 height 13
type input "Review Completed"
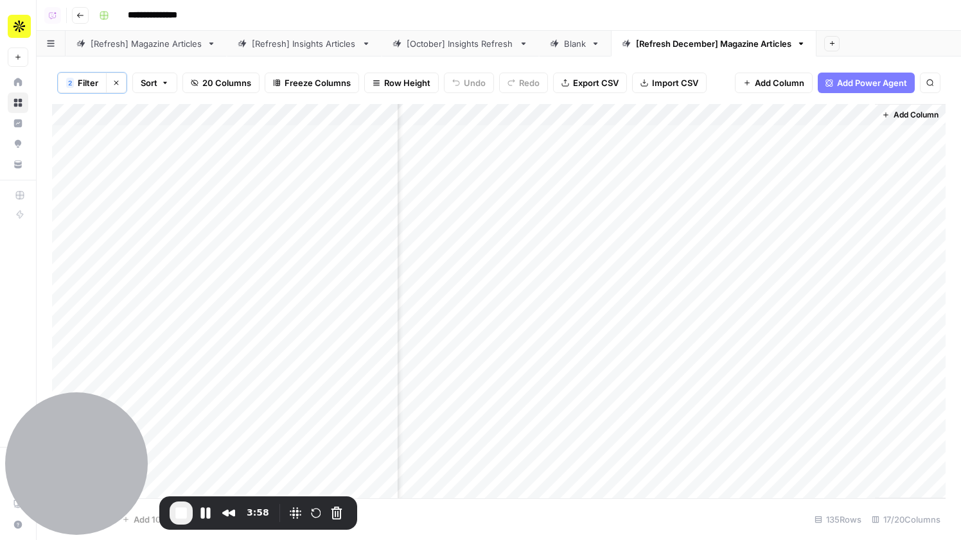
click at [287, 240] on div "Add Column" at bounding box center [498, 301] width 893 height 394
click at [156, 139] on div "Add Column" at bounding box center [498, 301] width 893 height 394
click at [162, 186] on button "Review Completed" at bounding box center [159, 185] width 85 height 15
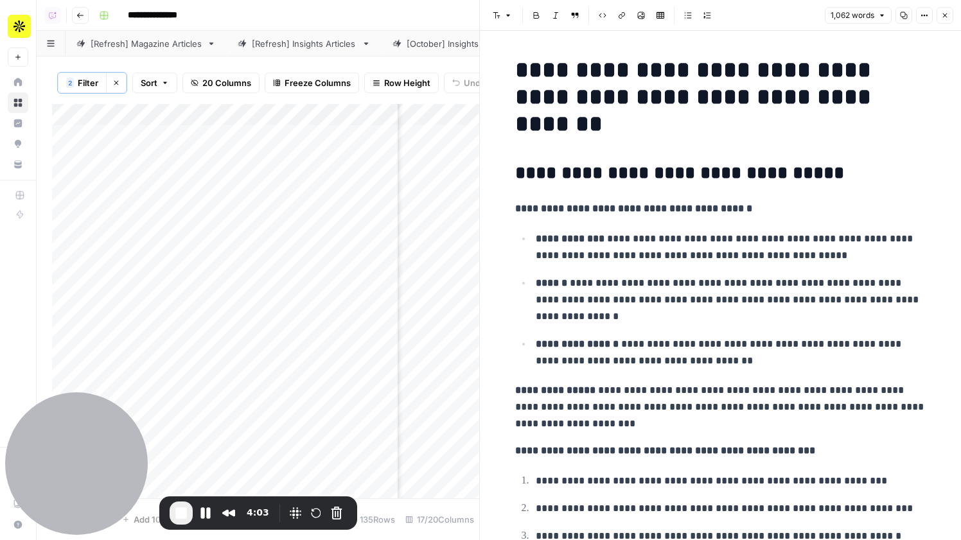
click at [950, 14] on button "Close" at bounding box center [944, 15] width 17 height 17
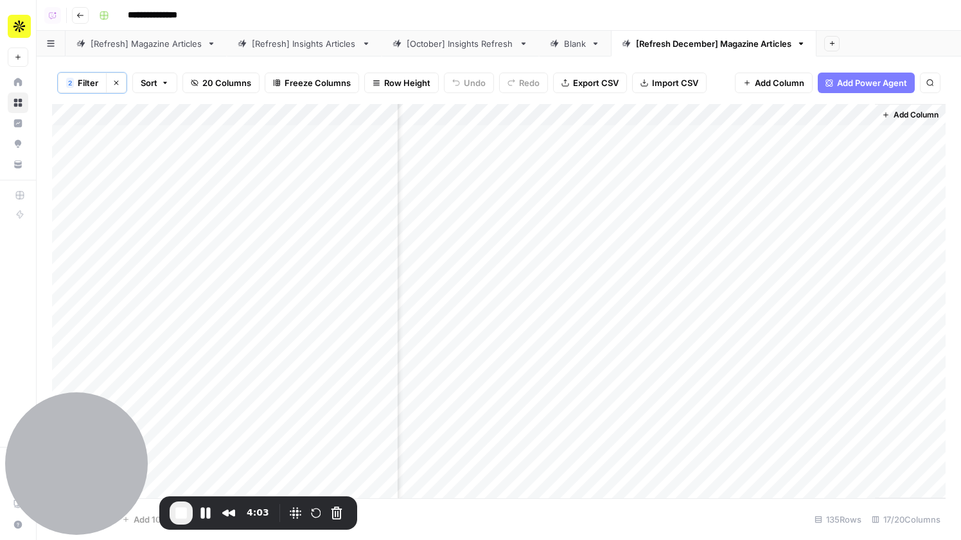
scroll to position [0, 1718]
click at [937, 114] on span "Add Column" at bounding box center [930, 115] width 45 height 12
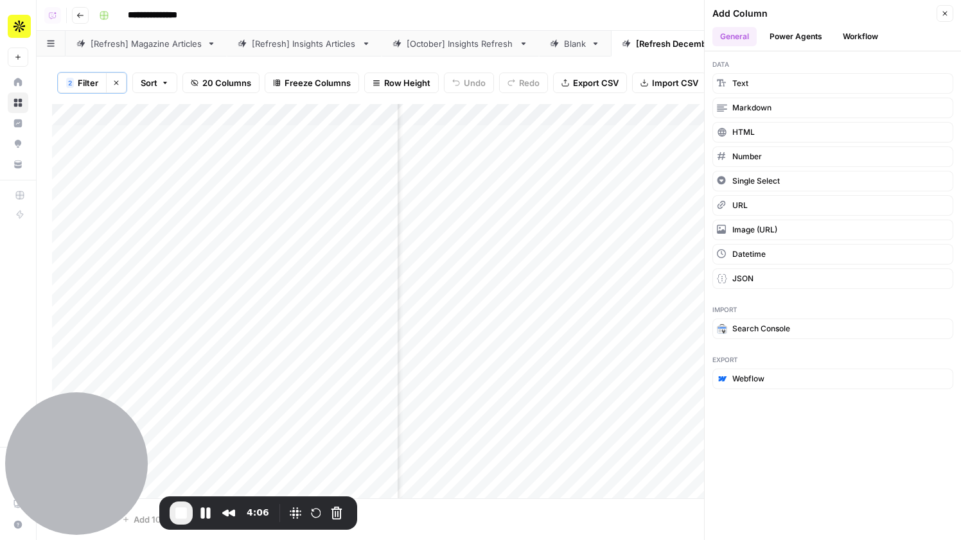
click at [861, 35] on button "Workflow" at bounding box center [860, 36] width 51 height 19
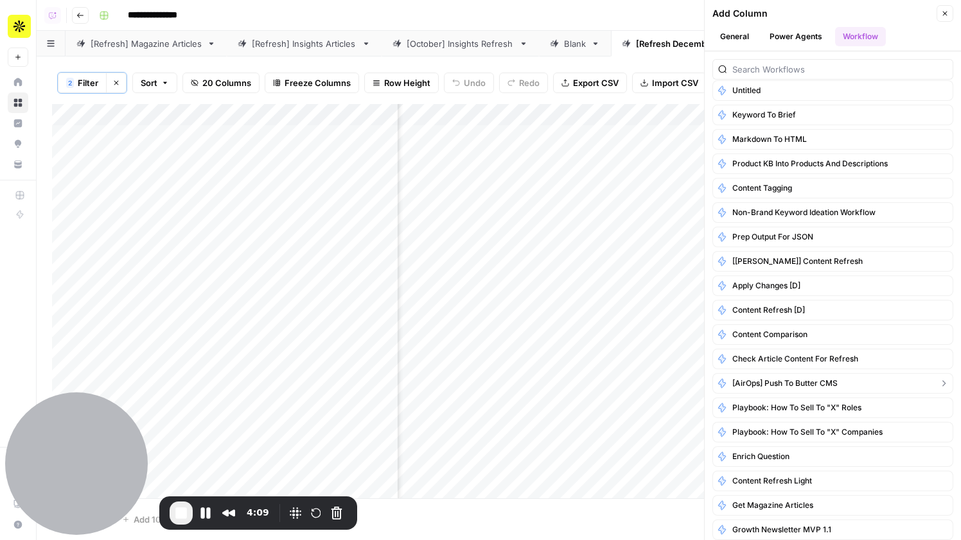
scroll to position [292, 0]
click at [794, 240] on span "Prep Output for JSON" at bounding box center [772, 239] width 81 height 12
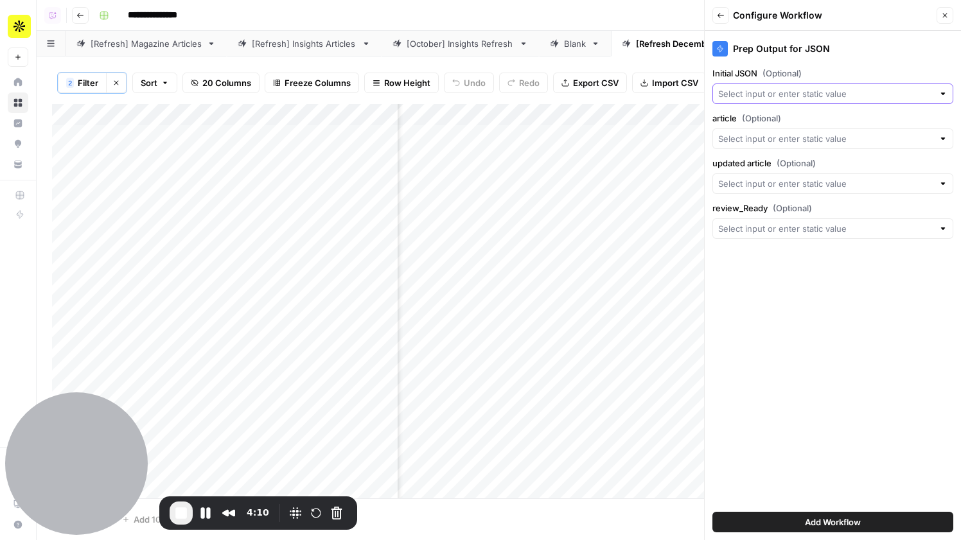
click at [772, 96] on input "Initial JSON (Optional)" at bounding box center [825, 93] width 215 height 13
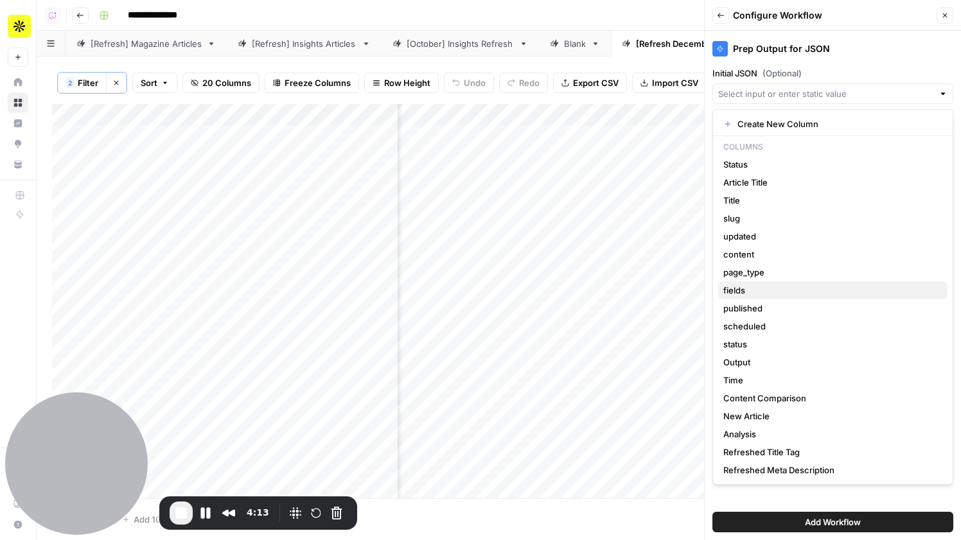
click at [760, 287] on span "fields" at bounding box center [830, 290] width 214 height 13
type input "fields"
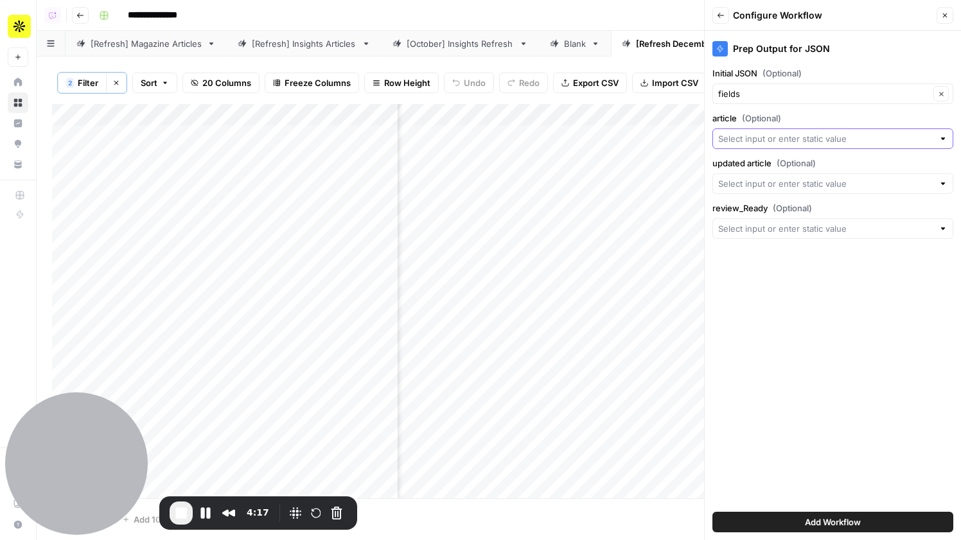
click at [774, 139] on input "article (Optional)" at bounding box center [825, 138] width 215 height 13
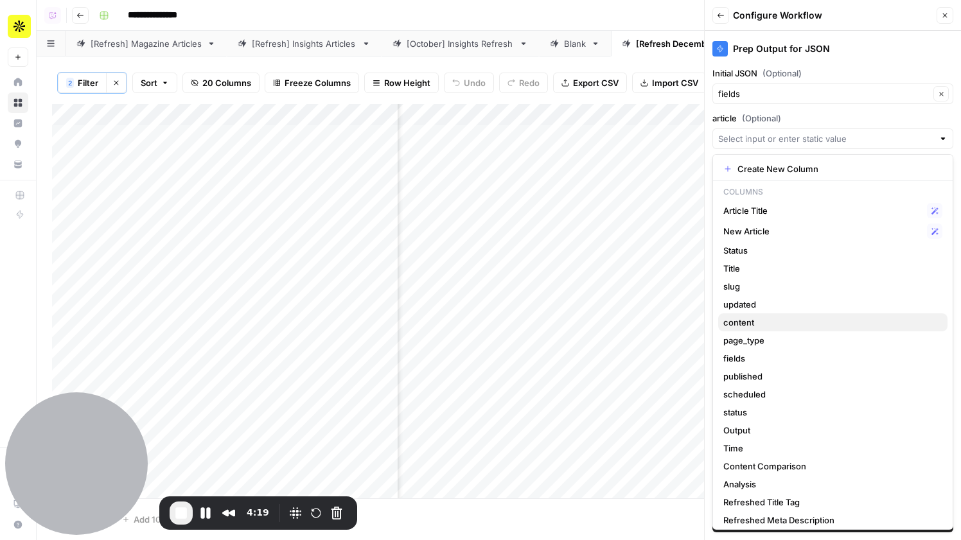
click at [775, 327] on span "content" at bounding box center [830, 322] width 214 height 13
type input "content"
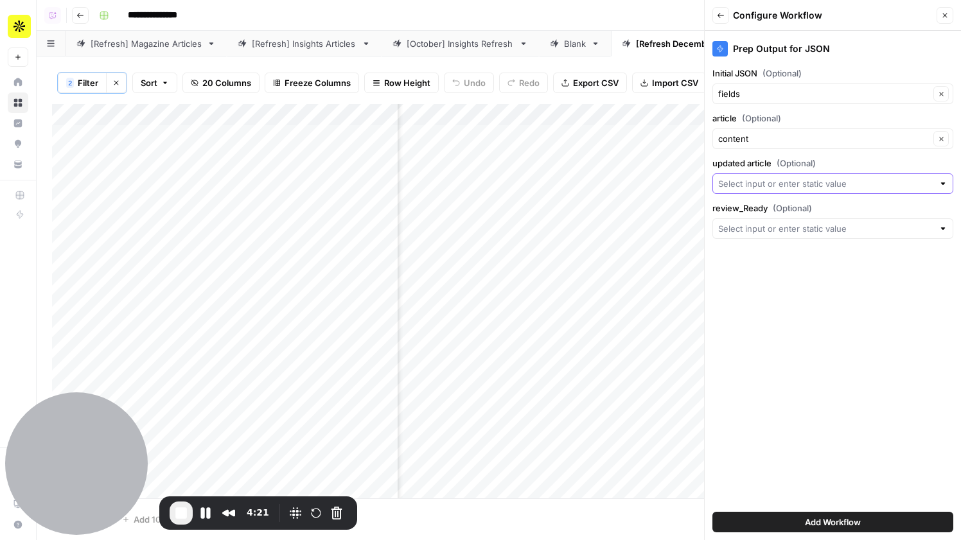
click at [784, 187] on input "updated article (Optional)" at bounding box center [825, 183] width 215 height 13
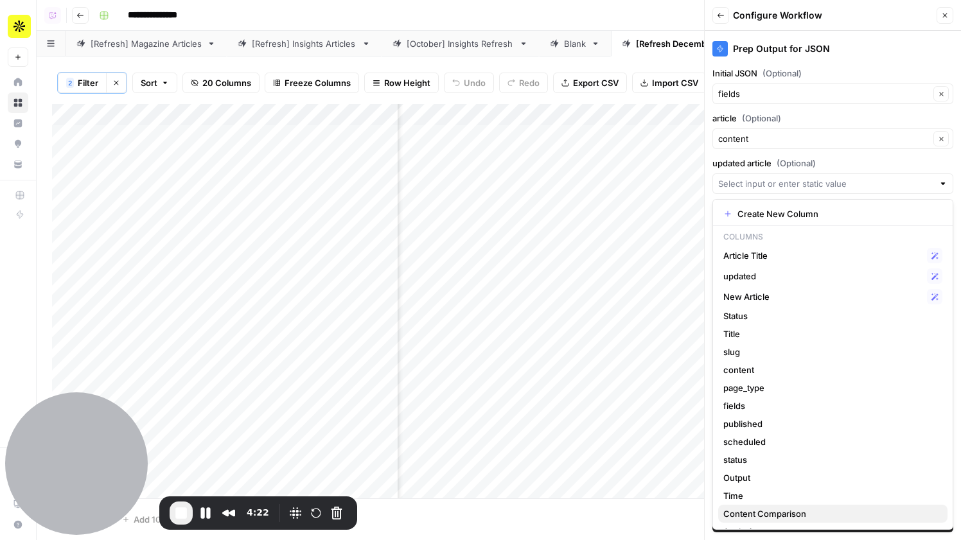
click at [772, 511] on span "Content Comparison" at bounding box center [830, 513] width 214 height 13
type input "Content Comparison"
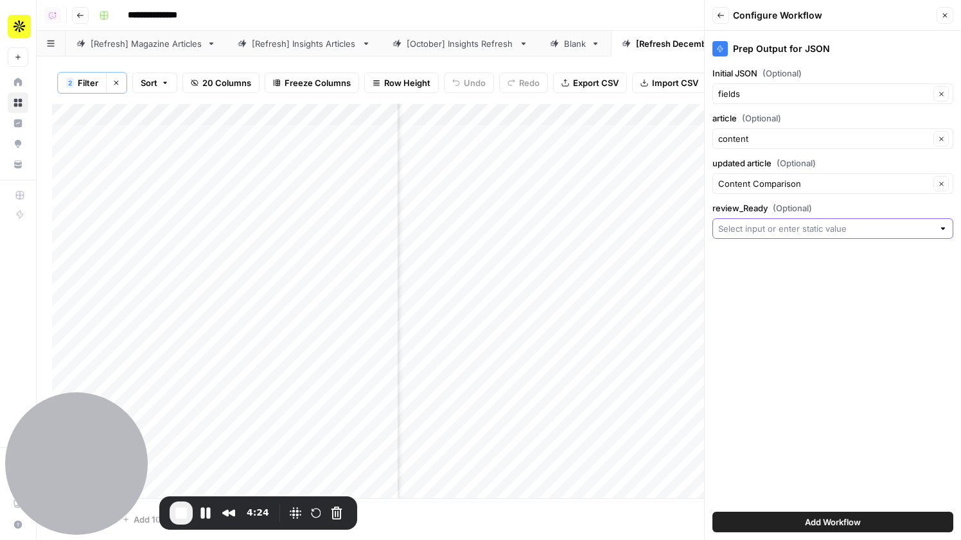
click at [773, 229] on input "review_Ready (Optional)" at bounding box center [825, 228] width 215 height 13
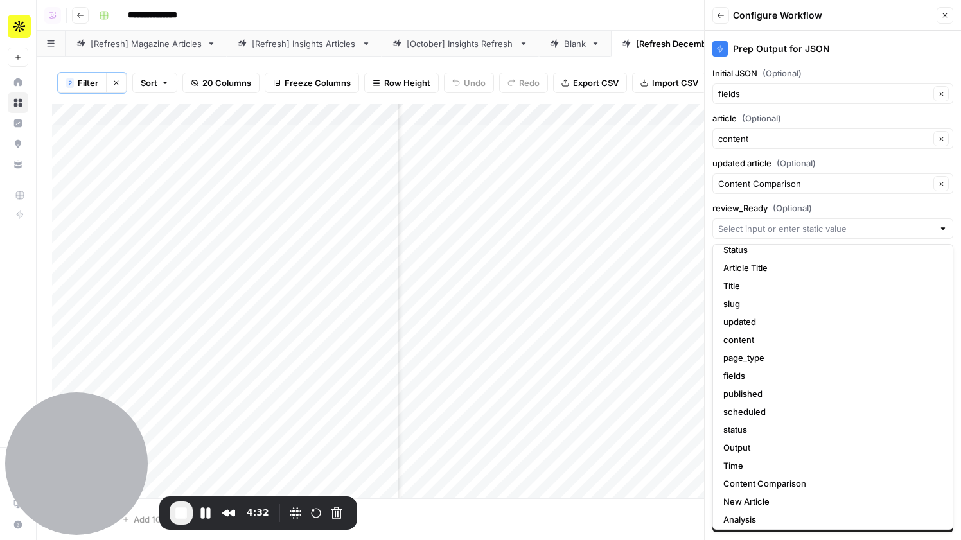
scroll to position [0, 0]
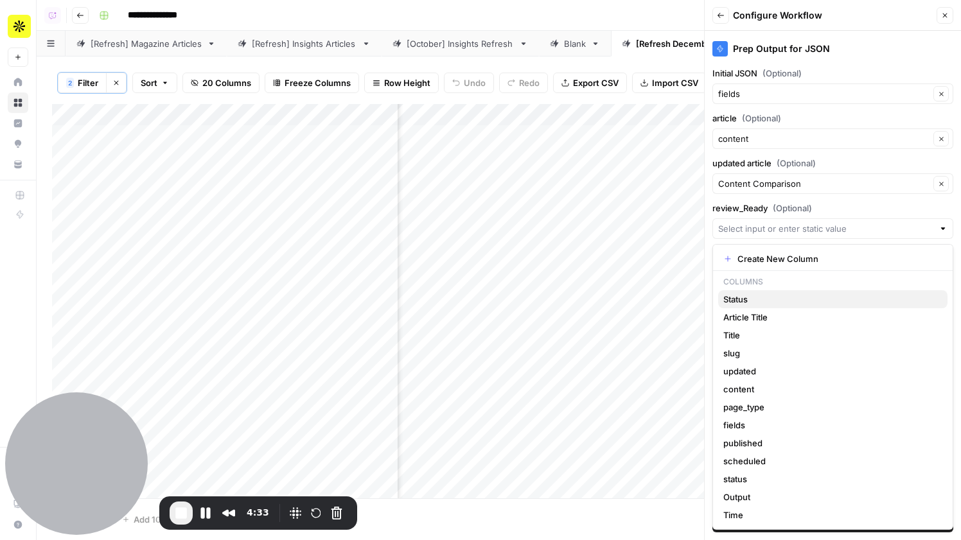
click at [763, 297] on span "Status" at bounding box center [830, 299] width 214 height 13
type input "Status"
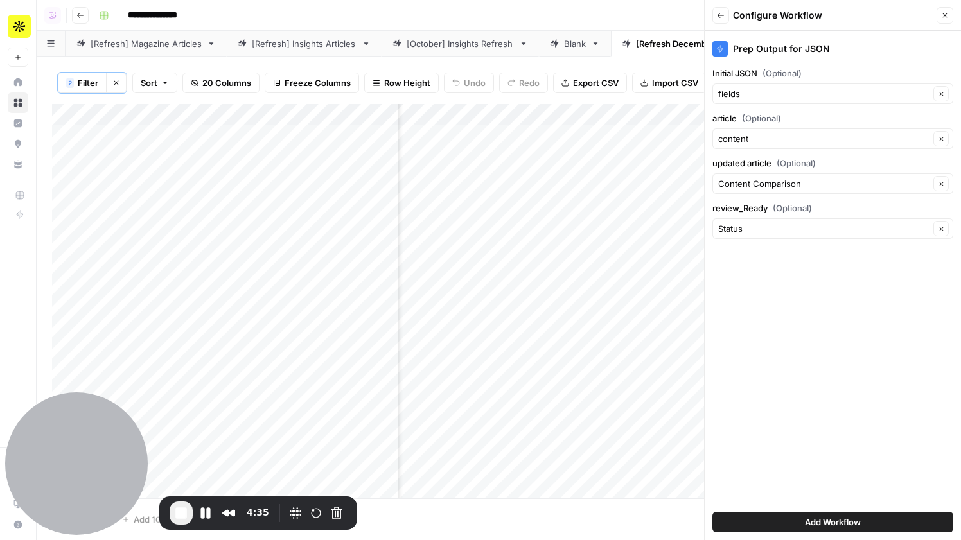
click at [857, 528] on button "Add Workflow" at bounding box center [832, 522] width 241 height 21
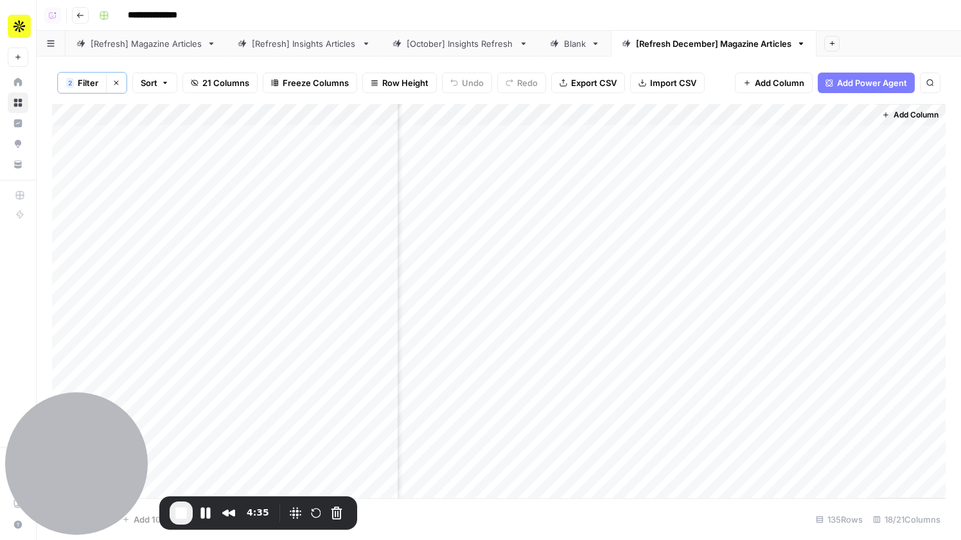
scroll to position [0, 1881]
click at [789, 139] on div "Add Column" at bounding box center [498, 301] width 893 height 394
click at [205, 515] on button "Pause Recording" at bounding box center [205, 513] width 21 height 21
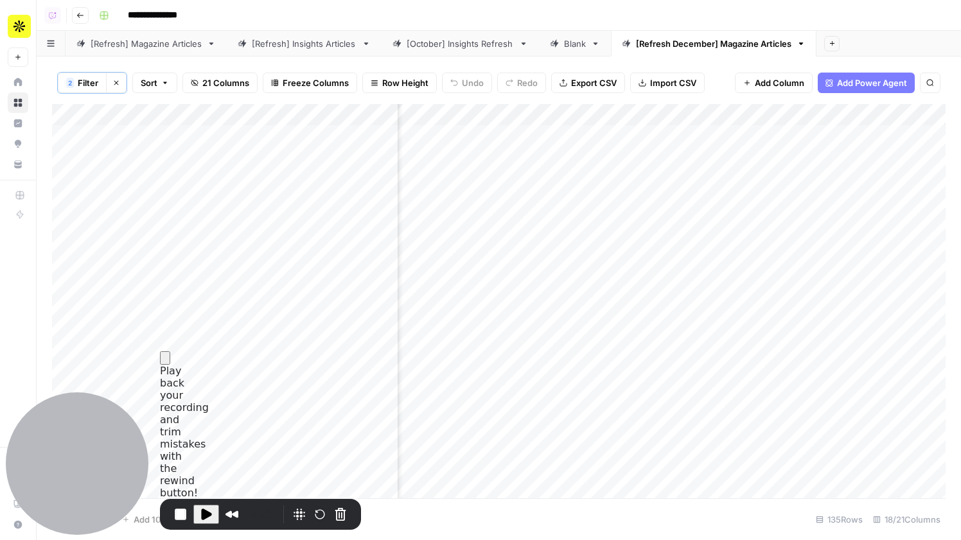
click at [170, 365] on button "Close" at bounding box center [165, 357] width 10 height 13
click at [203, 513] on span "Play Recording" at bounding box center [205, 514] width 15 height 15
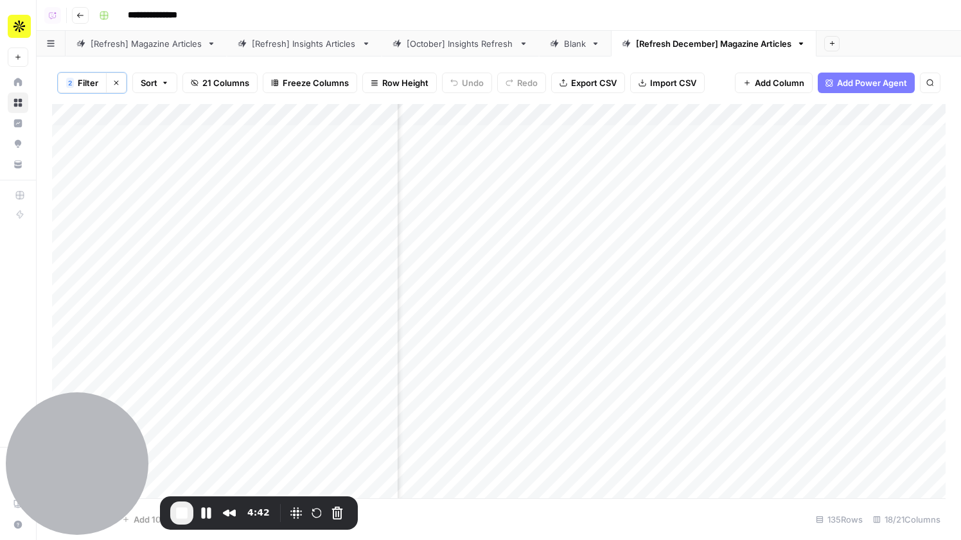
scroll to position [0, 1881]
click at [849, 136] on div "Add Column" at bounding box center [498, 301] width 893 height 394
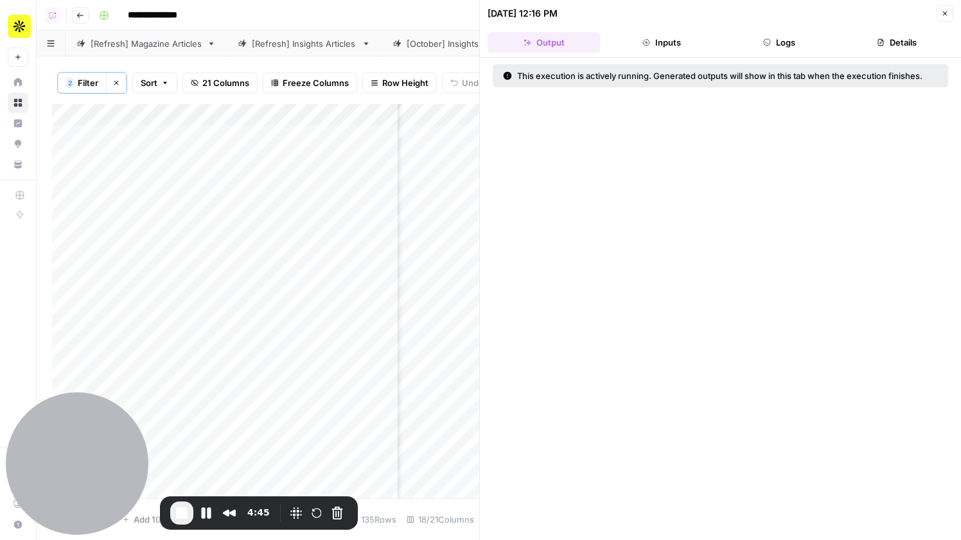
click at [795, 41] on button "Logs" at bounding box center [779, 42] width 112 height 21
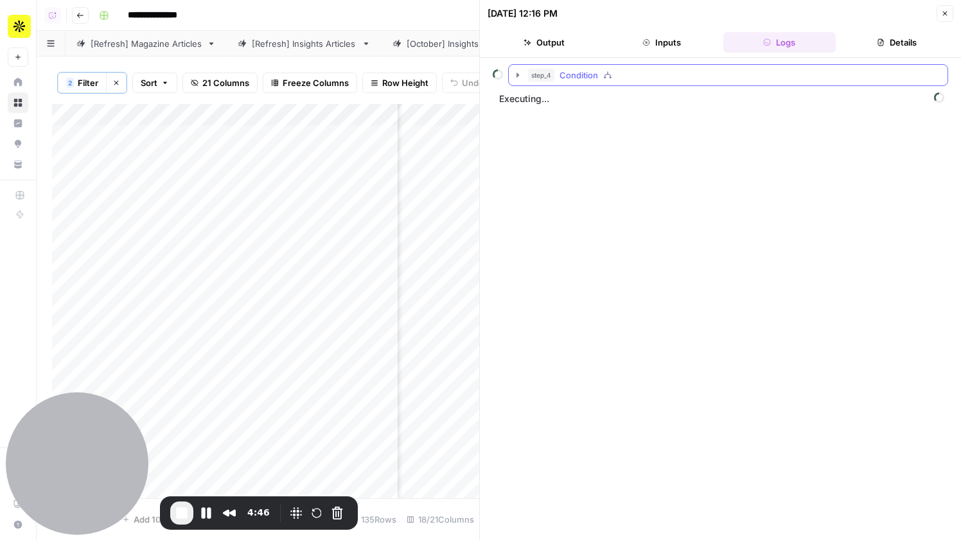
click at [608, 73] on icon "button" at bounding box center [607, 75] width 9 height 9
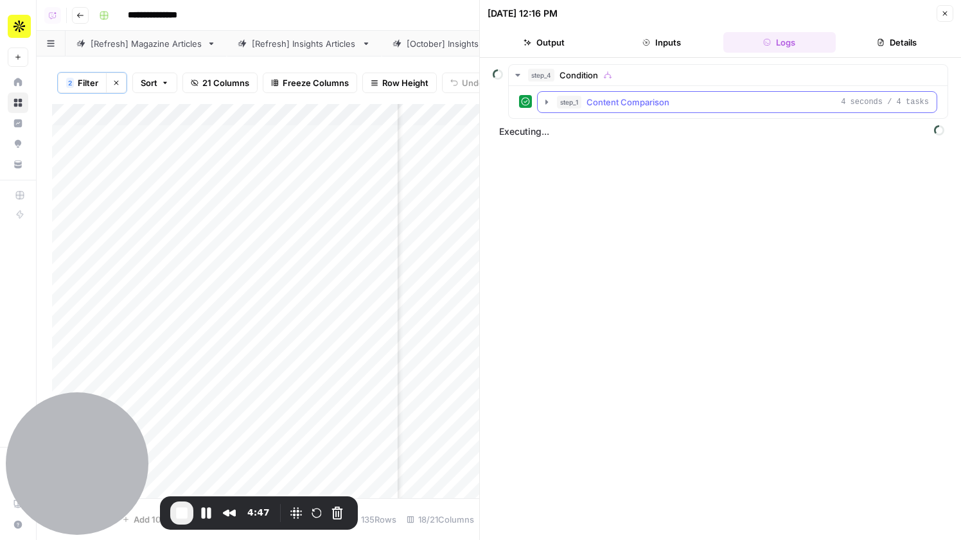
click at [661, 101] on span "Content Comparison" at bounding box center [627, 102] width 83 height 13
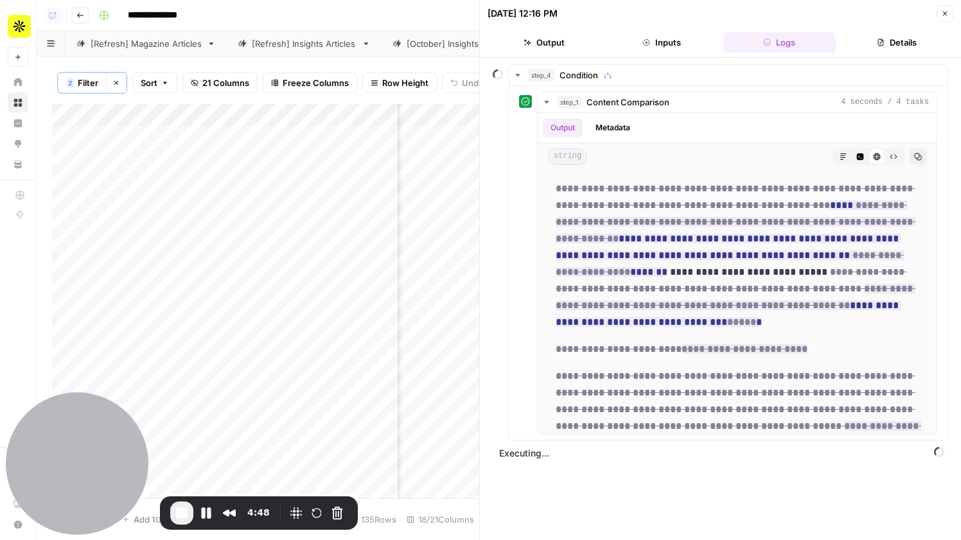
click at [946, 17] on button "Close" at bounding box center [944, 13] width 17 height 17
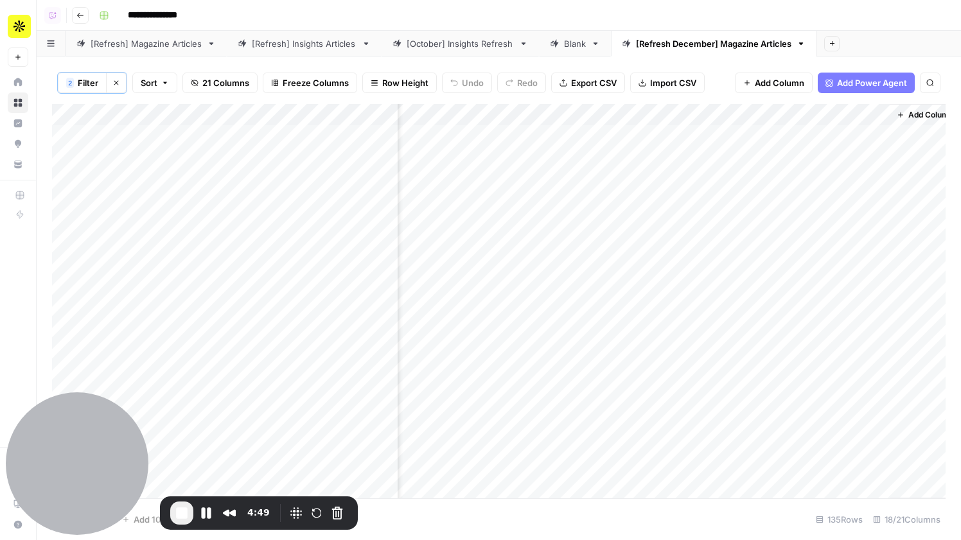
scroll to position [0, 1881]
click at [207, 514] on button "Pause Recording" at bounding box center [206, 513] width 21 height 21
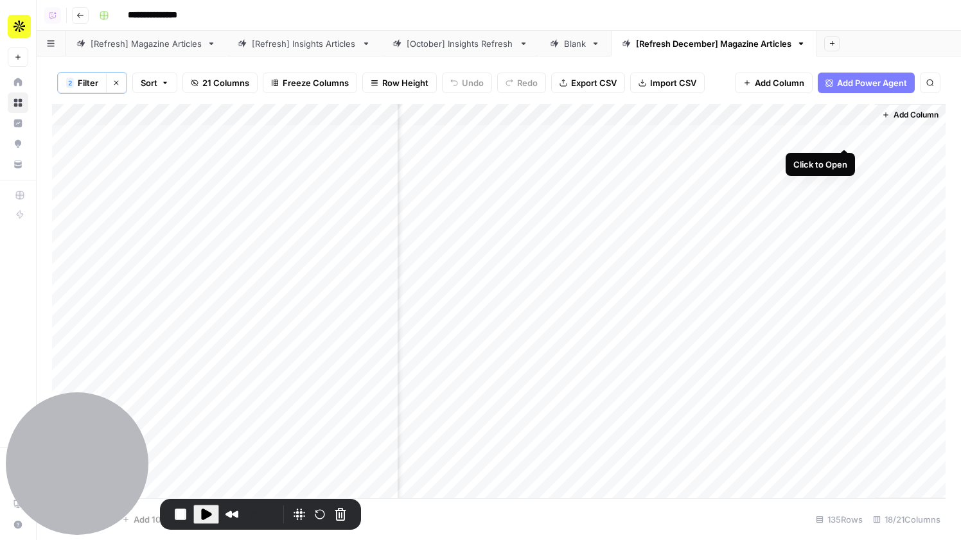
click at [844, 136] on div "Add Column" at bounding box center [498, 301] width 893 height 394
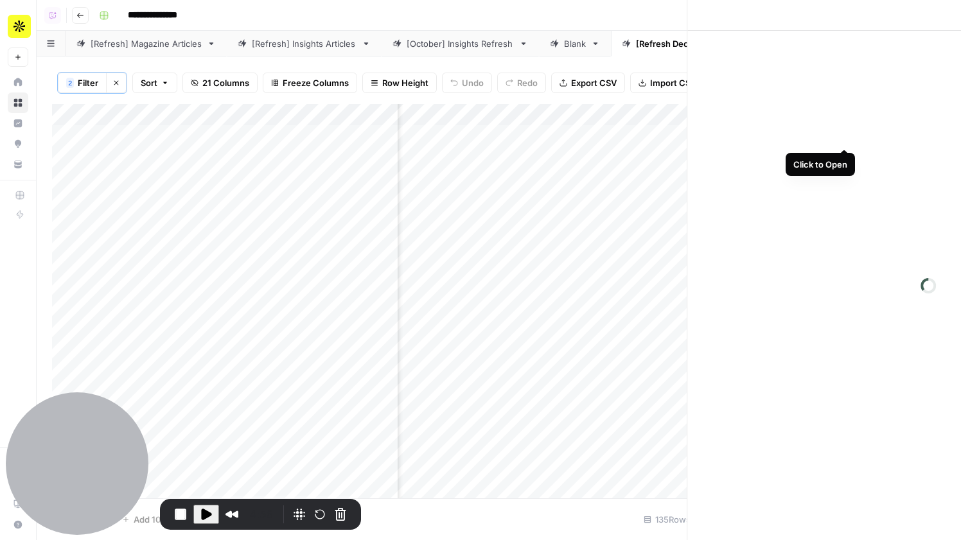
scroll to position [0, 1877]
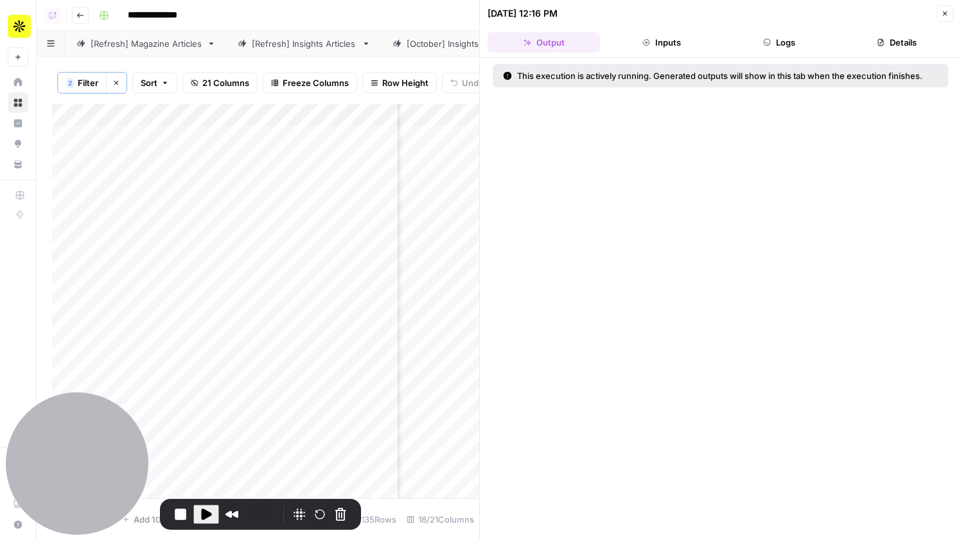
click at [798, 44] on button "Logs" at bounding box center [779, 42] width 112 height 21
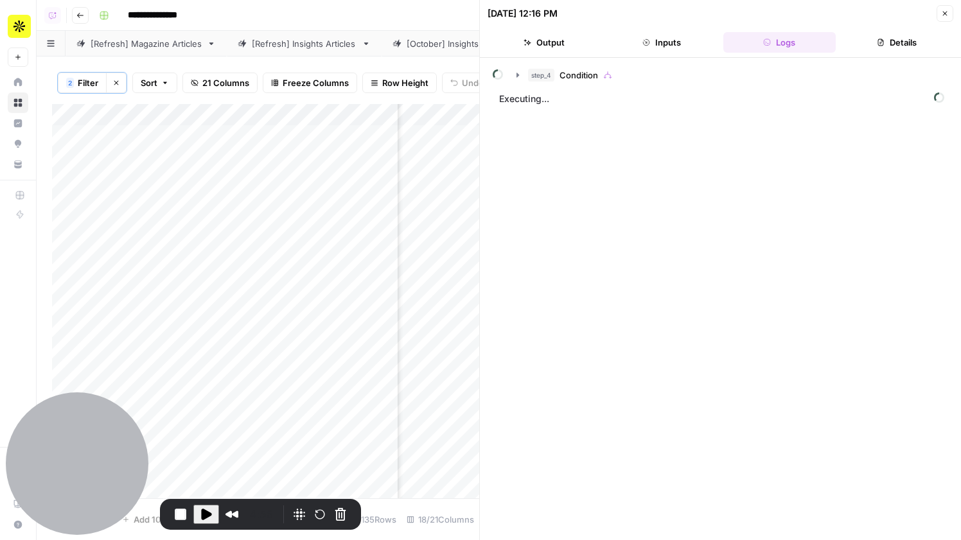
click at [945, 17] on icon "button" at bounding box center [945, 14] width 8 height 8
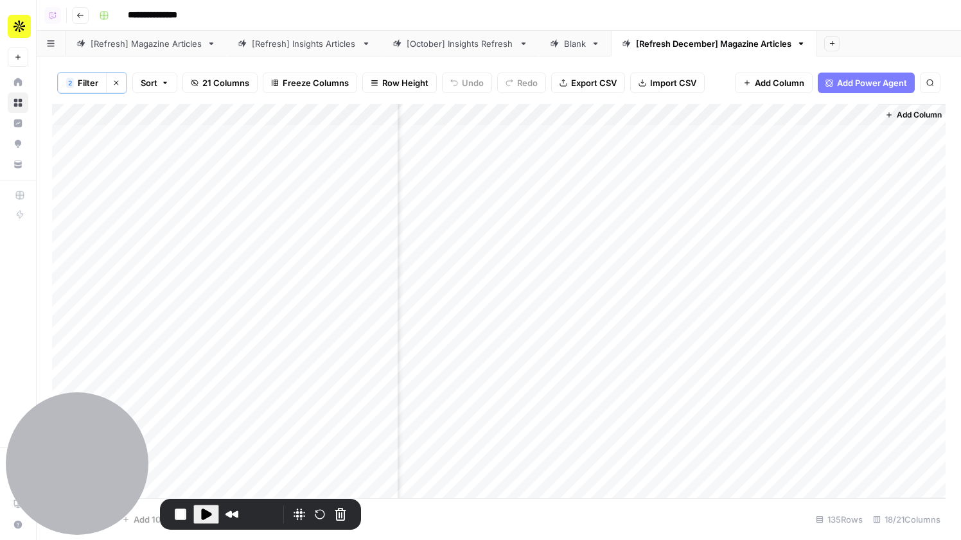
scroll to position [0, 1865]
click at [577, 46] on div "Blank" at bounding box center [575, 43] width 22 height 13
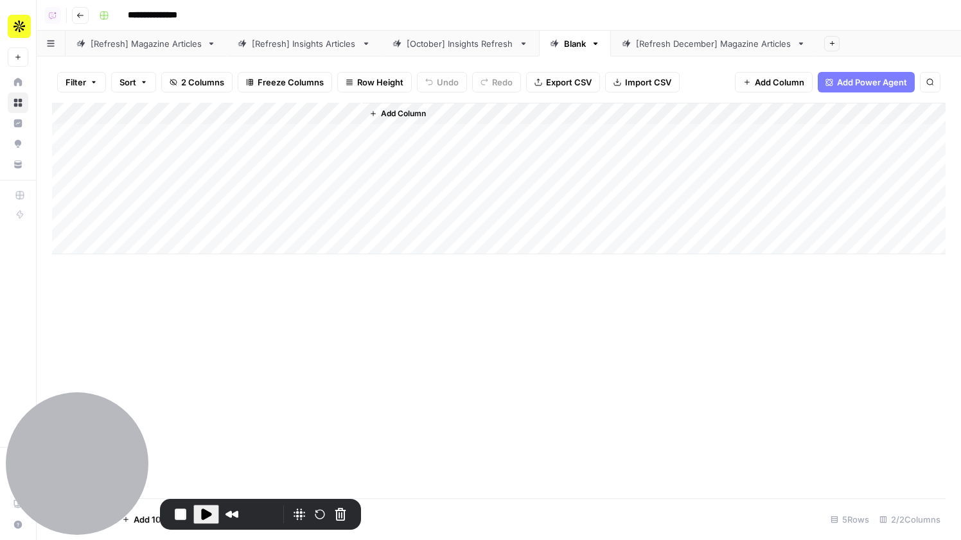
click at [671, 48] on div "[Refresh December] Magazine Articles" at bounding box center [713, 43] width 155 height 13
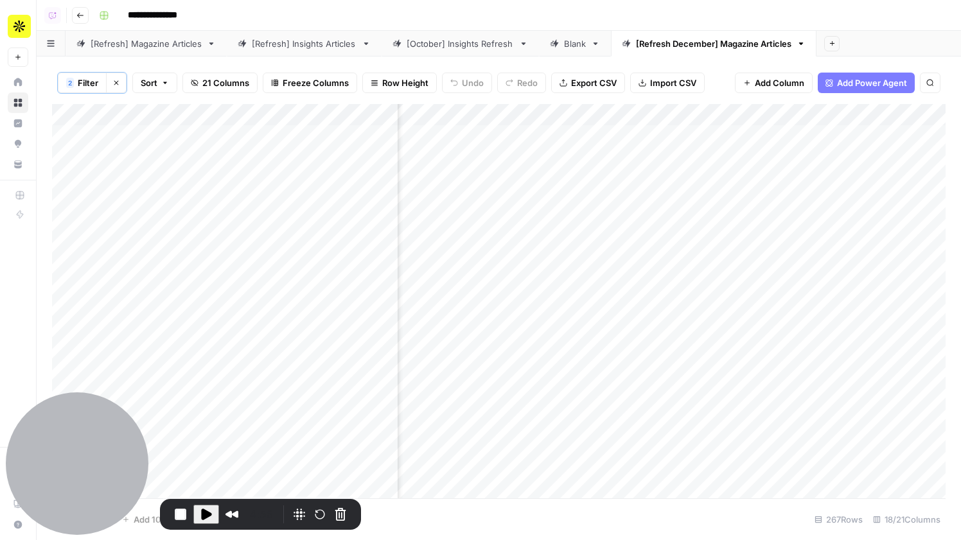
scroll to position [0, 1881]
click at [842, 135] on div "Add Column" at bounding box center [498, 301] width 893 height 394
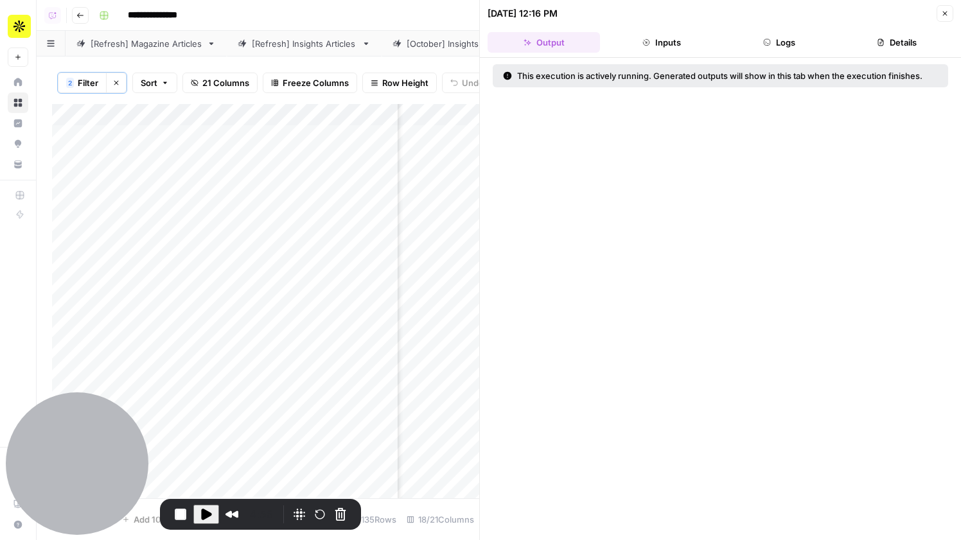
click at [772, 33] on button "Logs" at bounding box center [779, 42] width 112 height 21
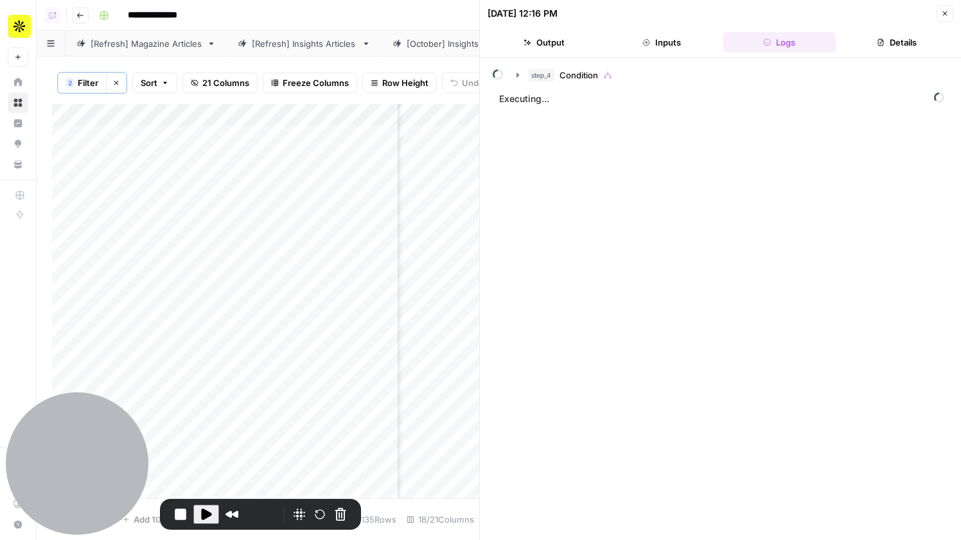
click at [616, 62] on div "step_4 Condition Executing..." at bounding box center [720, 299] width 481 height 482
click at [613, 78] on div "step_4 Condition" at bounding box center [734, 75] width 412 height 13
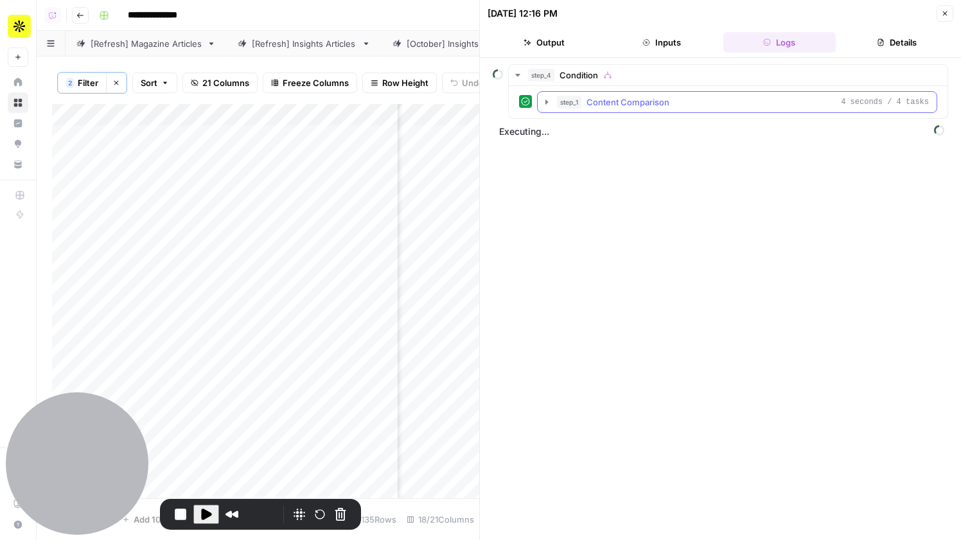
click at [619, 105] on span "Content Comparison" at bounding box center [627, 102] width 83 height 13
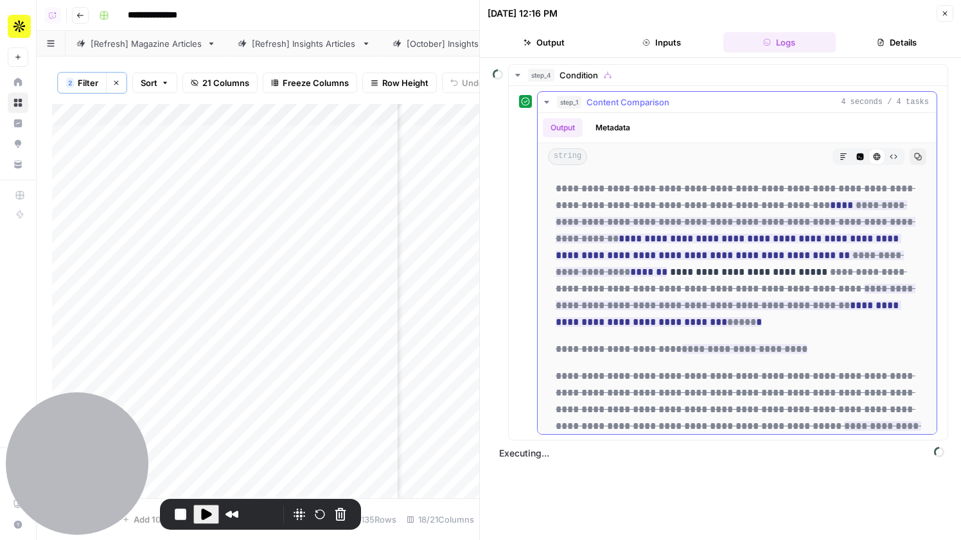
click at [629, 103] on span "Content Comparison" at bounding box center [627, 102] width 83 height 13
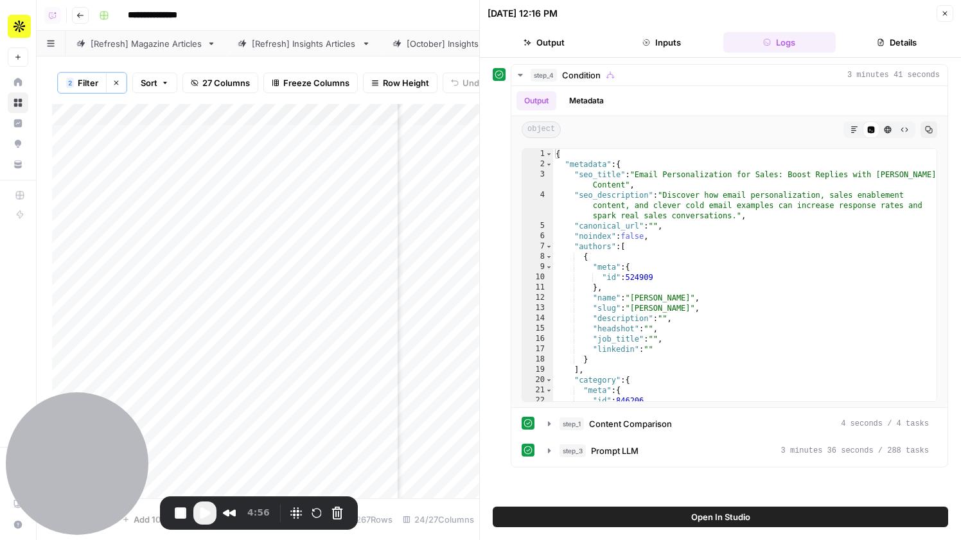
click at [941, 12] on icon "button" at bounding box center [945, 14] width 8 height 8
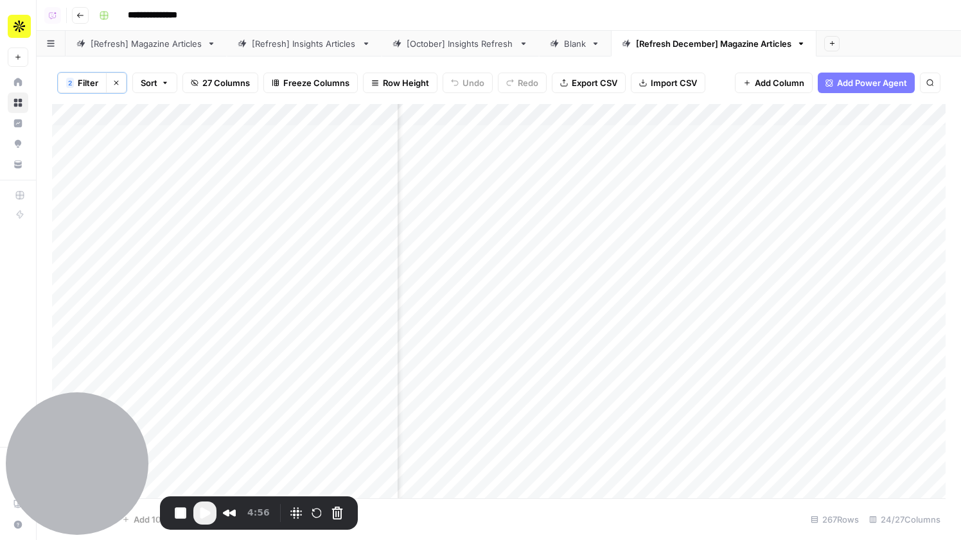
scroll to position [0, 1888]
click at [87, 89] on button "2 Filter" at bounding box center [82, 83] width 49 height 21
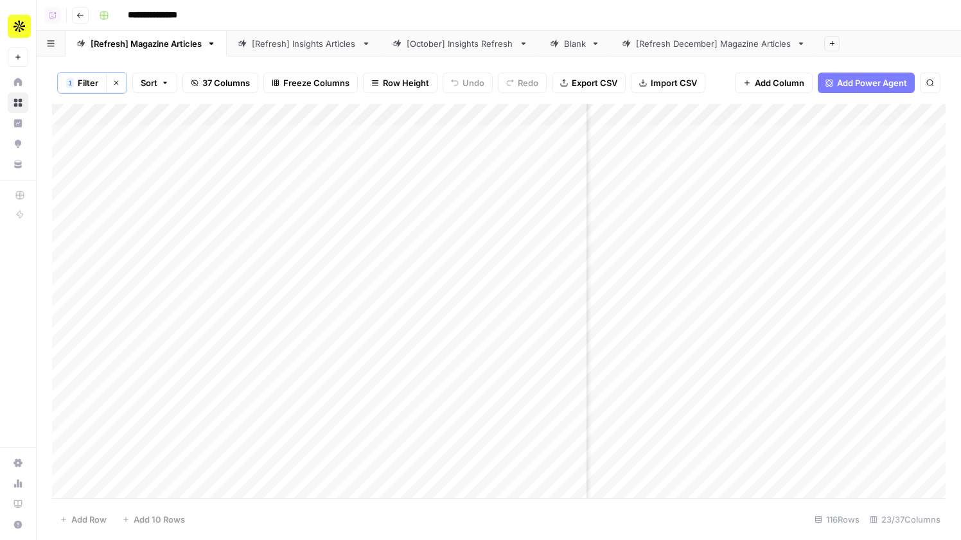
scroll to position [0, 1144]
click at [798, 116] on div "Add Column" at bounding box center [498, 301] width 893 height 394
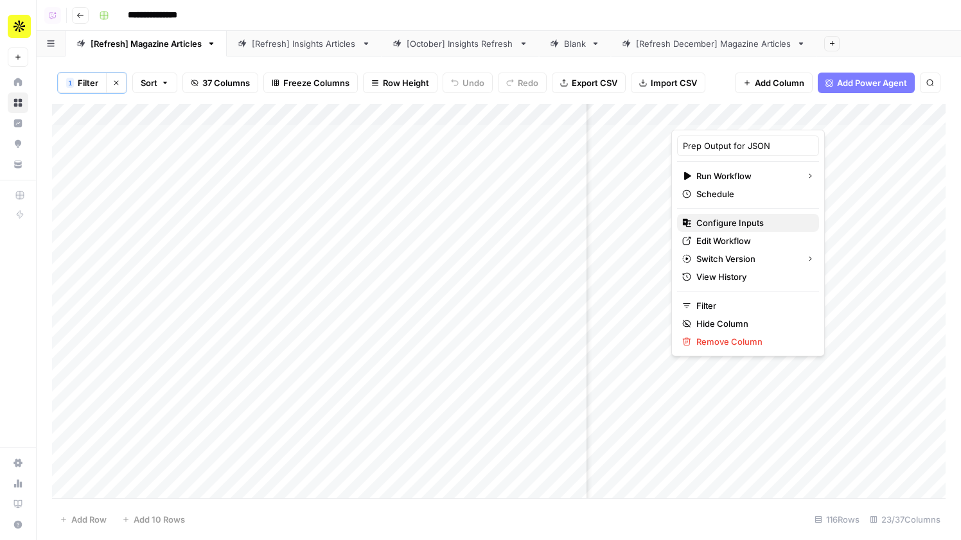
click at [731, 227] on span "Configure Inputs" at bounding box center [752, 222] width 112 height 13
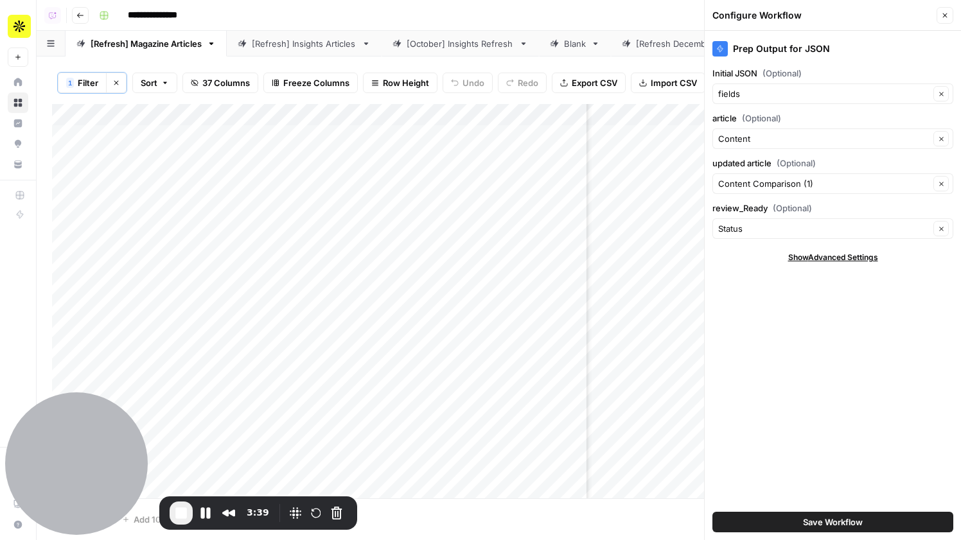
click at [148, 139] on div "Add Column" at bounding box center [498, 301] width 893 height 394
click at [142, 135] on div "Add Column" at bounding box center [498, 301] width 893 height 394
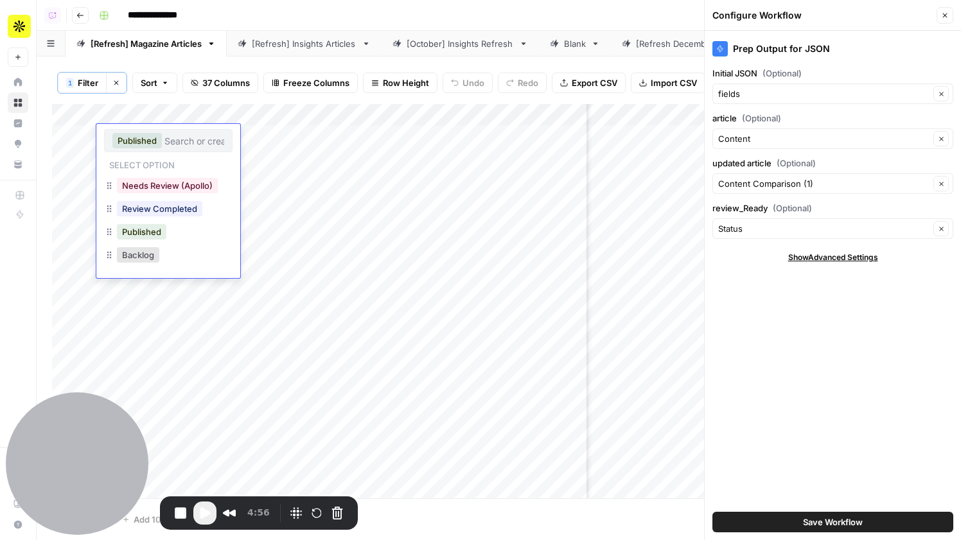
click at [949, 15] on button "Close" at bounding box center [944, 15] width 17 height 17
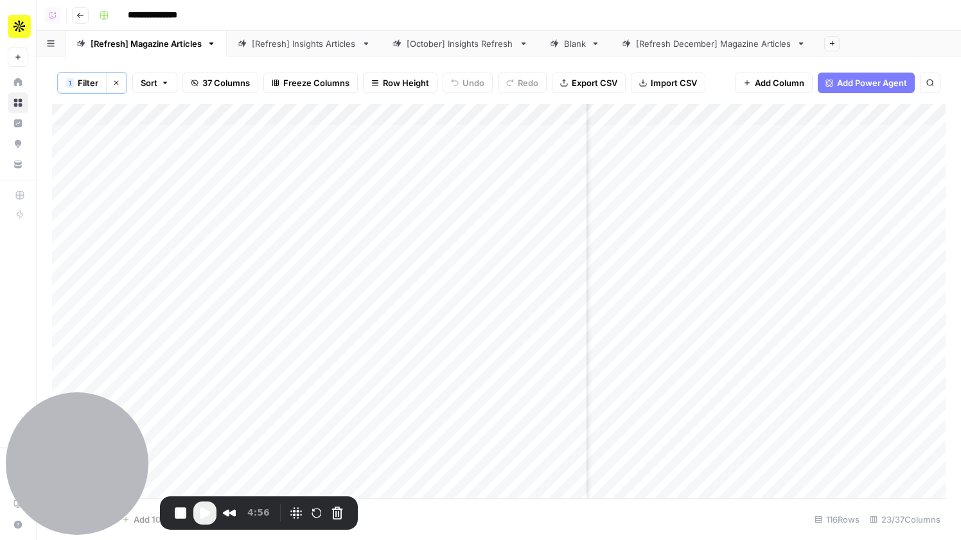
scroll to position [1, 1283]
click at [659, 116] on div "Add Column" at bounding box center [498, 301] width 893 height 394
click at [662, 139] on div "Add Column" at bounding box center [498, 301] width 893 height 394
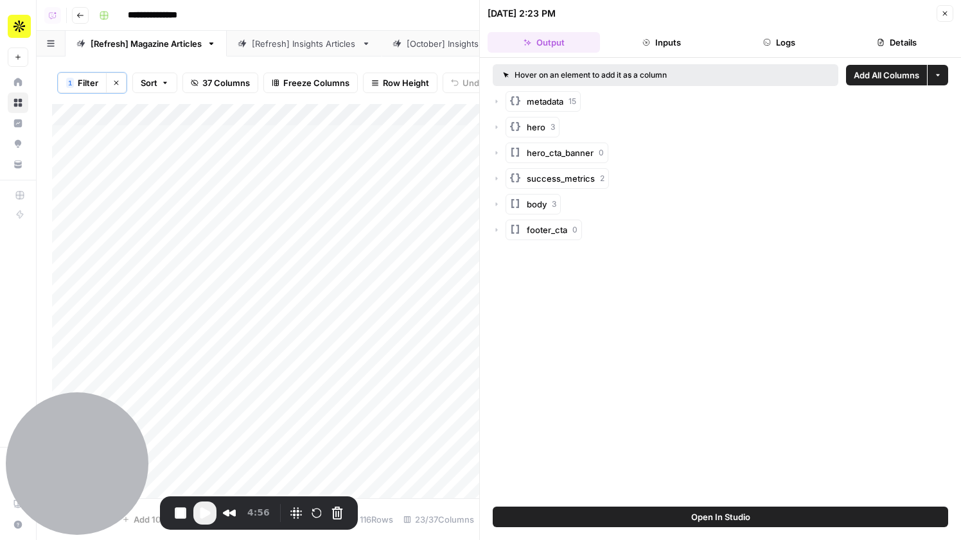
click at [945, 17] on button "Close" at bounding box center [944, 13] width 17 height 17
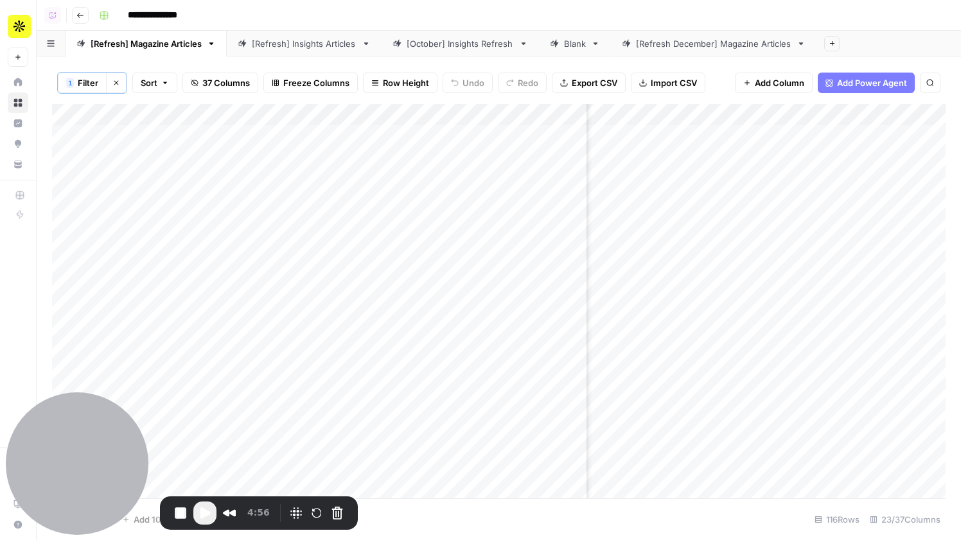
click at [845, 139] on div "Add Column" at bounding box center [498, 301] width 893 height 394
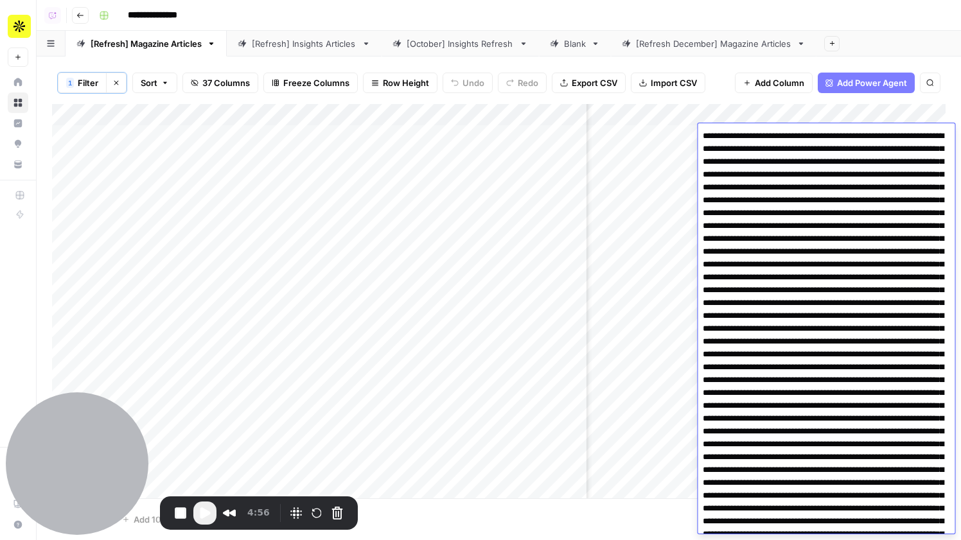
scroll to position [2308, 0]
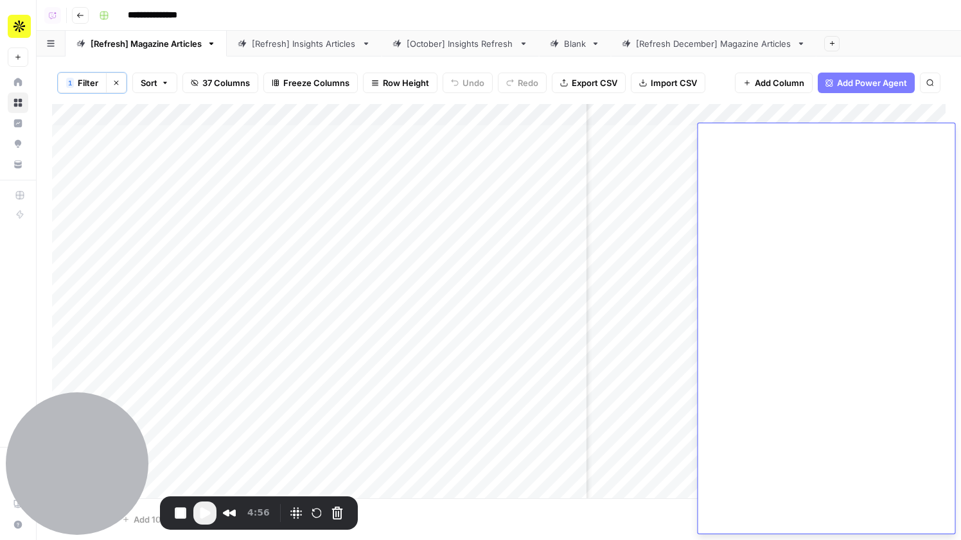
click at [712, 72] on div "1 Filter Clear filters Sort 37 Columns Freeze Columns Row Height Undo Redo Expo…" at bounding box center [498, 83] width 893 height 42
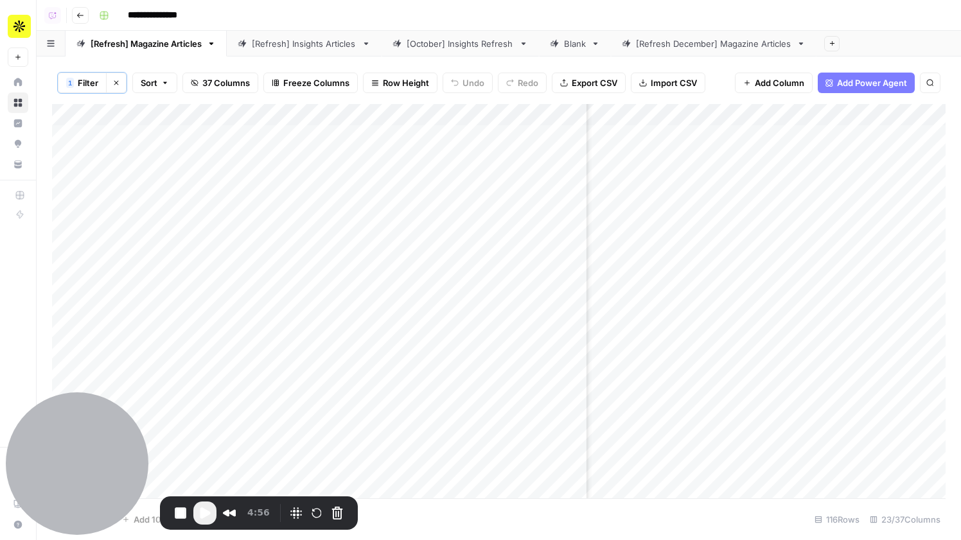
click at [660, 140] on div "Add Column" at bounding box center [498, 301] width 893 height 394
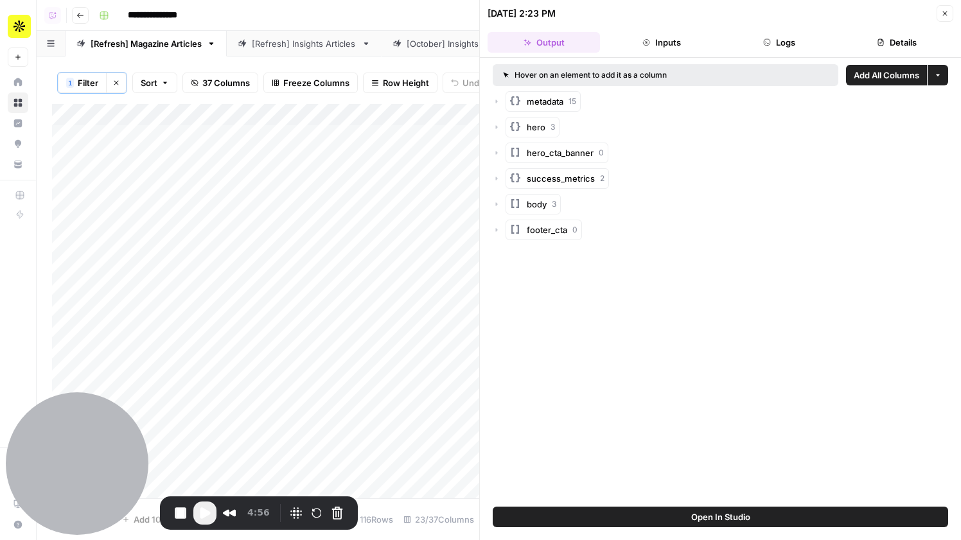
click at [941, 15] on icon "button" at bounding box center [945, 14] width 8 height 8
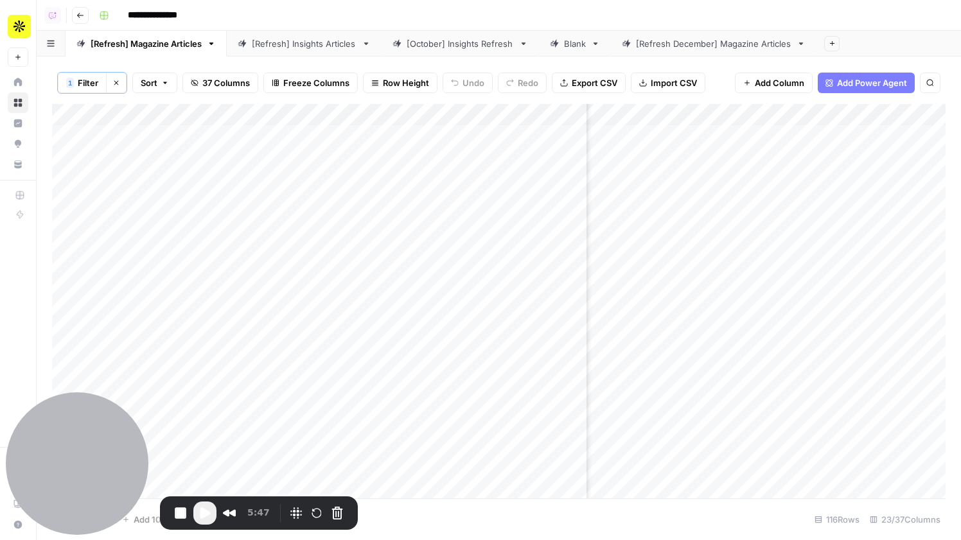
scroll to position [1, 1623]
click at [690, 117] on div "Add Column" at bounding box center [498, 301] width 893 height 394
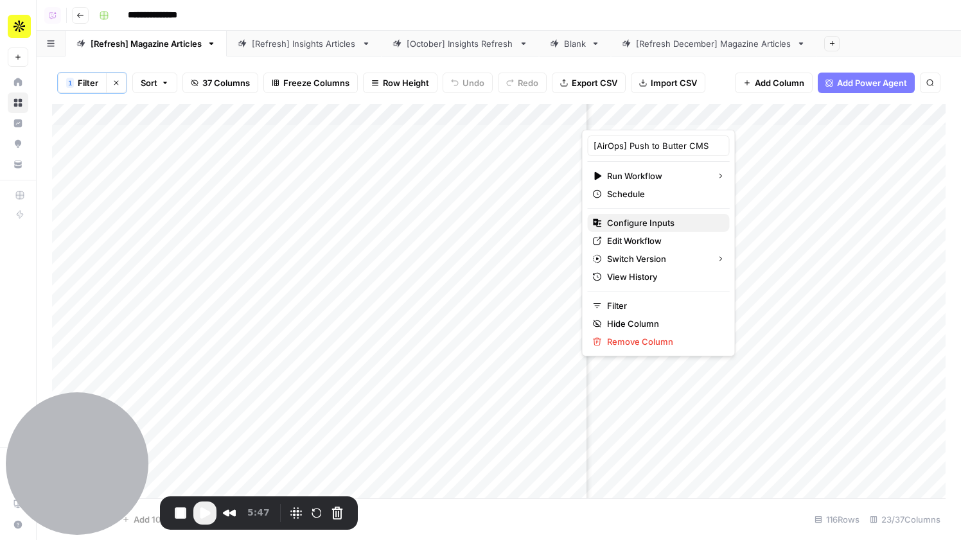
click at [656, 220] on span "Configure Inputs" at bounding box center [663, 222] width 112 height 13
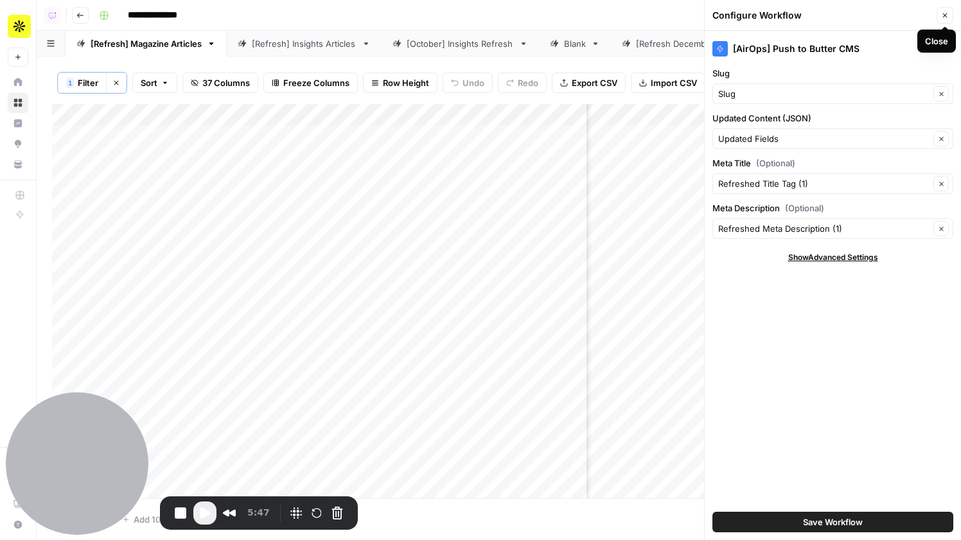
click at [949, 13] on button "Close" at bounding box center [944, 15] width 17 height 17
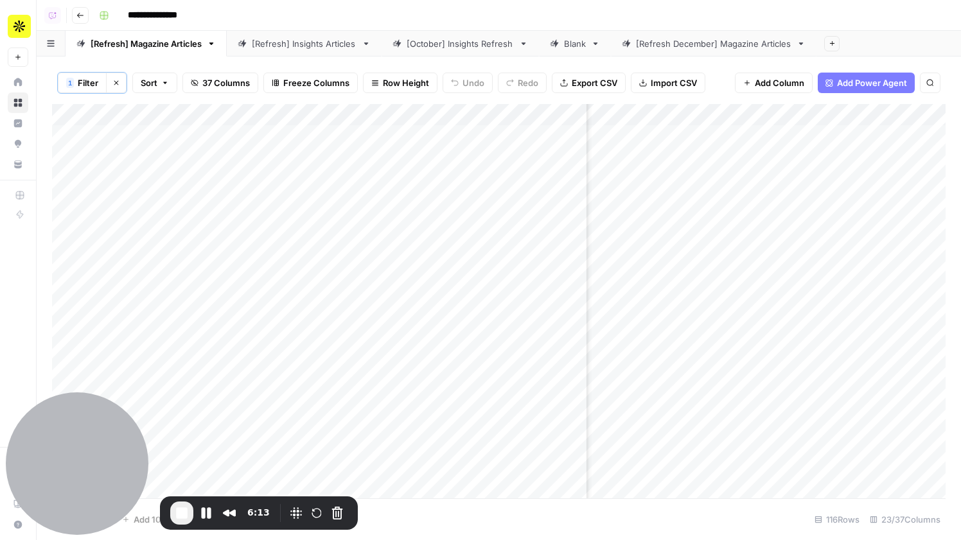
scroll to position [1, 1810]
click at [784, 116] on div "Add Column" at bounding box center [498, 301] width 893 height 394
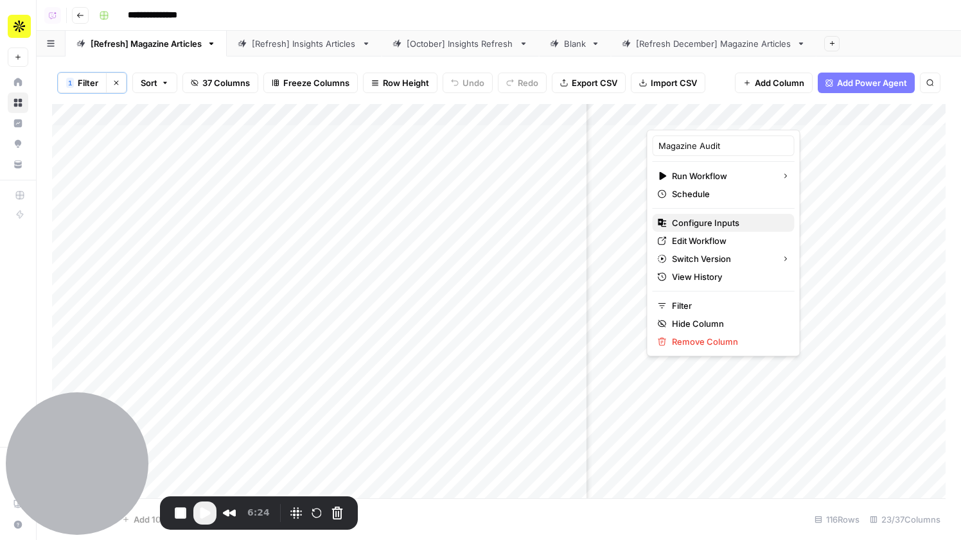
click at [717, 222] on span "Configure Inputs" at bounding box center [728, 222] width 112 height 13
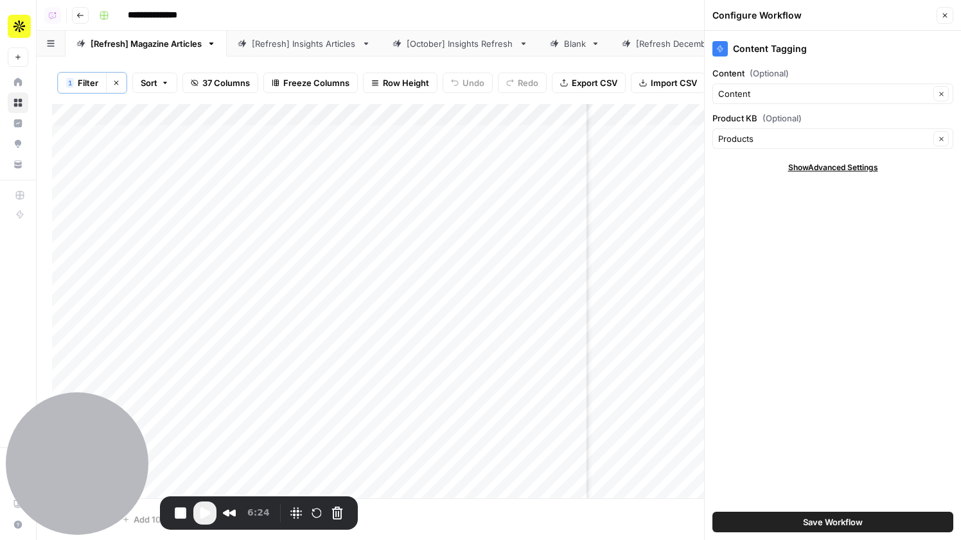
click at [945, 11] on button "Close" at bounding box center [944, 15] width 17 height 17
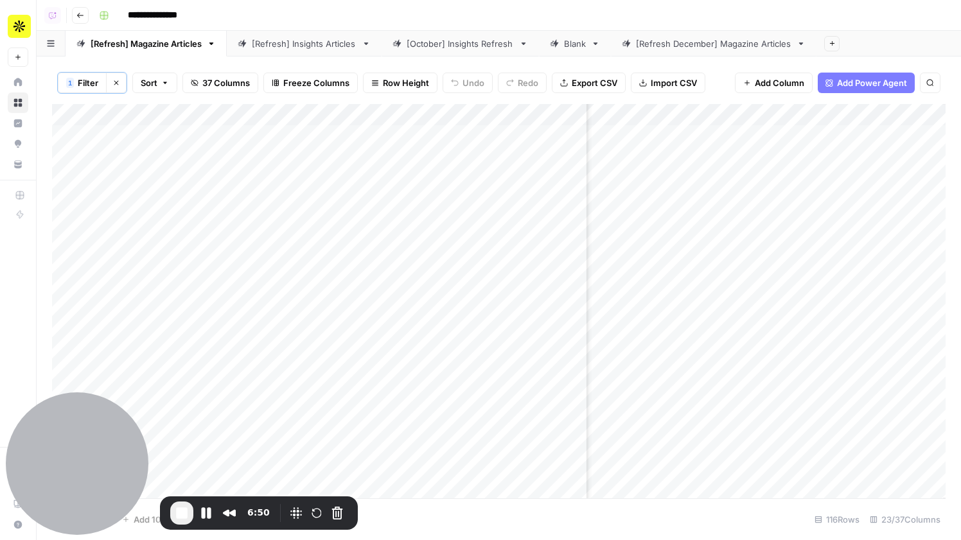
scroll to position [0, 2041]
click at [179, 512] on span "End Recording" at bounding box center [181, 512] width 15 height 15
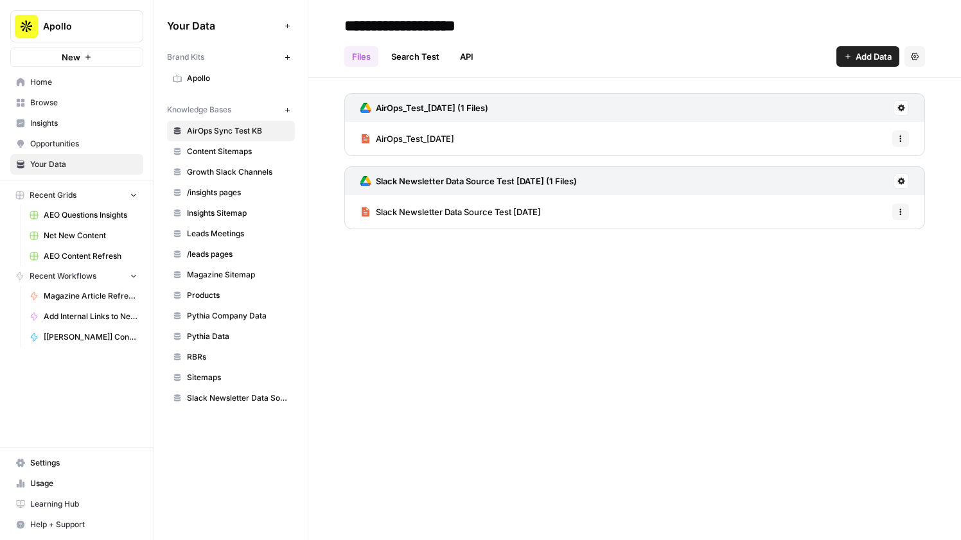
click at [231, 376] on span "Sitemaps" at bounding box center [238, 378] width 102 height 12
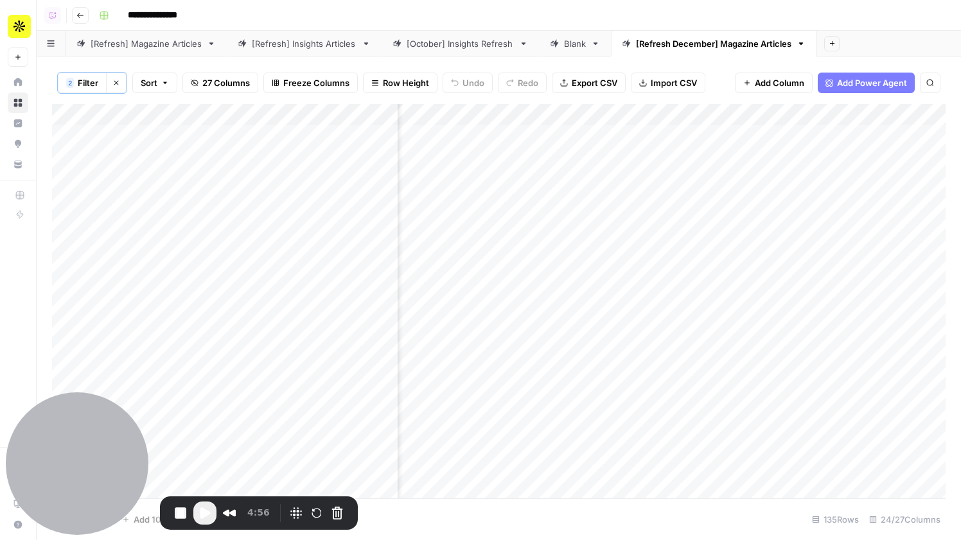
scroll to position [0, 1993]
click at [735, 136] on div "Add Column" at bounding box center [498, 301] width 893 height 394
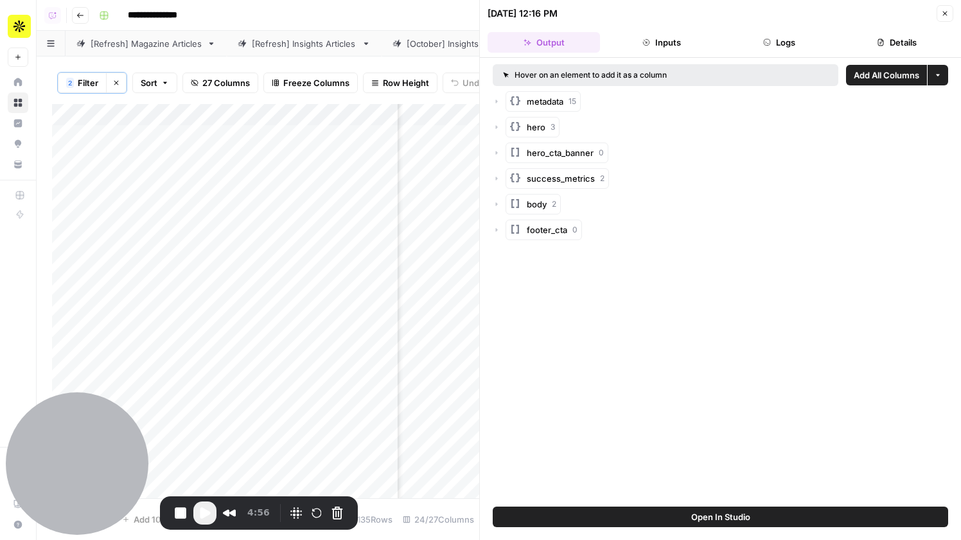
click at [493, 101] on icon "button" at bounding box center [497, 102] width 8 height 8
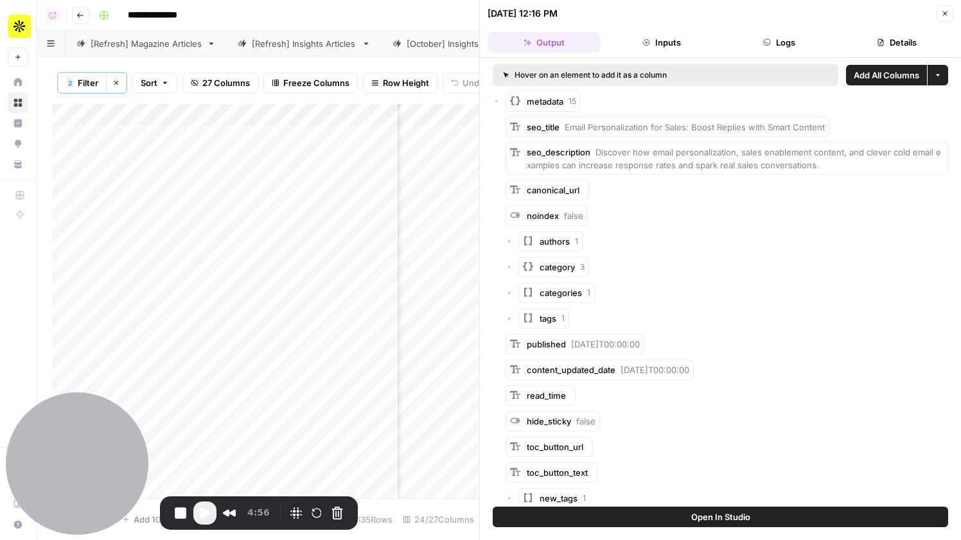
click at [493, 101] on icon "button" at bounding box center [497, 102] width 8 height 8
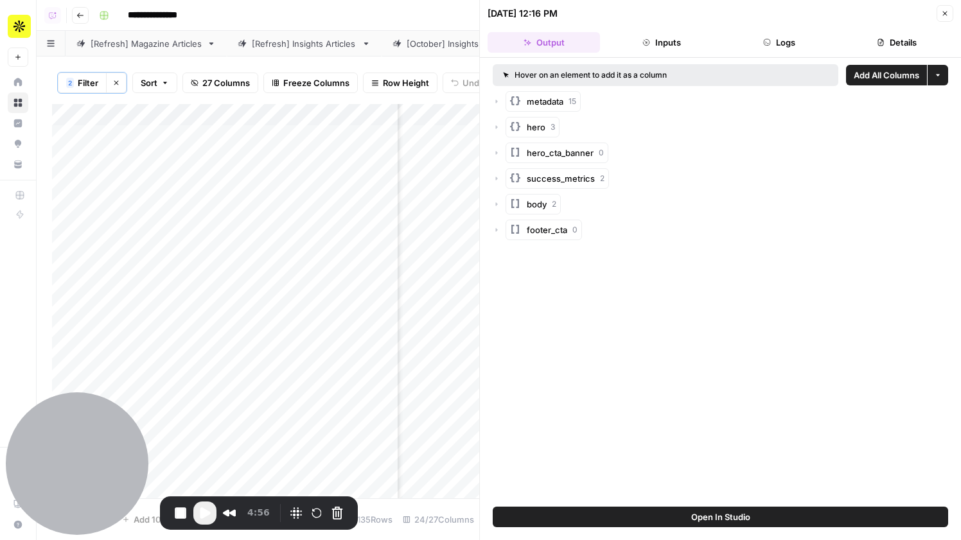
click at [796, 48] on button "Logs" at bounding box center [779, 42] width 112 height 21
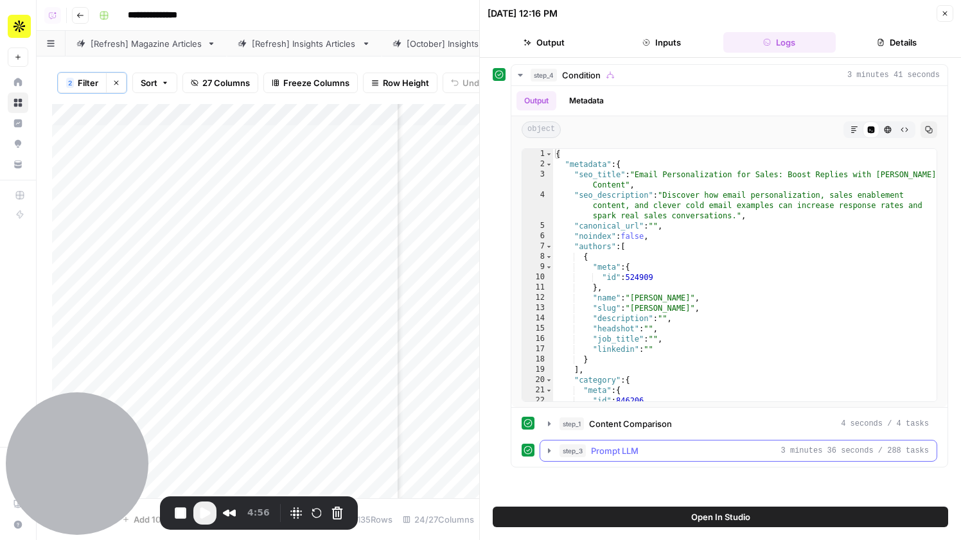
click at [641, 452] on div "step_3 Prompt LLM 3 minutes 36 seconds / 288 tasks" at bounding box center [743, 450] width 369 height 13
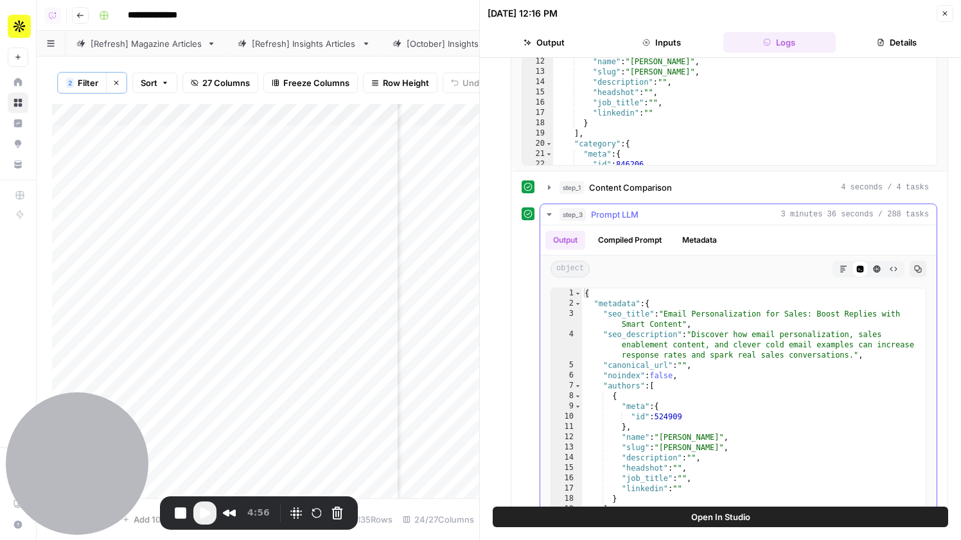
scroll to position [289, 0]
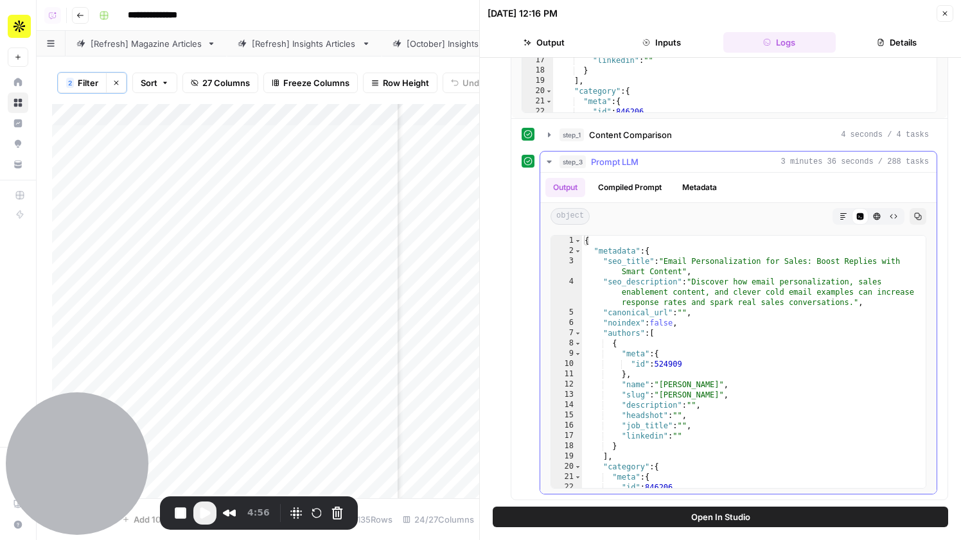
click at [652, 162] on div "step_3 Prompt LLM 3 minutes 36 seconds / 288 tasks" at bounding box center [743, 161] width 369 height 13
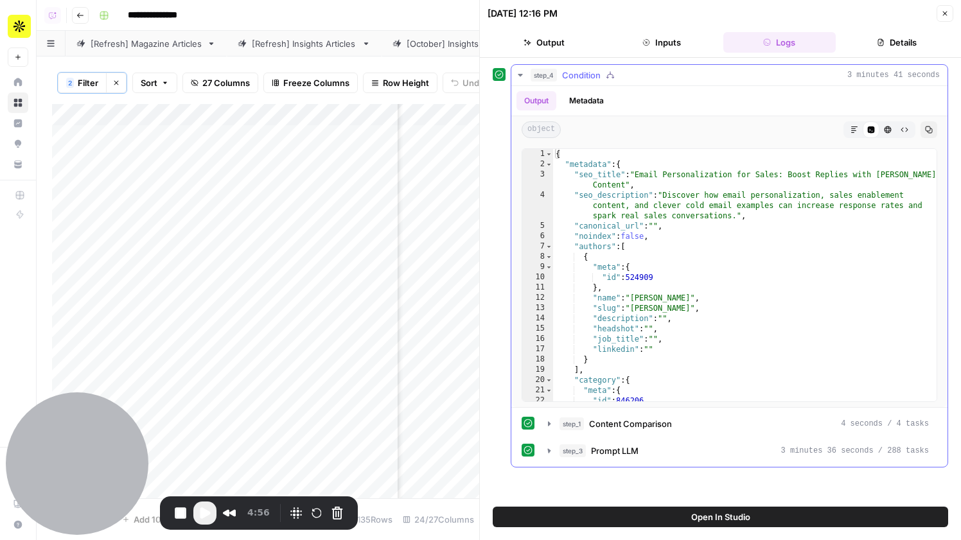
scroll to position [0, 0]
click at [947, 14] on icon "button" at bounding box center [945, 14] width 8 height 8
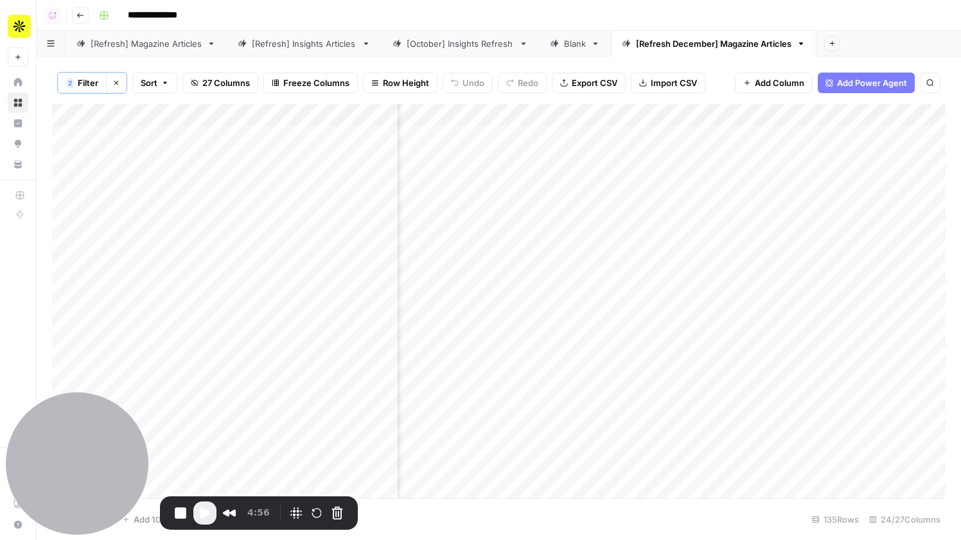
click at [735, 119] on div "Add Column" at bounding box center [498, 301] width 893 height 394
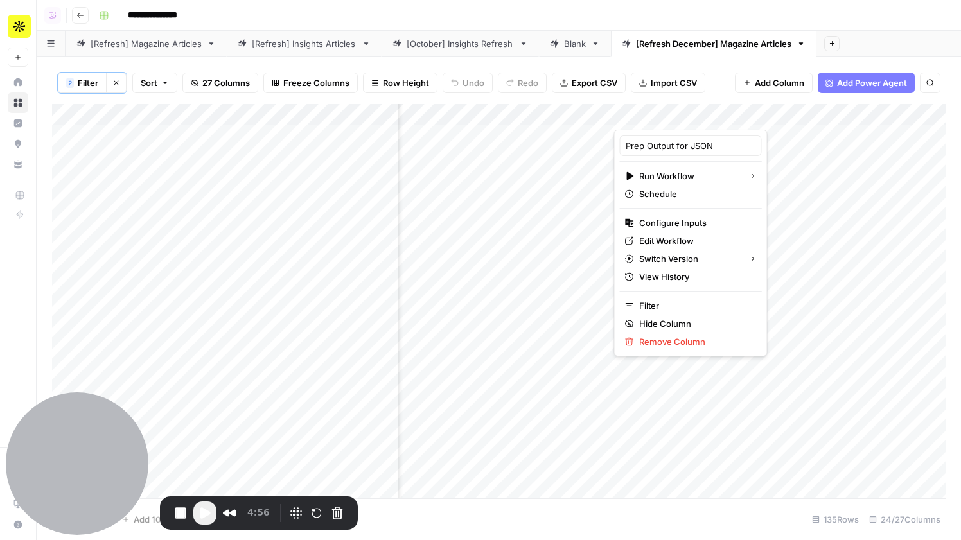
click at [824, 194] on div "Add Column" at bounding box center [498, 301] width 893 height 394
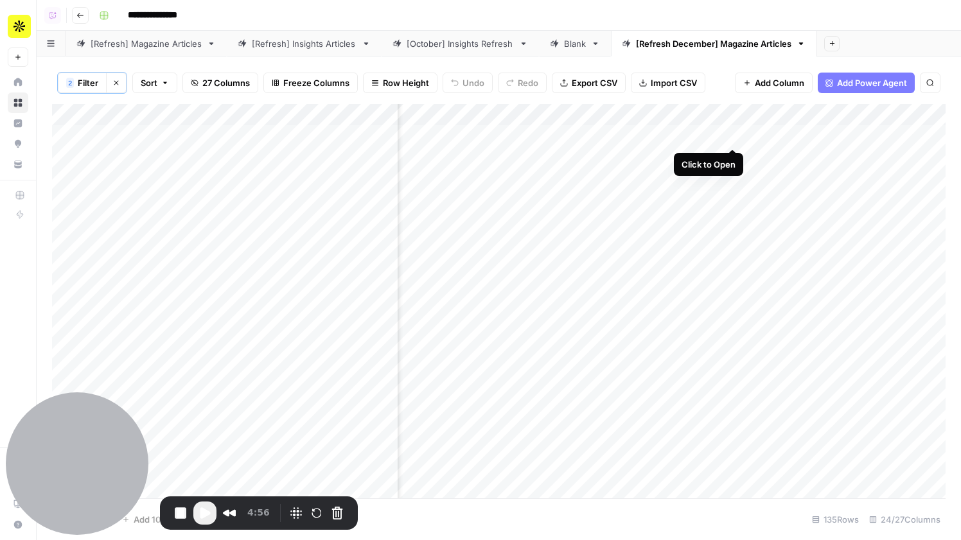
click at [731, 136] on div "Add Column" at bounding box center [498, 301] width 893 height 394
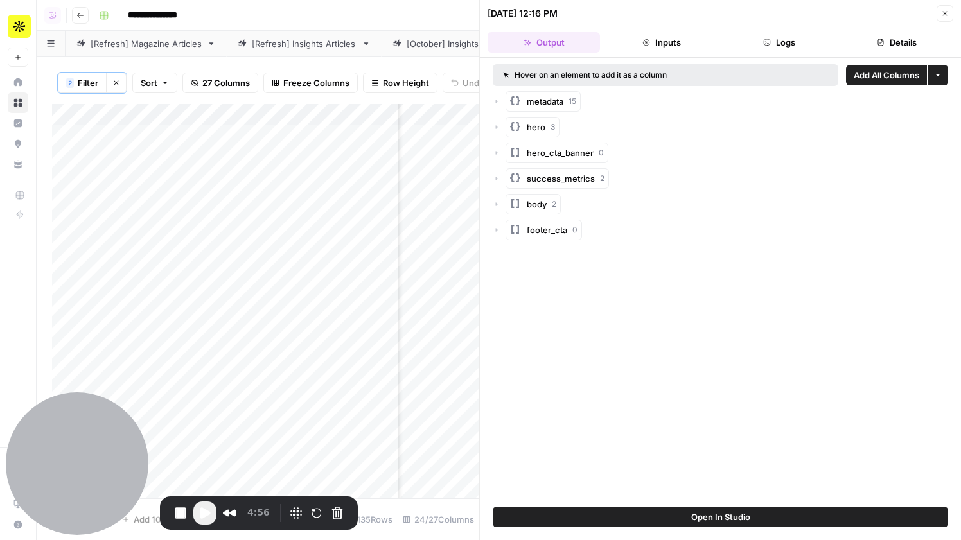
click at [936, 74] on icon "button" at bounding box center [938, 75] width 8 height 8
click at [911, 103] on span "Add as Single Column" at bounding box center [887, 105] width 87 height 13
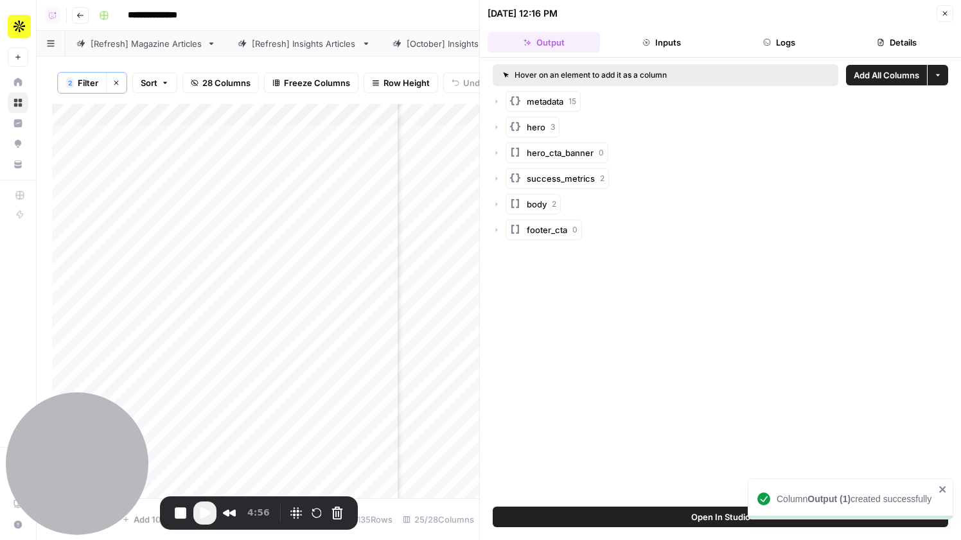
click at [941, 16] on icon "button" at bounding box center [945, 14] width 8 height 8
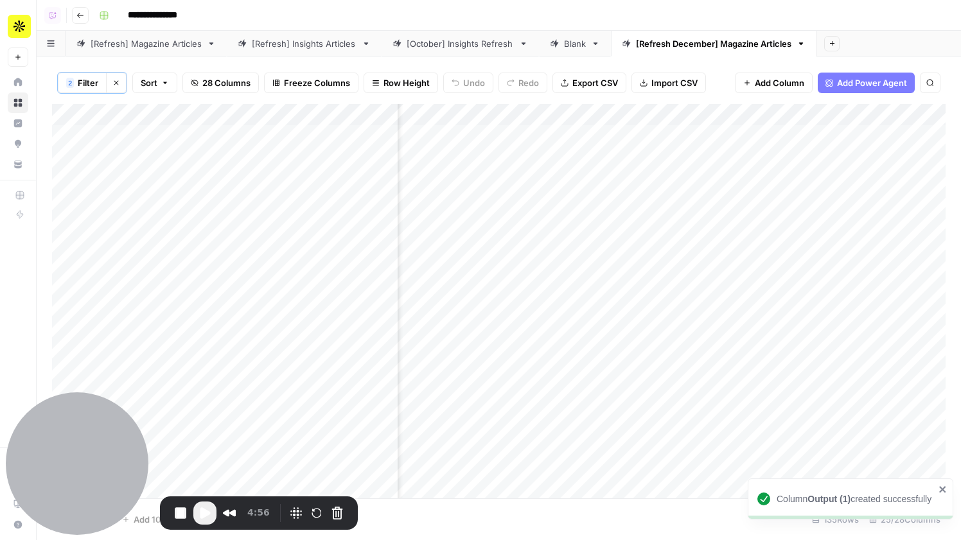
scroll to position [0, 2265]
click at [706, 113] on div "Add Column" at bounding box center [498, 301] width 893 height 394
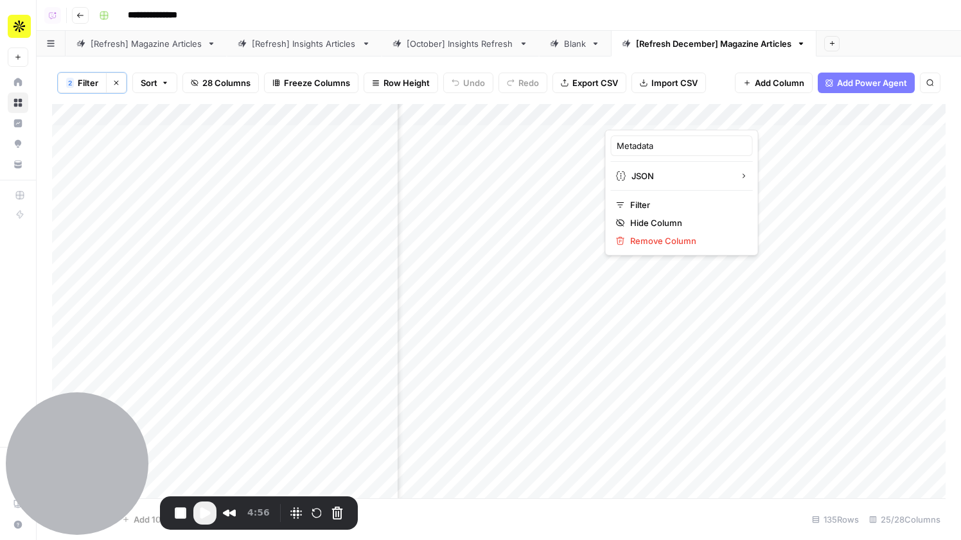
click at [582, 200] on div "Add Column" at bounding box center [498, 301] width 893 height 394
click at [597, 115] on div "Add Column" at bounding box center [498, 301] width 893 height 394
click at [550, 240] on span "Remove Column" at bounding box center [570, 240] width 112 height 13
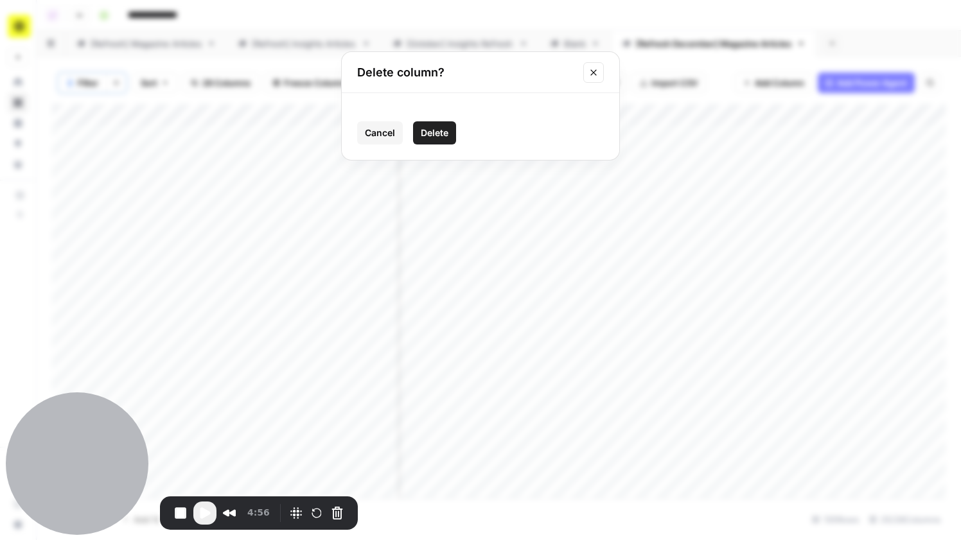
click at [433, 139] on button "Delete" at bounding box center [434, 132] width 43 height 23
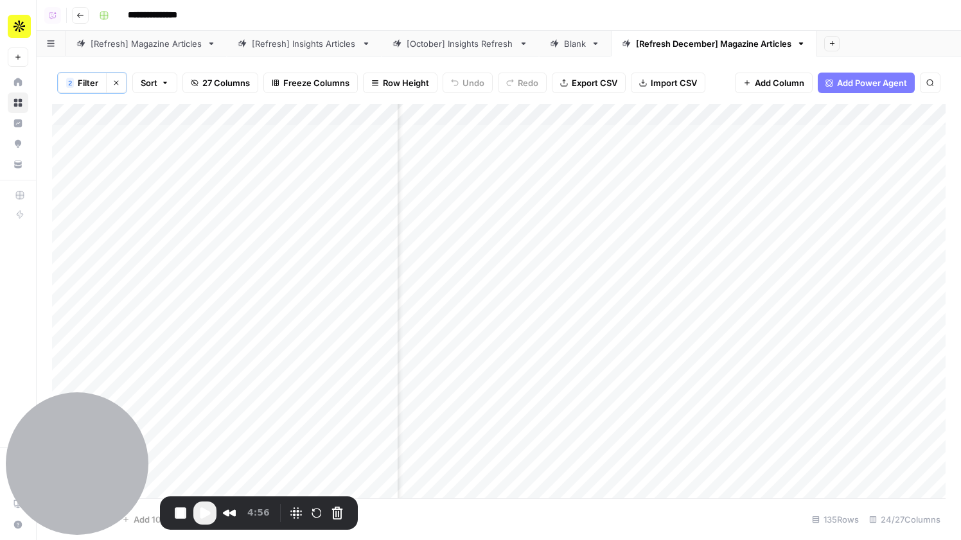
scroll to position [0, 2028]
click at [202, 512] on span "Play Recording" at bounding box center [204, 512] width 15 height 15
click at [669, 140] on div "Add Column" at bounding box center [498, 301] width 893 height 394
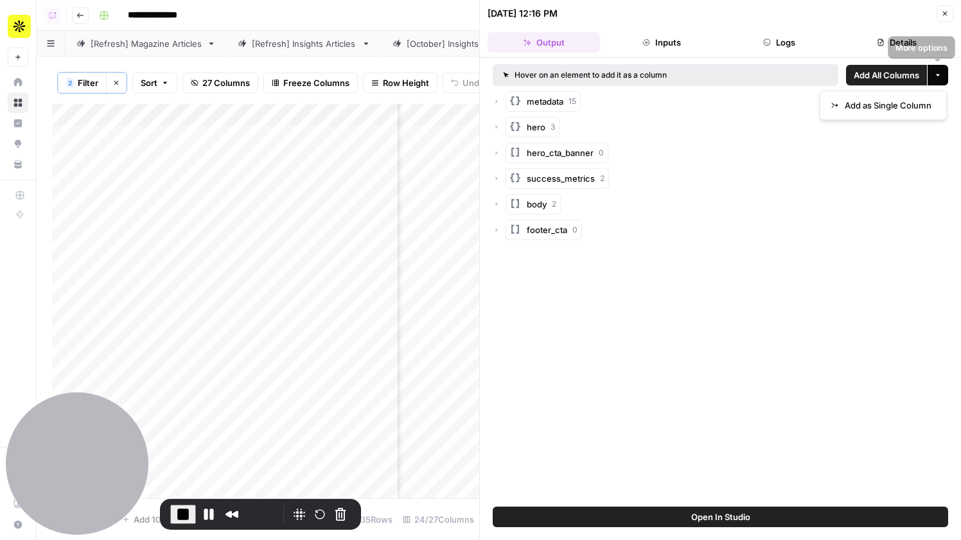
click at [937, 76] on icon "button" at bounding box center [938, 75] width 8 height 8
click at [914, 102] on span "Add as Single Column" at bounding box center [887, 105] width 87 height 13
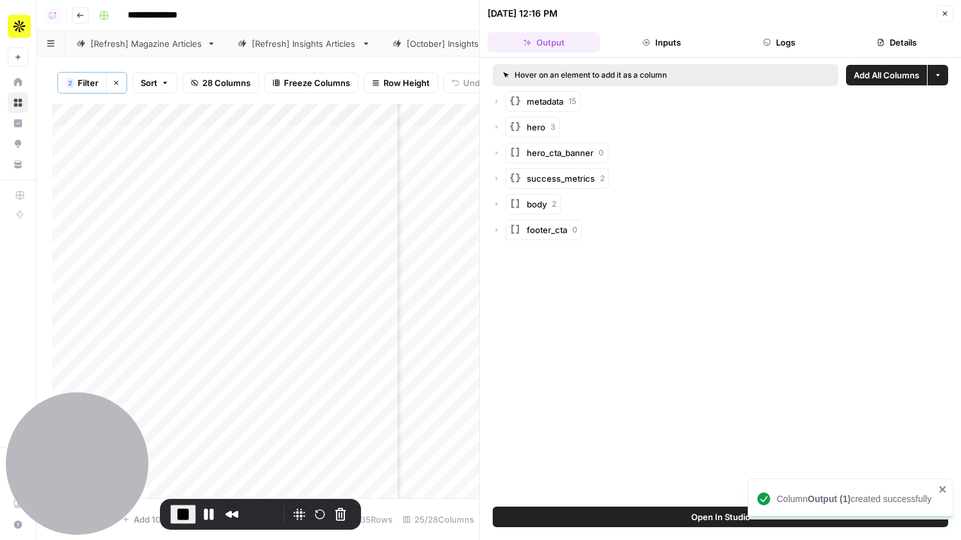
click at [946, 8] on button "Close" at bounding box center [944, 13] width 17 height 17
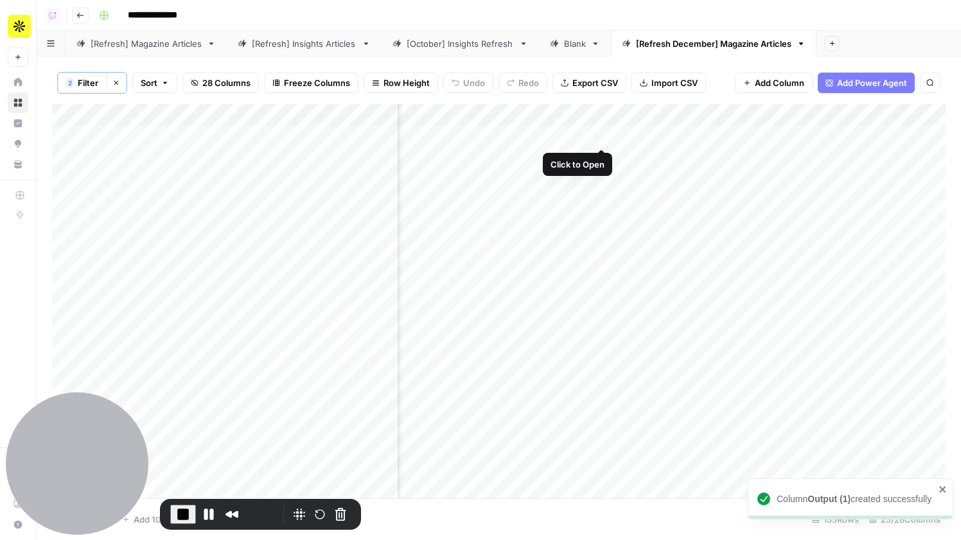
scroll to position [0, 2312]
click at [545, 114] on div "Add Column" at bounding box center [498, 301] width 893 height 394
drag, startPoint x: 503, startPoint y: 146, endPoint x: 446, endPoint y: 146, distance: 57.8
click at [446, 146] on div "Output (1) JSON Filter Hide Column Remove Column" at bounding box center [518, 193] width 153 height 126
type input "Update Fields"
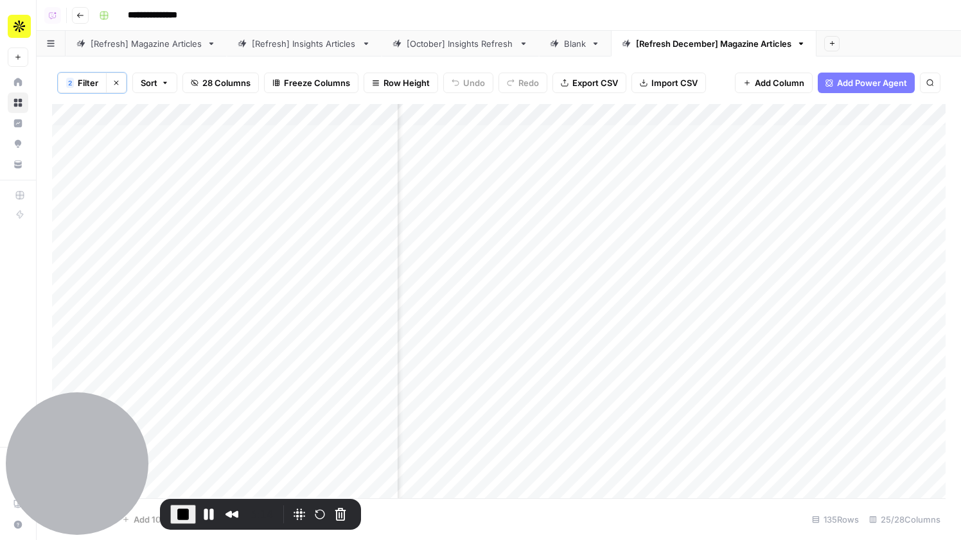
click at [657, 118] on div "Add Column" at bounding box center [498, 301] width 893 height 394
click at [622, 227] on span "Hide Column" at bounding box center [638, 222] width 112 height 13
click at [656, 110] on div "Add Column" at bounding box center [498, 301] width 893 height 394
click at [622, 228] on span "Hide Column" at bounding box center [638, 222] width 112 height 13
click at [659, 112] on div "Add Column" at bounding box center [498, 301] width 893 height 394
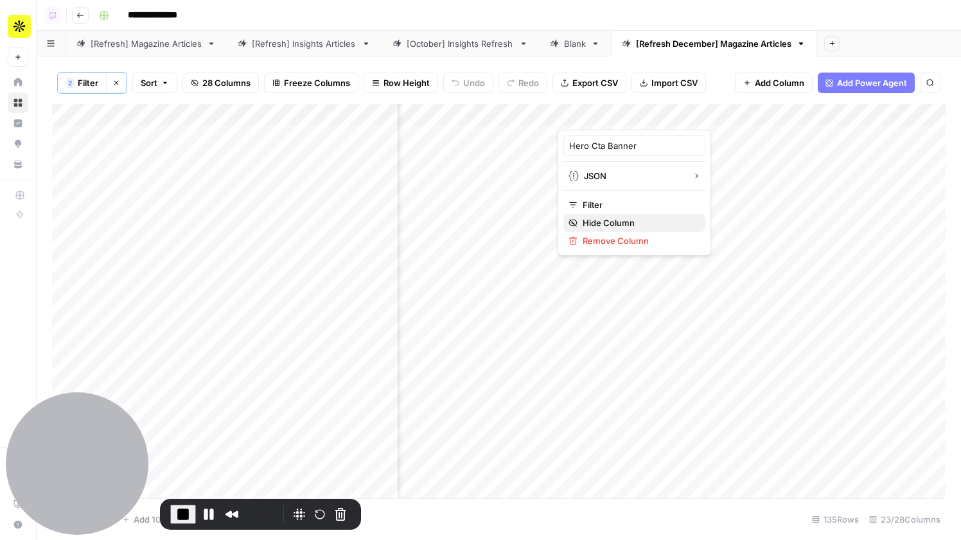
click at [622, 224] on span "Hide Column" at bounding box center [638, 222] width 112 height 13
click at [663, 117] on div "Add Column" at bounding box center [498, 301] width 893 height 394
click at [631, 225] on span "Hide Column" at bounding box center [638, 222] width 112 height 13
click at [748, 109] on div "Add Column" at bounding box center [498, 301] width 893 height 394
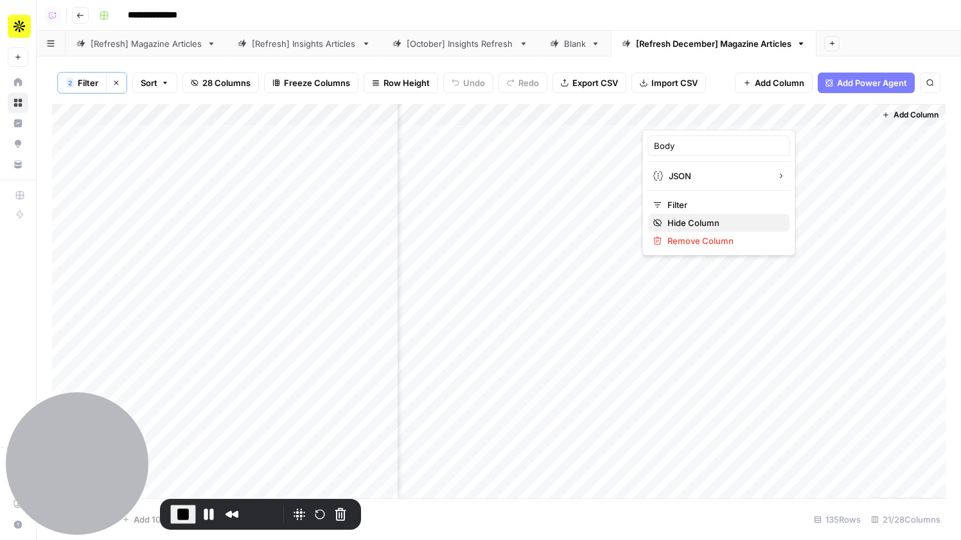
click at [701, 223] on span "Hide Column" at bounding box center [723, 222] width 112 height 13
click at [859, 114] on div "Add Column" at bounding box center [498, 301] width 893 height 394
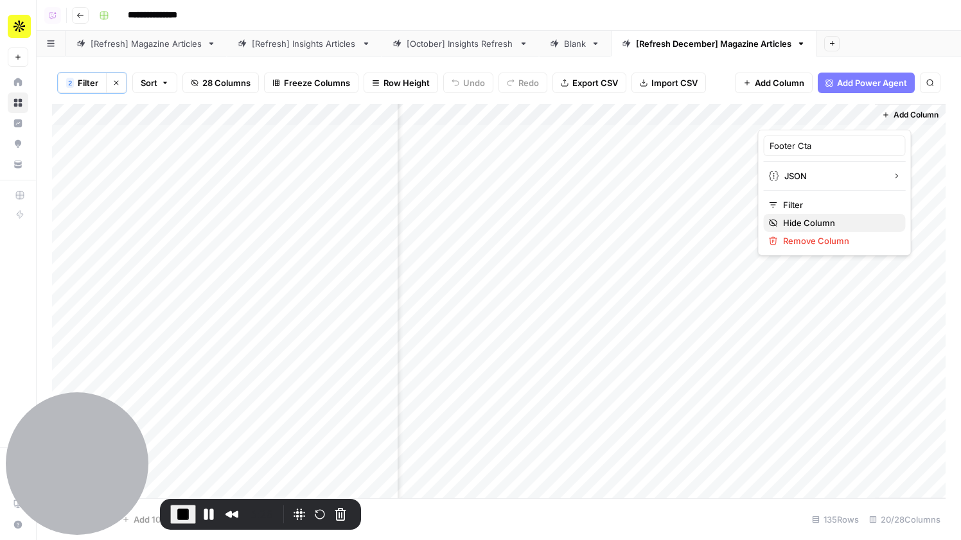
click at [822, 225] on span "Hide Column" at bounding box center [839, 222] width 112 height 13
click at [922, 119] on span "Add Column" at bounding box center [915, 115] width 45 height 12
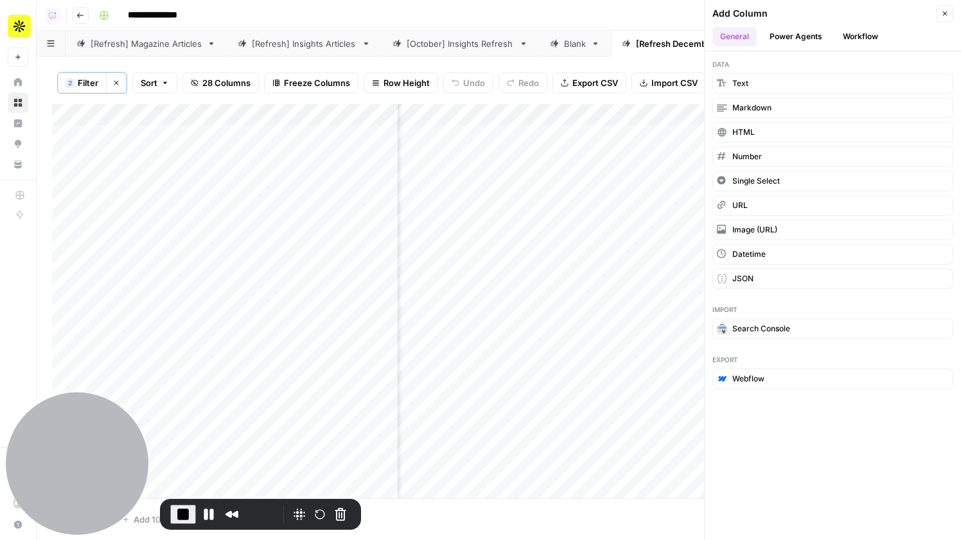
click at [850, 32] on button "Workflow" at bounding box center [860, 36] width 51 height 19
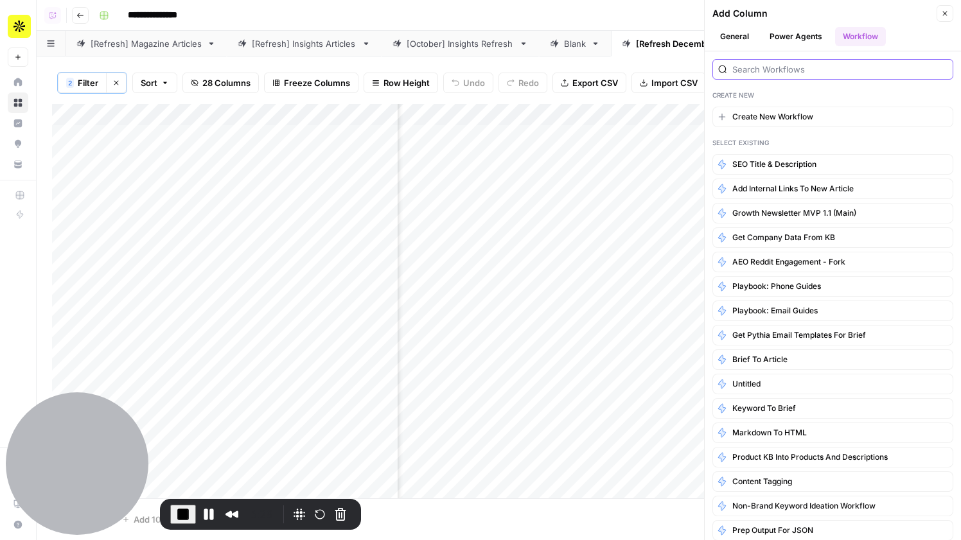
click at [785, 74] on input "search" at bounding box center [839, 69] width 215 height 13
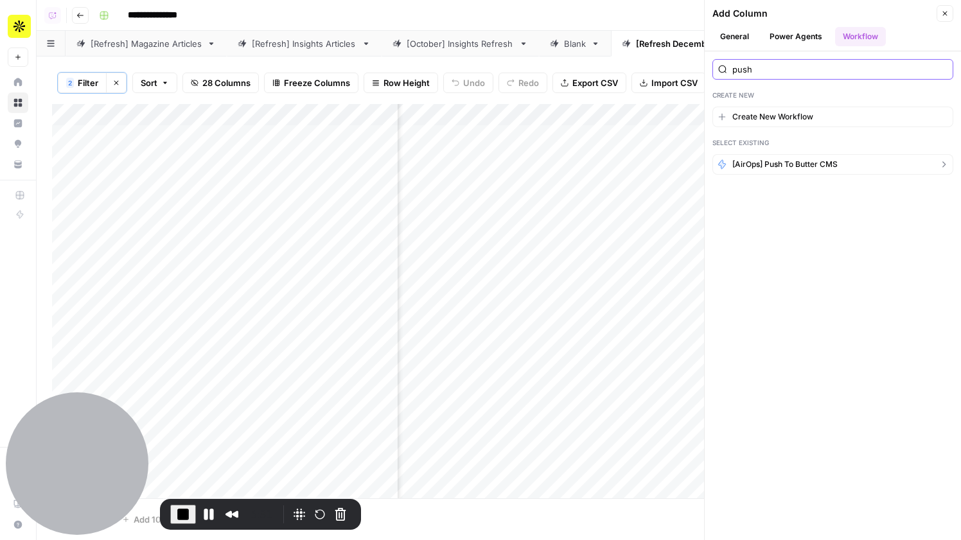
type input "push"
click at [777, 172] on button "[AirOps] Push to Butter CMS" at bounding box center [832, 164] width 241 height 21
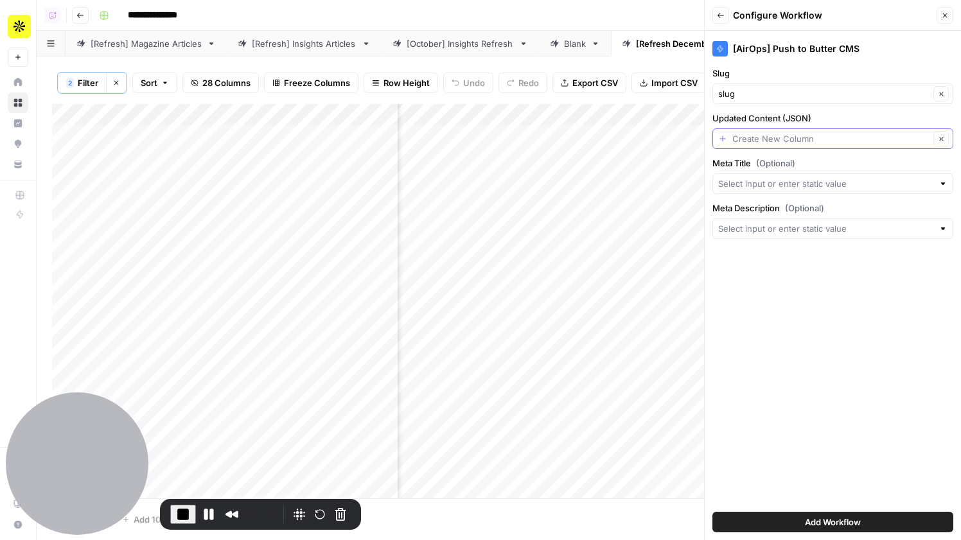
click at [822, 138] on input "Updated Content (JSON)" at bounding box center [830, 138] width 197 height 13
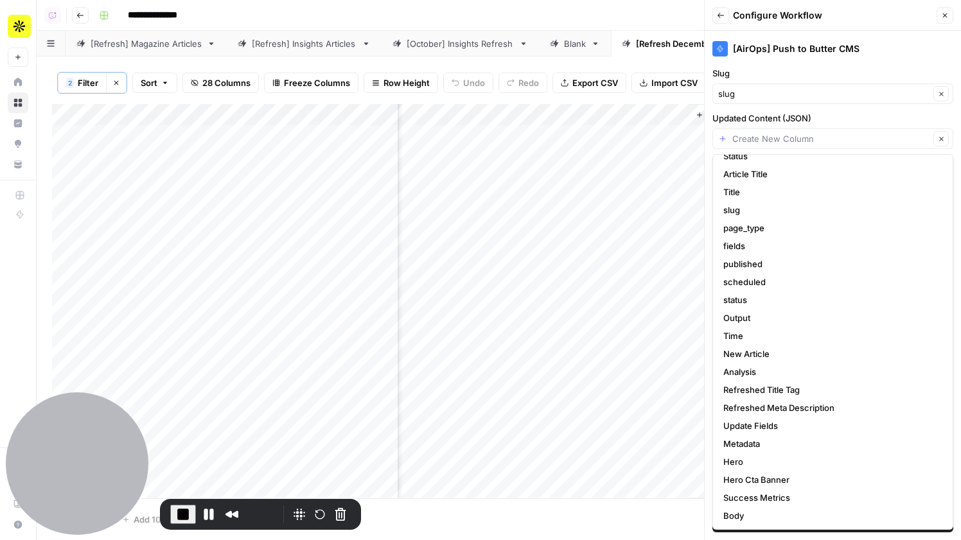
scroll to position [134, 0]
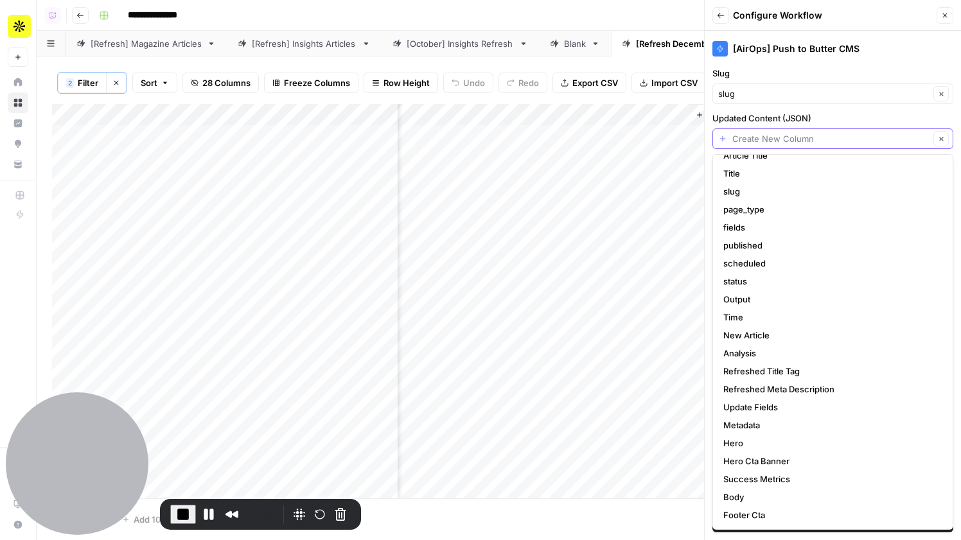
click at [780, 139] on input "Updated Content (JSON)" at bounding box center [830, 138] width 197 height 13
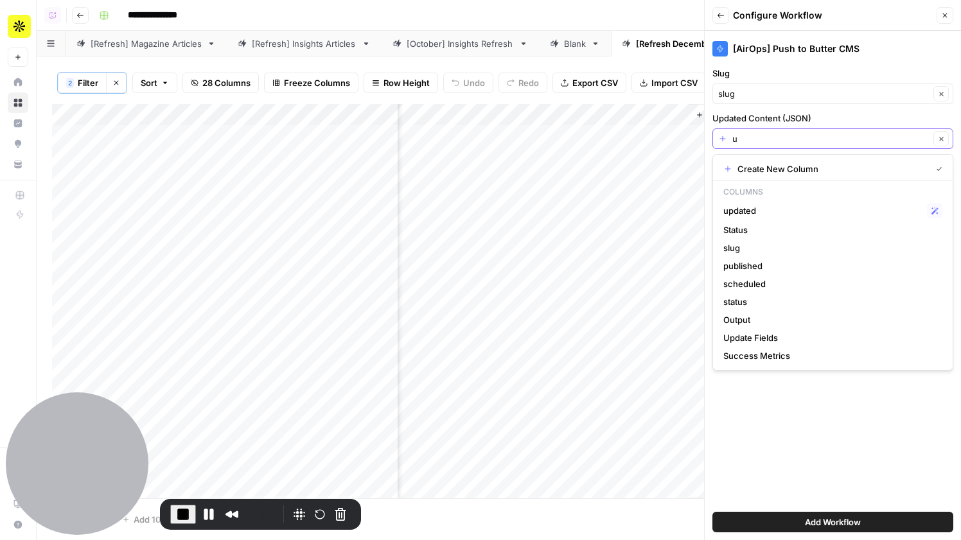
scroll to position [0, 0]
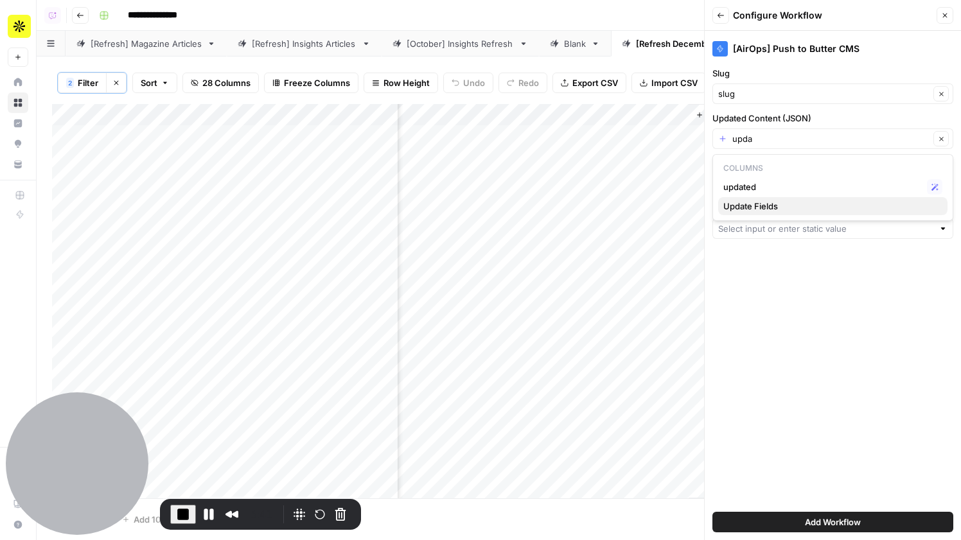
click at [774, 197] on button "Update Fields" at bounding box center [832, 206] width 229 height 18
type input "Update Fields"
click at [775, 186] on input "Meta Title (Optional)" at bounding box center [825, 183] width 215 height 13
click at [799, 162] on label "Meta Title (Optional)" at bounding box center [832, 163] width 241 height 13
click at [799, 177] on input "Meta Title (Optional)" at bounding box center [825, 183] width 215 height 13
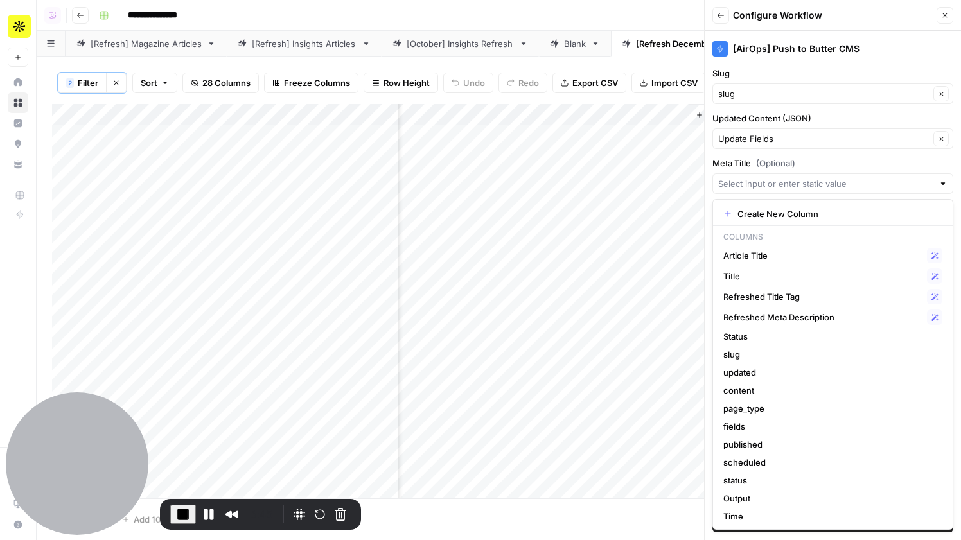
click at [799, 162] on label "Meta Title (Optional)" at bounding box center [832, 163] width 241 height 13
click at [799, 177] on input "Meta Title (Optional)" at bounding box center [825, 183] width 215 height 13
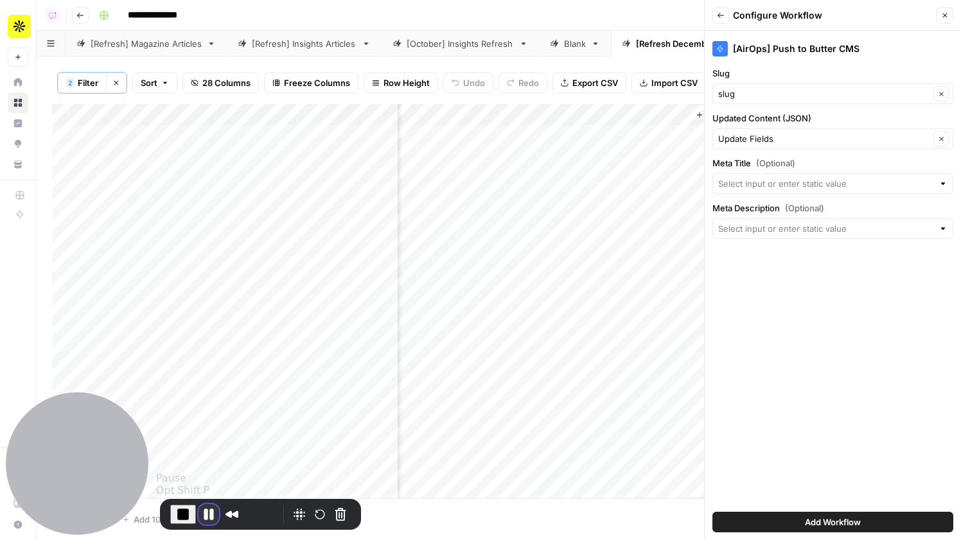
click at [209, 511] on button "Pause Recording" at bounding box center [208, 514] width 21 height 21
click at [208, 517] on span "Play Recording" at bounding box center [204, 512] width 15 height 15
click at [780, 179] on input "Meta Title (Optional)" at bounding box center [825, 183] width 215 height 13
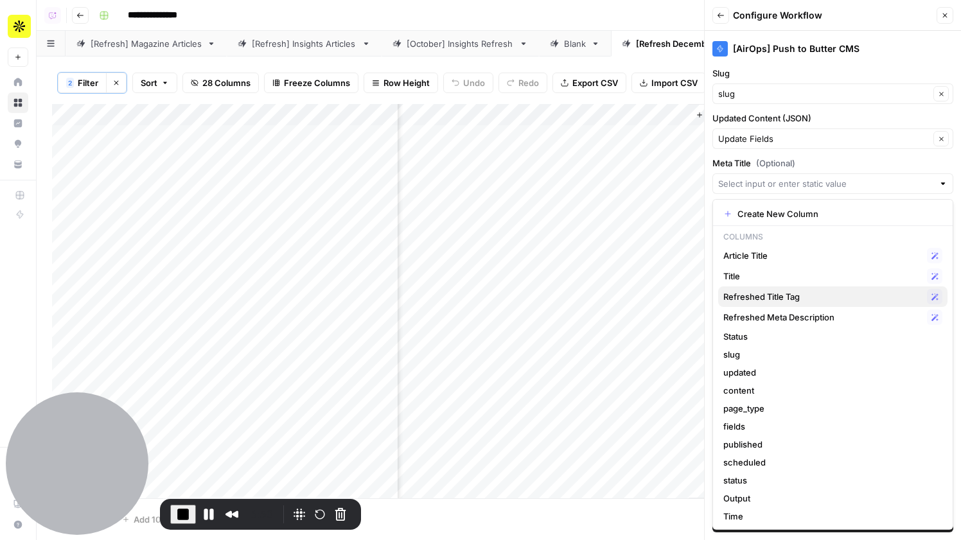
click at [812, 299] on span "Refreshed Title Tag" at bounding box center [822, 296] width 198 height 13
type input "Refreshed Title Tag"
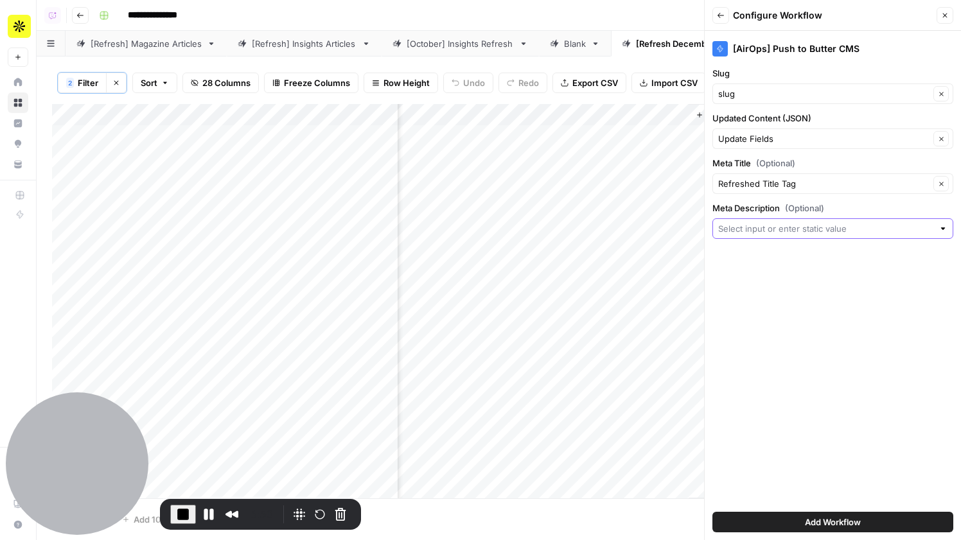
click at [796, 231] on input "Meta Description (Optional)" at bounding box center [825, 228] width 215 height 13
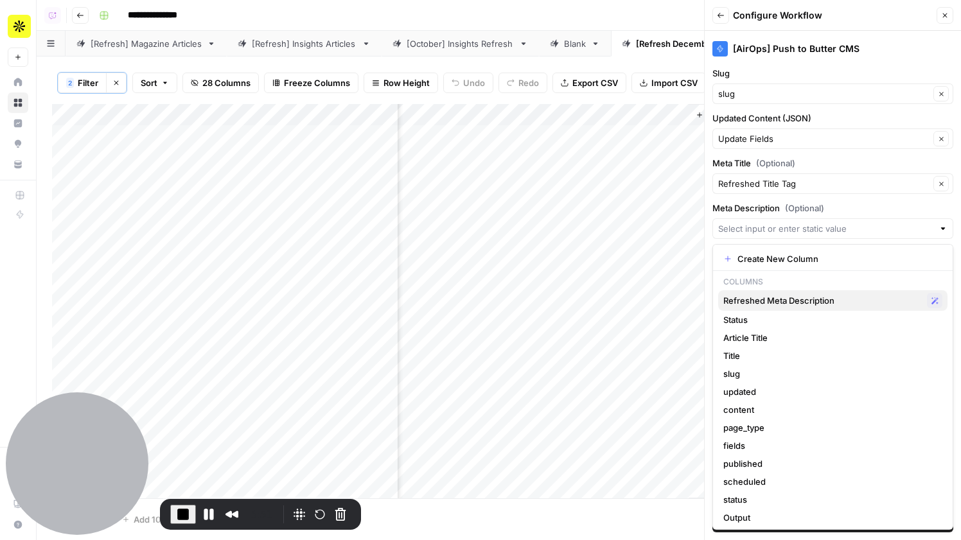
click at [797, 304] on span "Refreshed Meta Description" at bounding box center [822, 300] width 198 height 13
type input "Refreshed Meta Description"
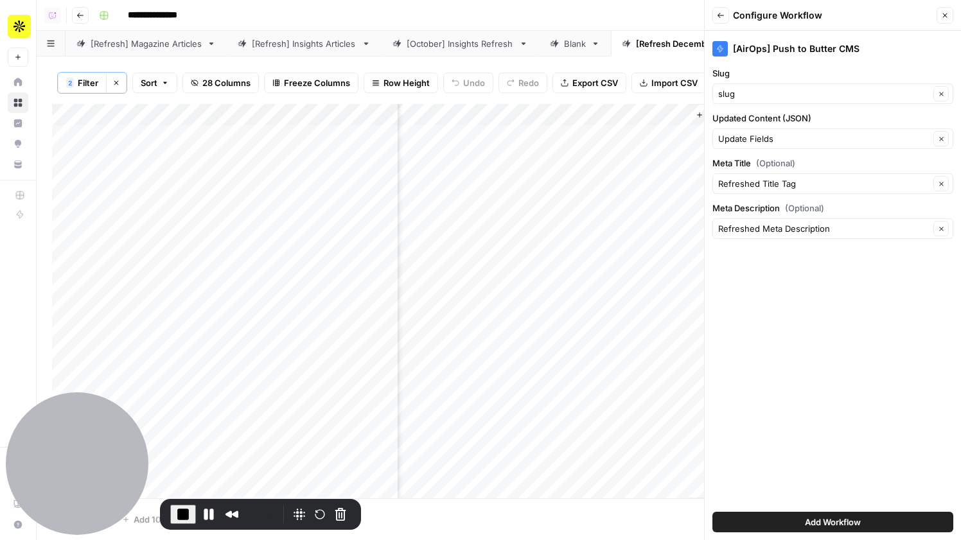
click at [819, 518] on span "Add Workflow" at bounding box center [833, 522] width 56 height 13
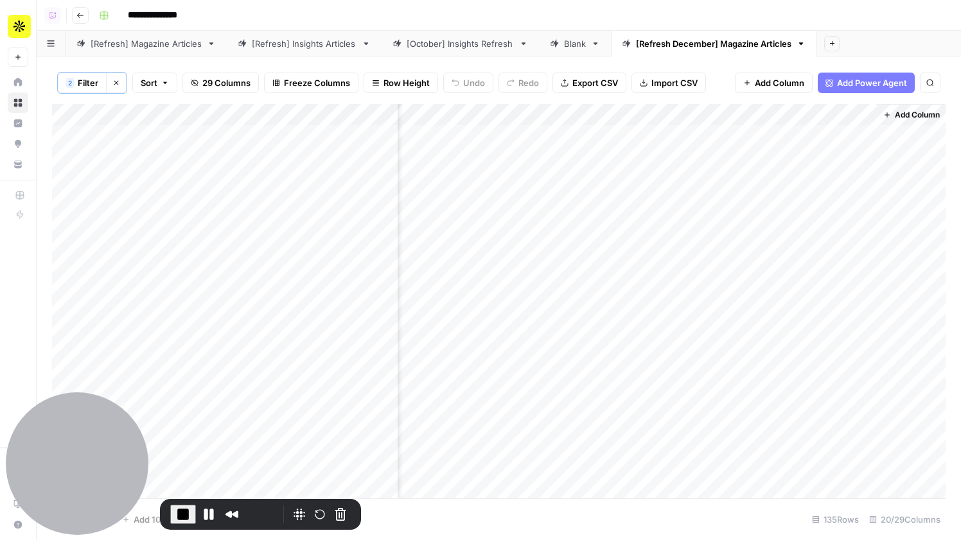
scroll to position [0, 2171]
click at [920, 118] on span "Add Column" at bounding box center [915, 115] width 45 height 12
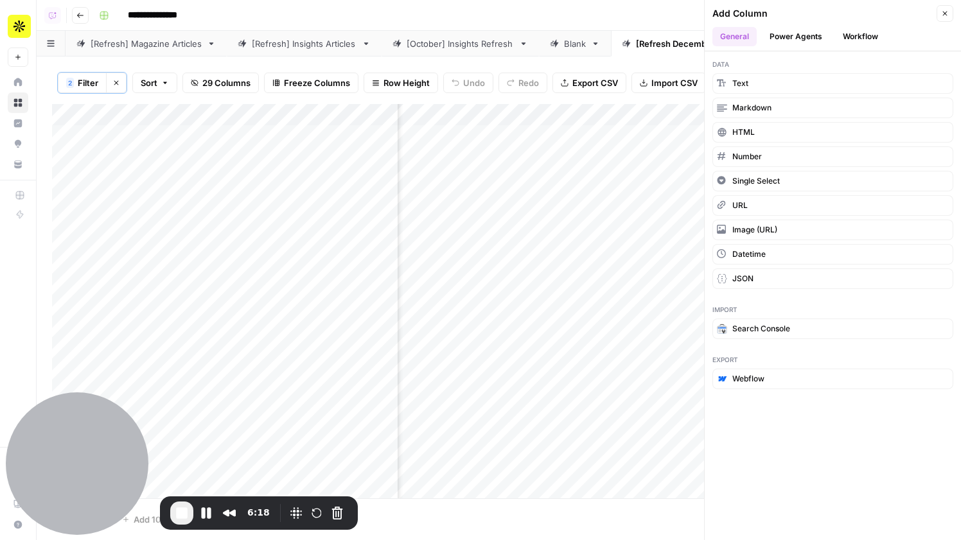
click at [849, 35] on button "Workflow" at bounding box center [860, 36] width 51 height 19
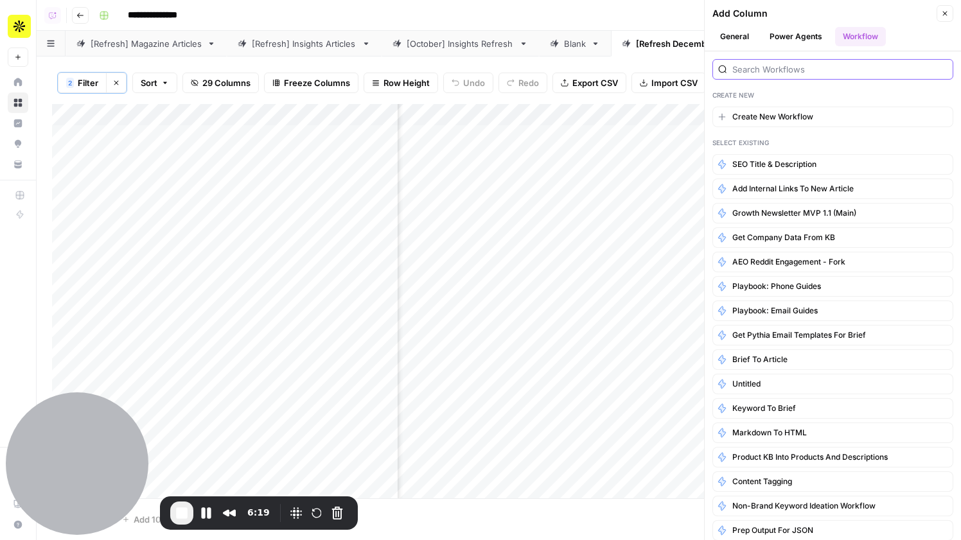
click at [795, 70] on input "search" at bounding box center [839, 69] width 215 height 13
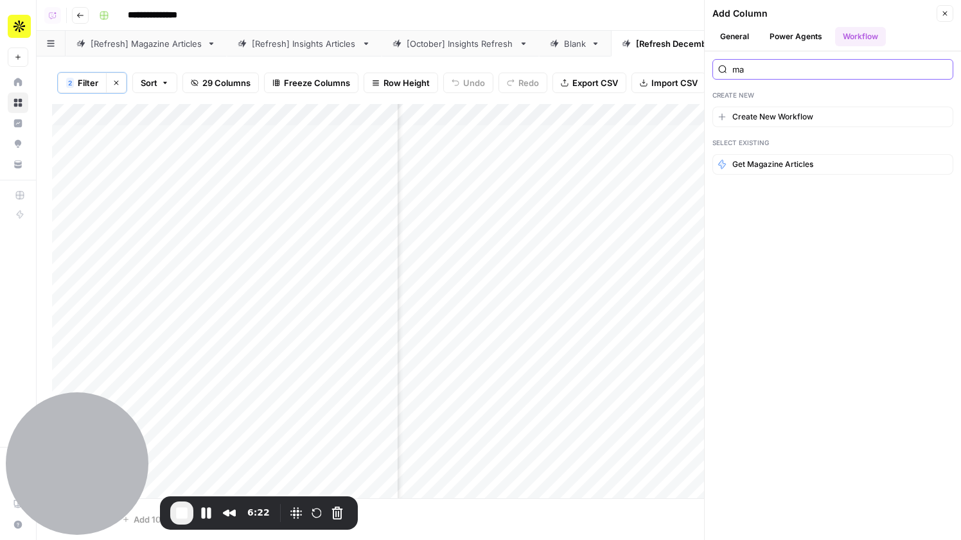
type input "m"
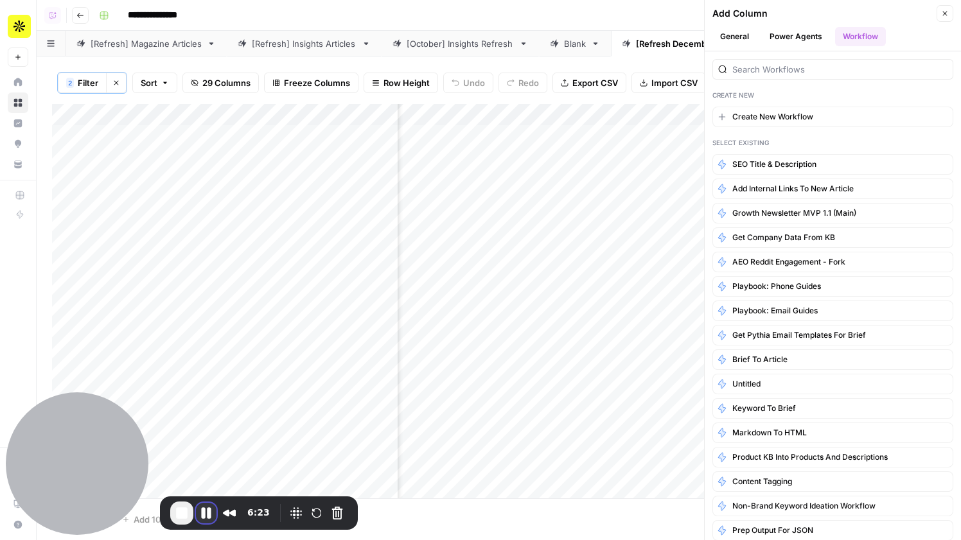
click at [208, 510] on button "Pause Recording" at bounding box center [206, 513] width 21 height 21
click at [200, 516] on span "Play Recording" at bounding box center [204, 512] width 15 height 15
click at [814, 71] on input "search" at bounding box center [839, 69] width 215 height 13
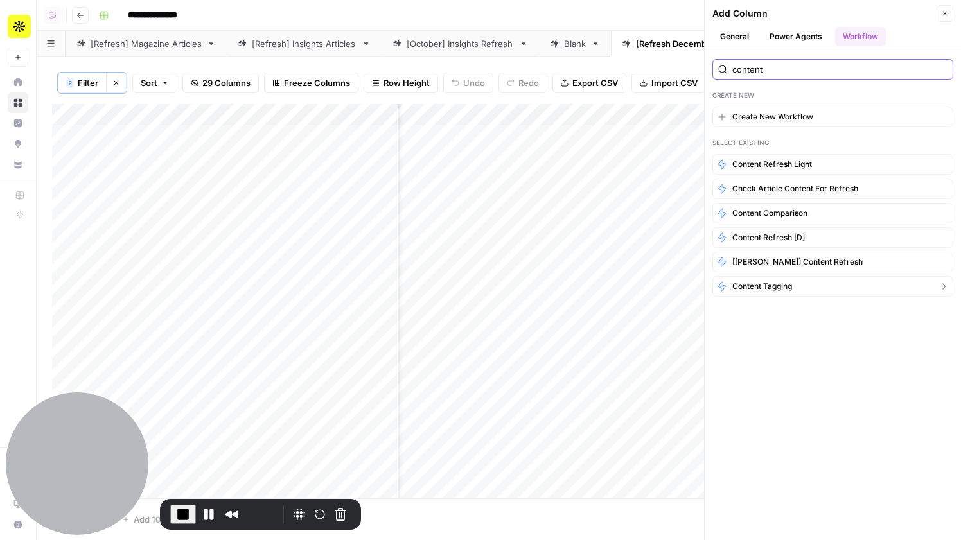
type input "content"
click at [787, 286] on span "Content Tagging" at bounding box center [762, 287] width 60 height 12
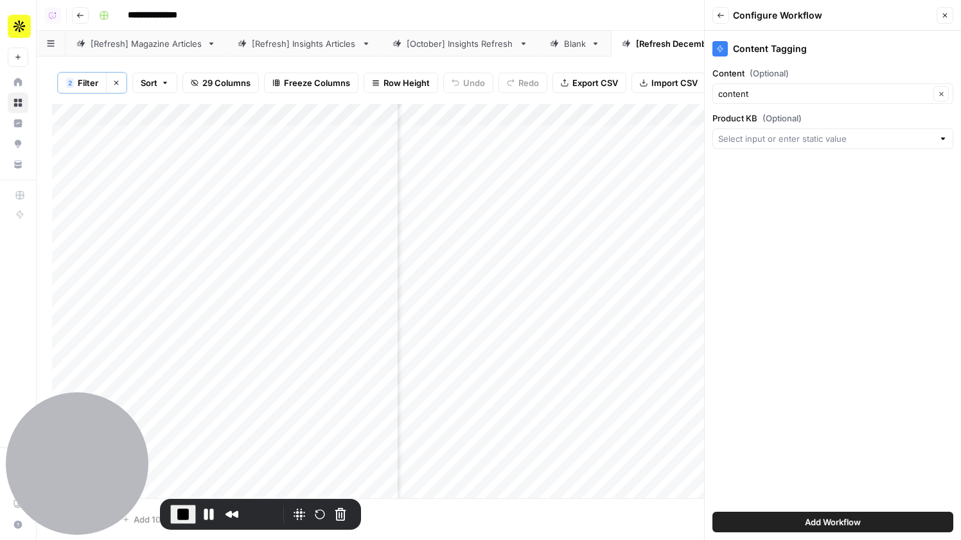
scroll to position [0, 2357]
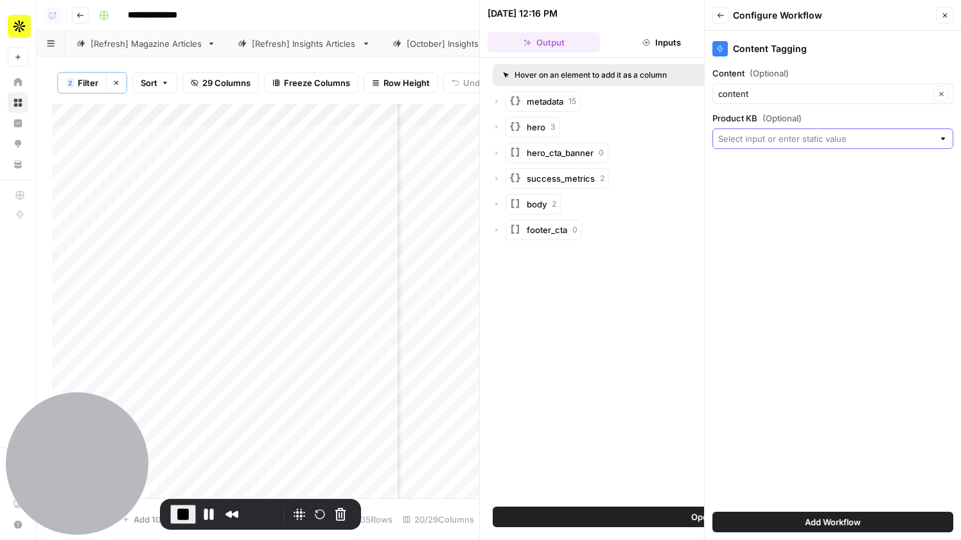
click at [766, 134] on input "Product KB (Optional)" at bounding box center [825, 138] width 215 height 13
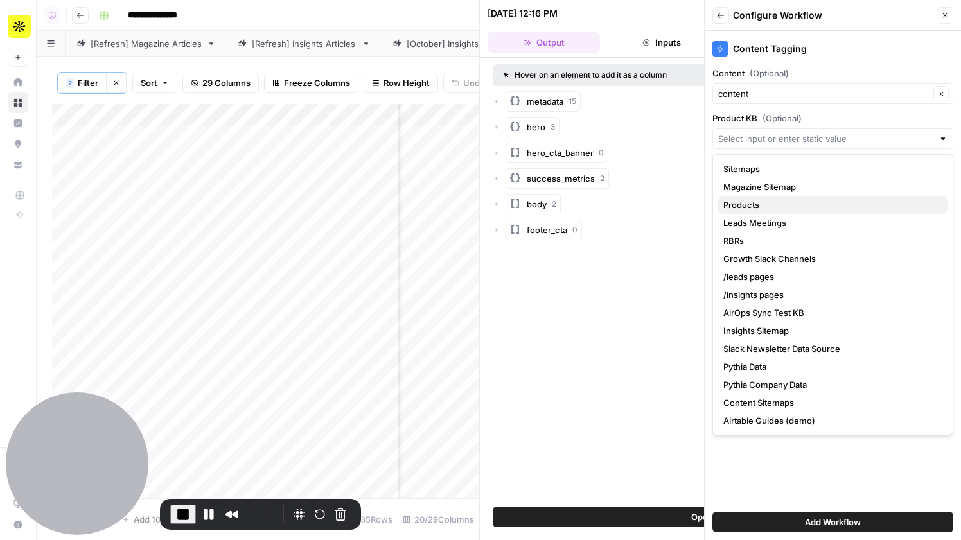
click at [789, 206] on span "Products" at bounding box center [830, 204] width 214 height 13
type input "Products"
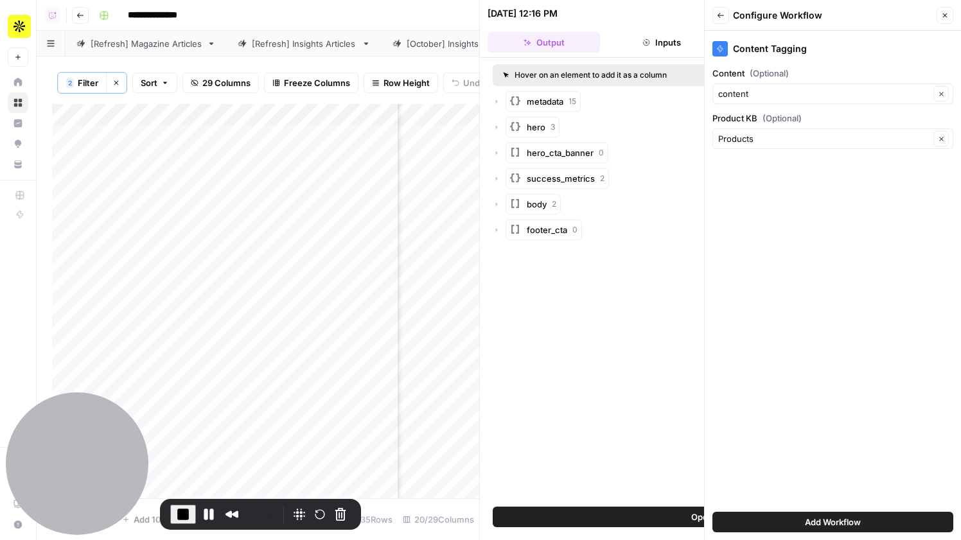
click at [820, 518] on span "Add Workflow" at bounding box center [833, 522] width 56 height 13
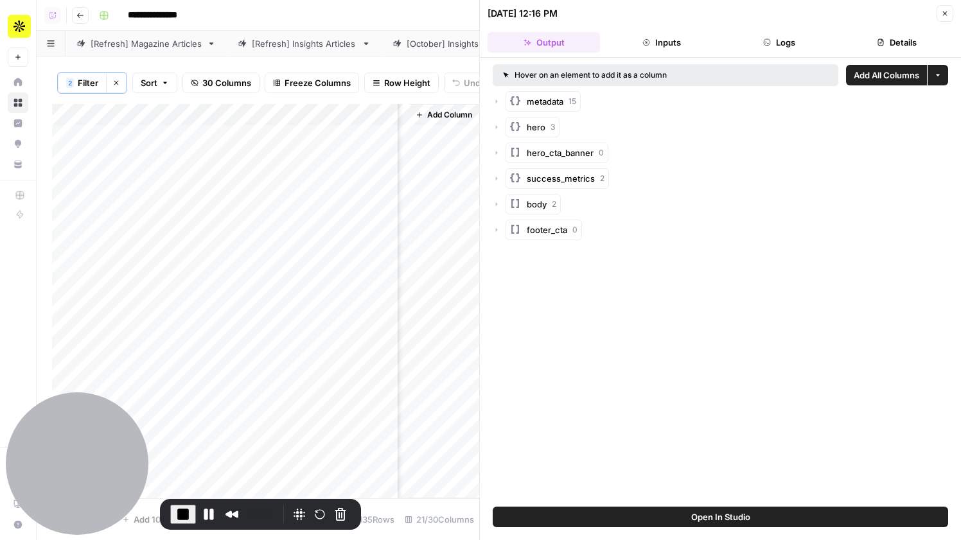
click at [946, 10] on icon "button" at bounding box center [945, 14] width 8 height 8
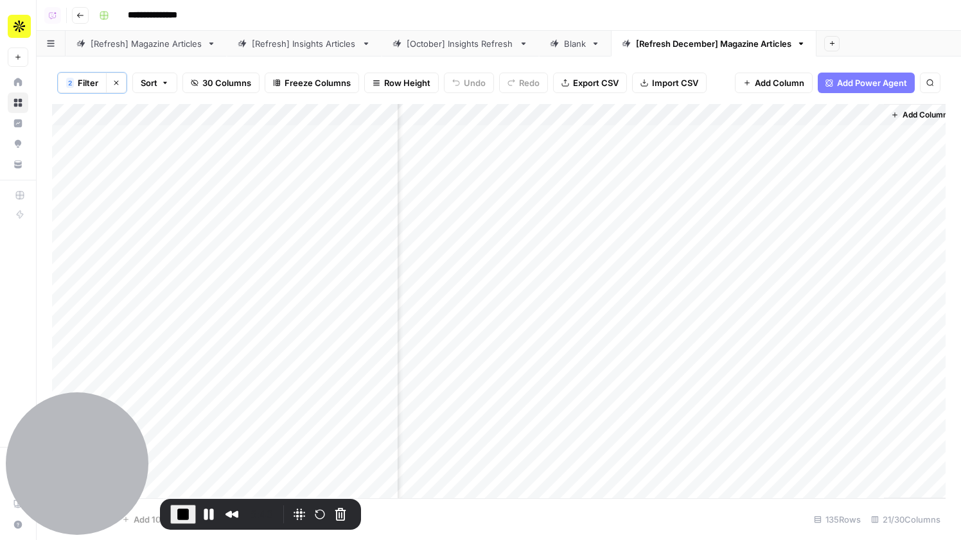
scroll to position [0, 2283]
